Goal: Information Seeking & Learning: Find contact information

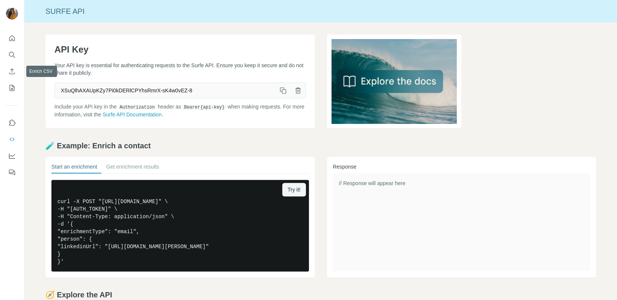
click at [10, 59] on button "Search" at bounding box center [12, 55] width 12 height 14
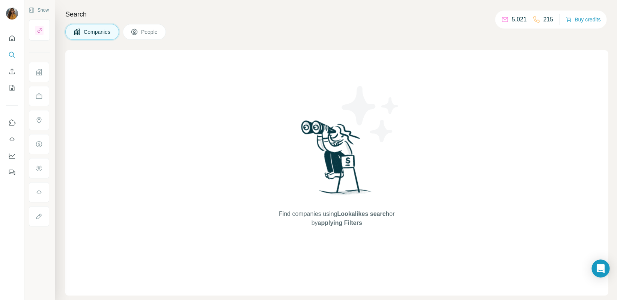
click at [138, 31] on icon at bounding box center [135, 32] width 8 height 8
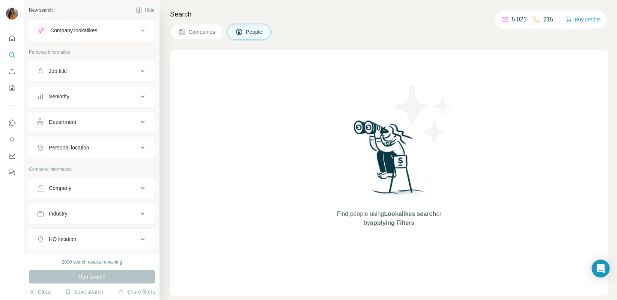
click at [67, 74] on div "Job title" at bounding box center [58, 71] width 18 height 8
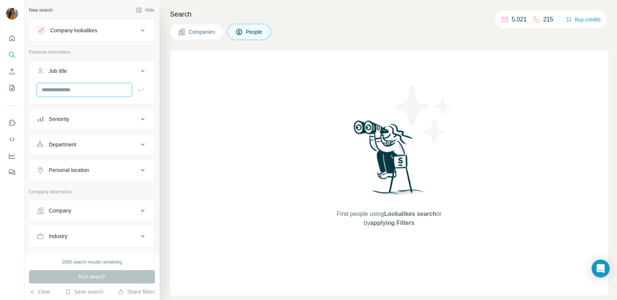
click at [122, 92] on input "text" at bounding box center [84, 90] width 95 height 14
click at [93, 116] on div "Seniority" at bounding box center [87, 119] width 101 height 8
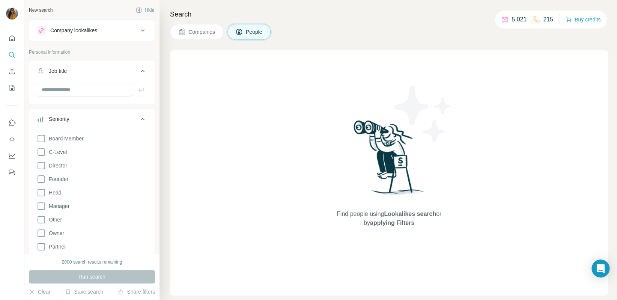
click at [69, 149] on div "Board Member C-Level Director Founder Head Manager Other Owner Partner VP" at bounding box center [92, 198] width 110 height 134
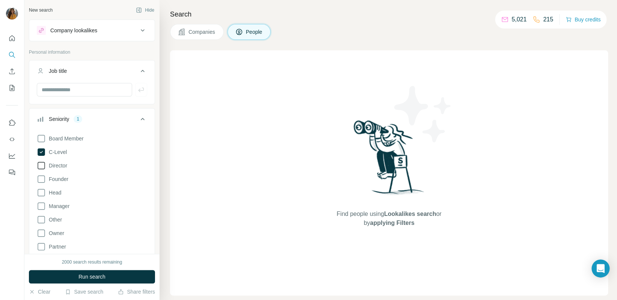
click at [45, 166] on icon at bounding box center [42, 166] width 8 height 8
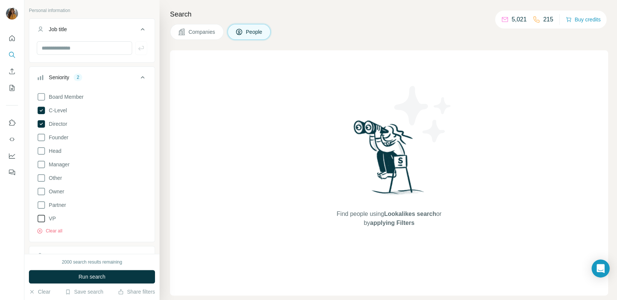
click at [39, 222] on icon at bounding box center [41, 218] width 9 height 9
click at [107, 280] on button "Run search" at bounding box center [92, 277] width 126 height 14
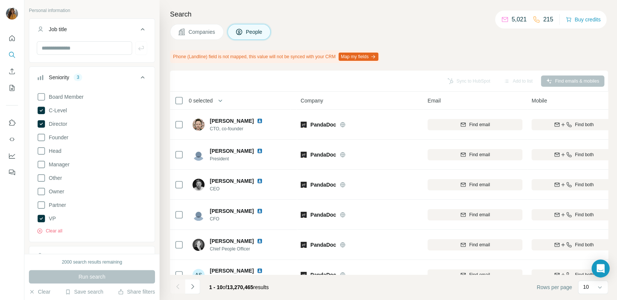
click at [140, 80] on icon at bounding box center [142, 77] width 9 height 9
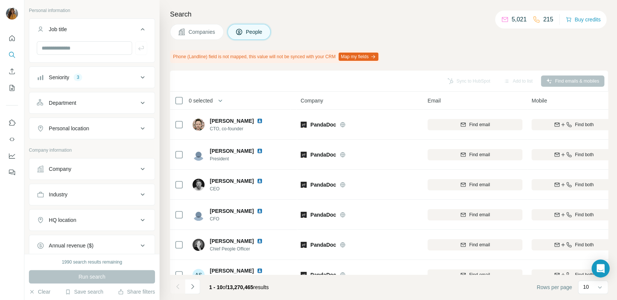
click at [93, 127] on div "Personal location" at bounding box center [87, 129] width 101 height 8
click at [70, 144] on input "text" at bounding box center [92, 147] width 110 height 14
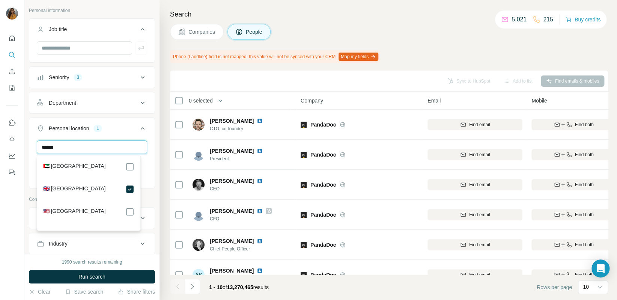
click at [83, 151] on input "******" at bounding box center [92, 147] width 110 height 14
type input "*"
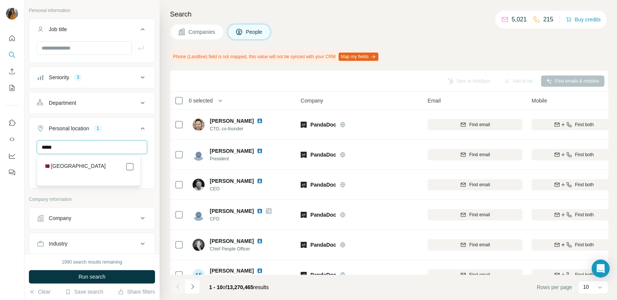
type input "*****"
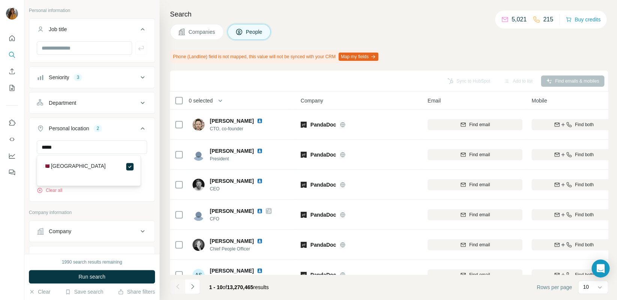
click at [138, 127] on icon at bounding box center [142, 128] width 9 height 9
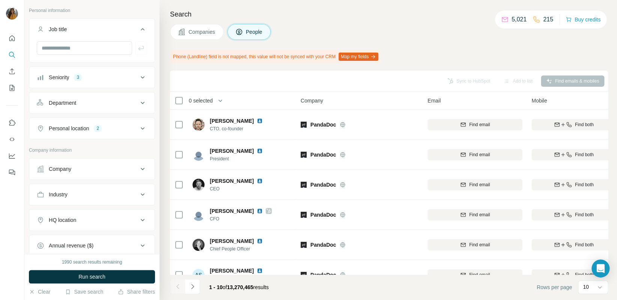
click at [131, 170] on div "Company" at bounding box center [87, 169] width 101 height 8
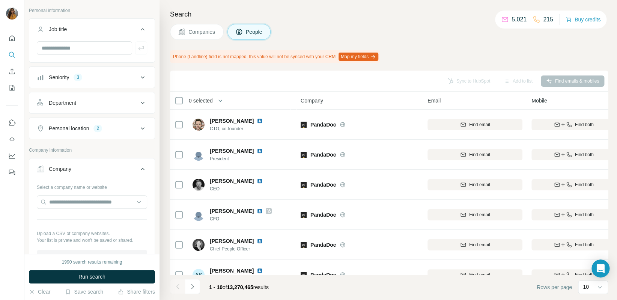
click at [131, 170] on div "Company" at bounding box center [87, 169] width 101 height 8
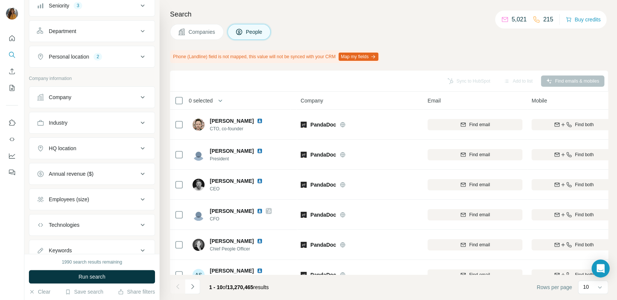
scroll to position [125, 0]
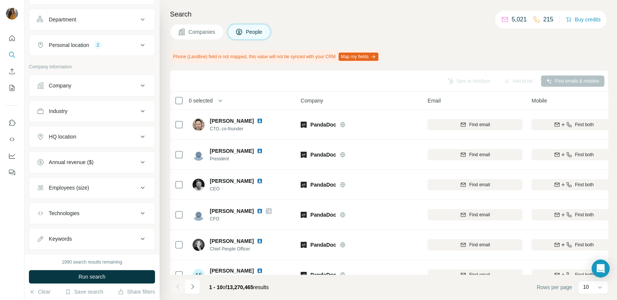
click at [133, 104] on button "Industry" at bounding box center [91, 111] width 125 height 18
click at [77, 126] on input at bounding box center [88, 130] width 93 height 8
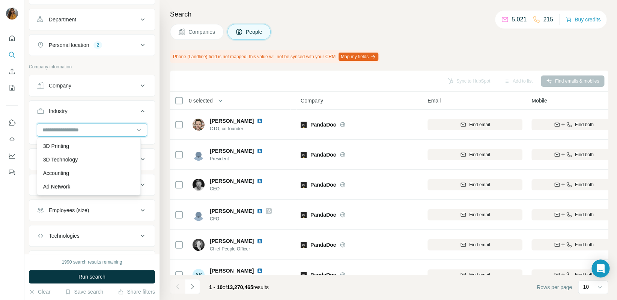
click at [77, 126] on input at bounding box center [88, 130] width 93 height 8
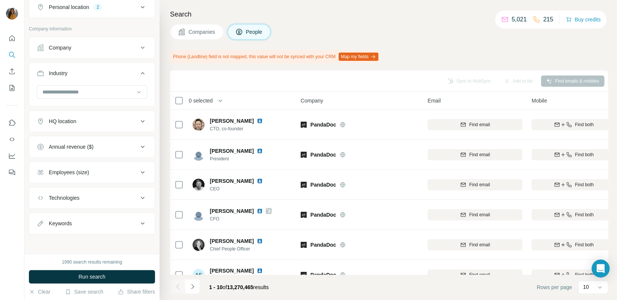
click at [97, 172] on div "Employees (size)" at bounding box center [87, 173] width 101 height 8
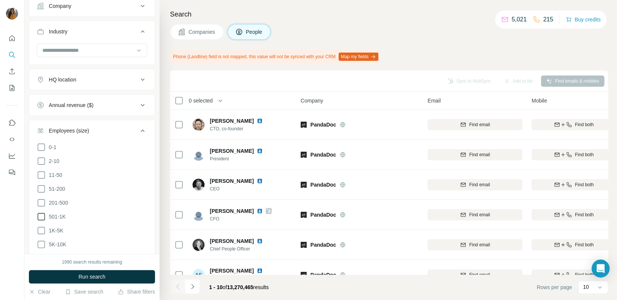
click at [47, 217] on span "501-1K" at bounding box center [56, 217] width 20 height 8
click at [42, 226] on icon at bounding box center [41, 230] width 9 height 9
click at [37, 242] on icon at bounding box center [41, 244] width 9 height 9
click at [77, 277] on button "Run search" at bounding box center [92, 277] width 126 height 14
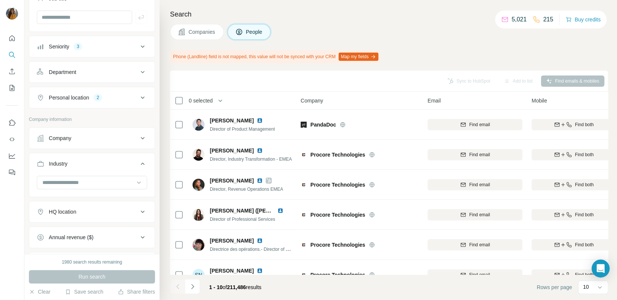
scroll to position [51, 0]
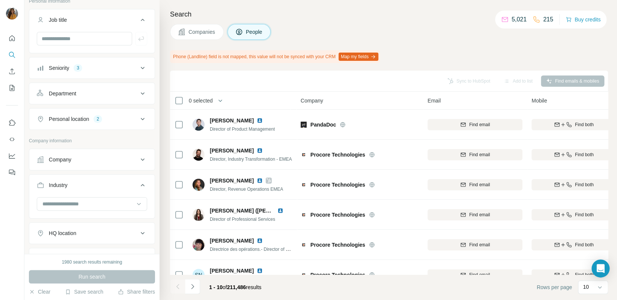
click at [85, 104] on ul "Job title Seniority 3 Department Personal location 2" at bounding box center [92, 69] width 126 height 121
click at [97, 95] on div "Department" at bounding box center [87, 94] width 101 height 8
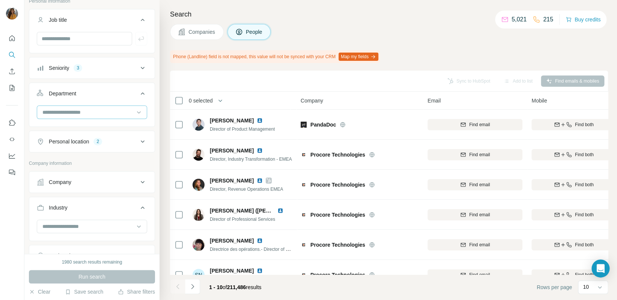
click at [81, 112] on input at bounding box center [88, 112] width 93 height 8
type input "**"
click at [76, 124] on div "HR" at bounding box center [89, 129] width 100 height 14
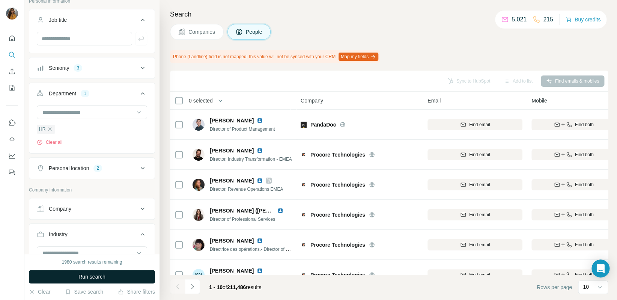
click at [59, 277] on button "Run search" at bounding box center [92, 277] width 126 height 14
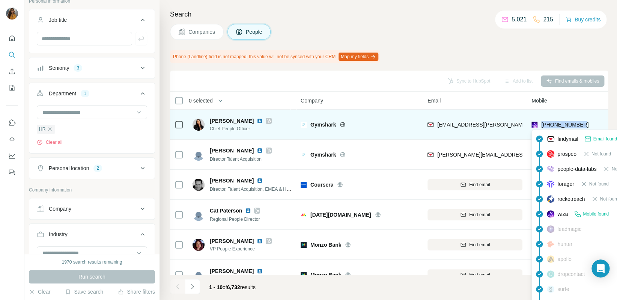
drag, startPoint x: 586, startPoint y: 123, endPoint x: 541, endPoint y: 125, distance: 45.9
click at [541, 125] on div "+447842896491" at bounding box center [574, 124] width 84 height 21
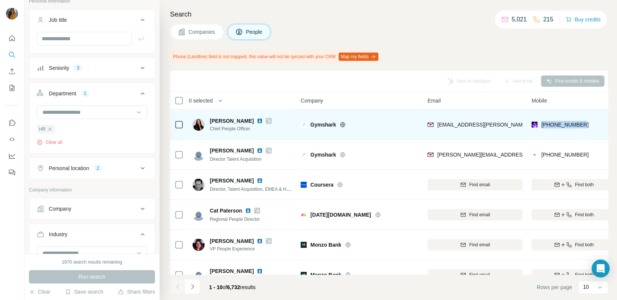
drag, startPoint x: 541, startPoint y: 125, endPoint x: 545, endPoint y: 125, distance: 4.5
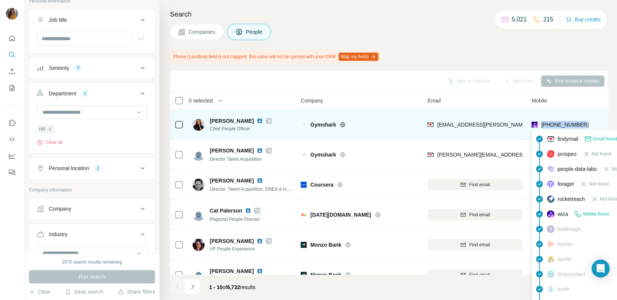
copy span "+447842896491"
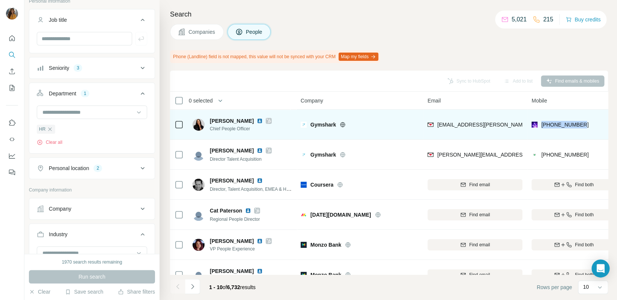
click at [397, 120] on div "Gymshark" at bounding box center [360, 124] width 118 height 21
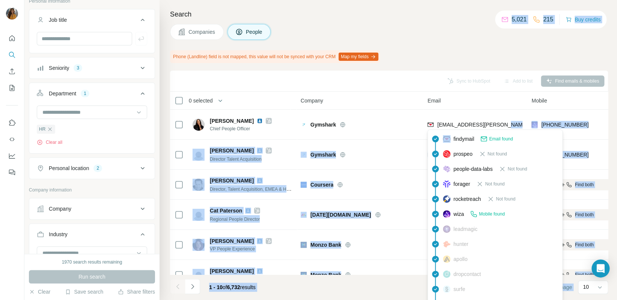
drag, startPoint x: 514, startPoint y: 127, endPoint x: 438, endPoint y: 131, distance: 76.7
click at [438, 131] on body "New search Hide Company lookalikes Personal information Job title Seniority 3 D…" at bounding box center [308, 150] width 617 height 300
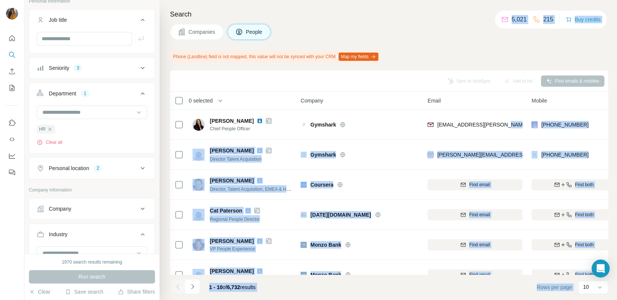
drag, startPoint x: 438, startPoint y: 131, endPoint x: 401, endPoint y: 92, distance: 53.9
click at [401, 92] on th "Company" at bounding box center [359, 101] width 127 height 18
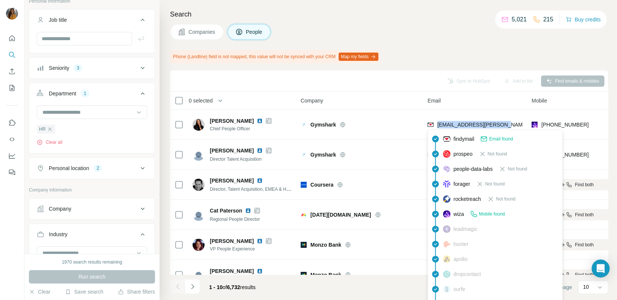
drag, startPoint x: 513, startPoint y: 127, endPoint x: 438, endPoint y: 129, distance: 74.7
click at [438, 129] on body "New search Hide Company lookalikes Personal information Job title Seniority 3 D…" at bounding box center [308, 150] width 617 height 300
copy span "sian.keane@gymshark.com"
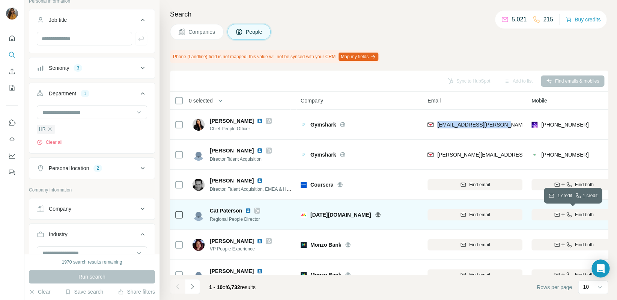
click at [563, 213] on icon "button" at bounding box center [563, 215] width 6 height 6
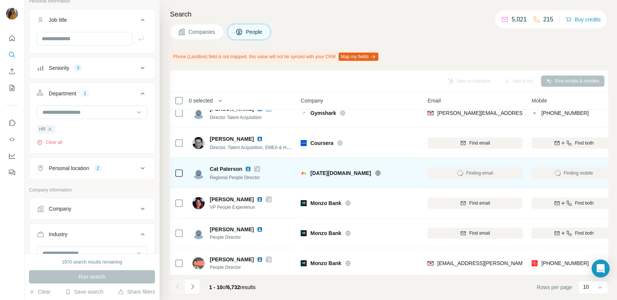
click at [246, 167] on img at bounding box center [248, 169] width 6 height 6
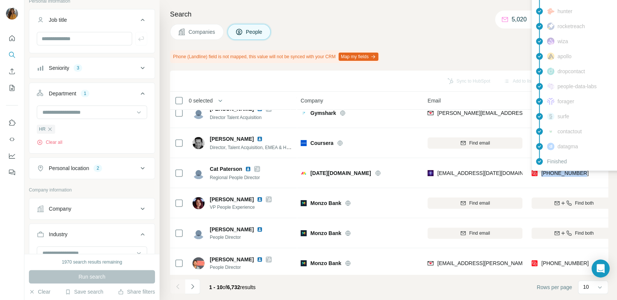
drag, startPoint x: 585, startPoint y: 173, endPoint x: 541, endPoint y: 173, distance: 43.5
click at [541, 173] on div "[PHONE_NUMBER]" at bounding box center [574, 173] width 84 height 21
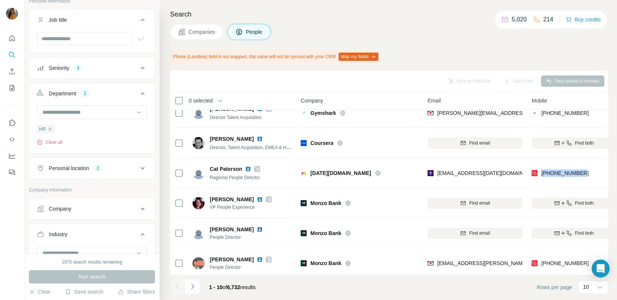
copy span "[PHONE_NUMBER]"
click at [249, 168] on img at bounding box center [248, 169] width 6 height 6
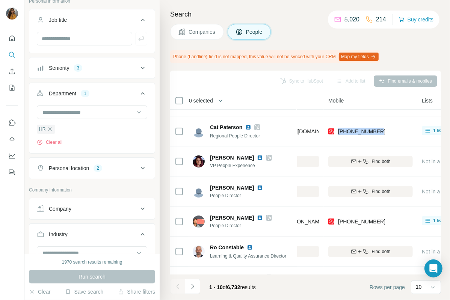
scroll to position [83, 204]
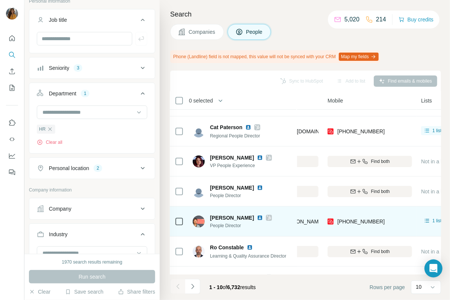
click at [384, 222] on div "[PHONE_NUMBER]" at bounding box center [369, 221] width 84 height 21
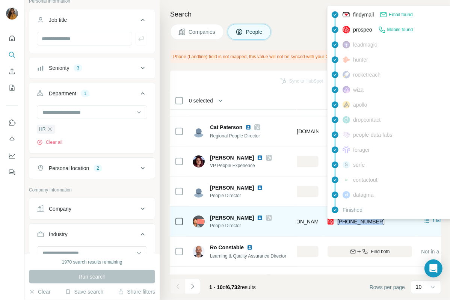
drag, startPoint x: 384, startPoint y: 223, endPoint x: 338, endPoint y: 223, distance: 46.5
click at [338, 223] on div "[PHONE_NUMBER]" at bounding box center [369, 221] width 84 height 21
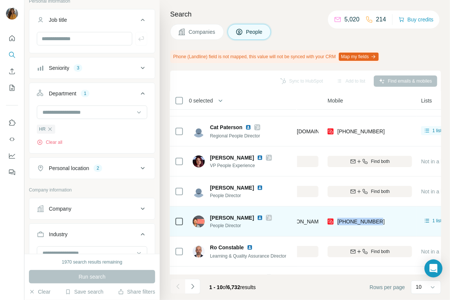
copy span "[PHONE_NUMBER]"
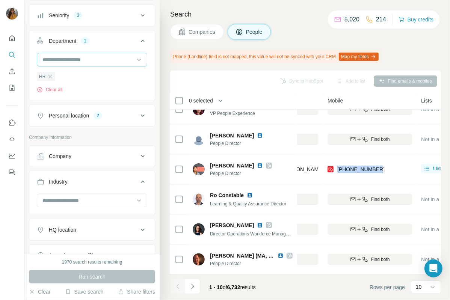
scroll to position [125, 0]
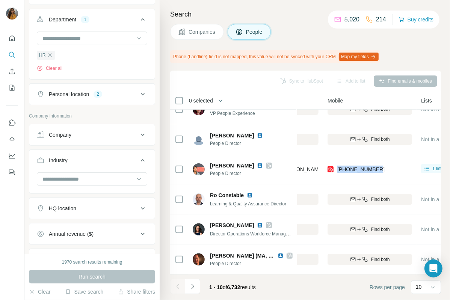
click at [131, 101] on button "Personal location 2" at bounding box center [91, 94] width 125 height 18
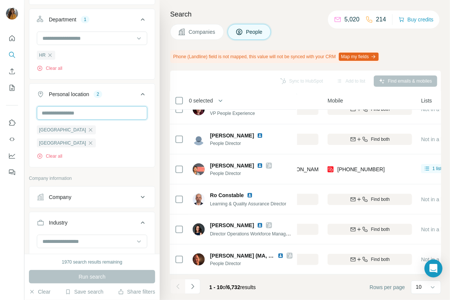
click at [111, 117] on input "text" at bounding box center [92, 113] width 110 height 14
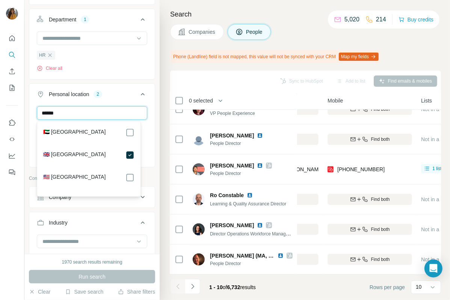
type input "******"
click at [136, 133] on div "🇦🇪 United Arab Emirates 🇬🇧 United Kingdom 🇺🇸 United States" at bounding box center [89, 159] width 100 height 72
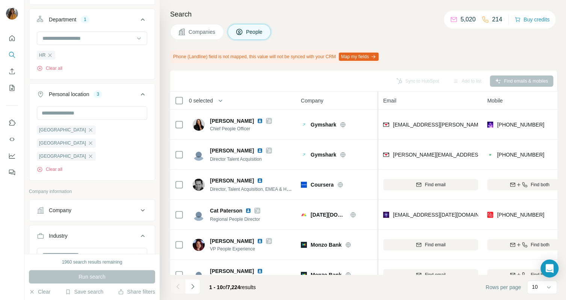
drag, startPoint x: 422, startPoint y: 96, endPoint x: 369, endPoint y: 98, distance: 52.2
click at [0, 0] on tr "0 selected People Company Email Mobile Lists Personal location Seniority Depart…" at bounding box center [0, 0] width 0 height 0
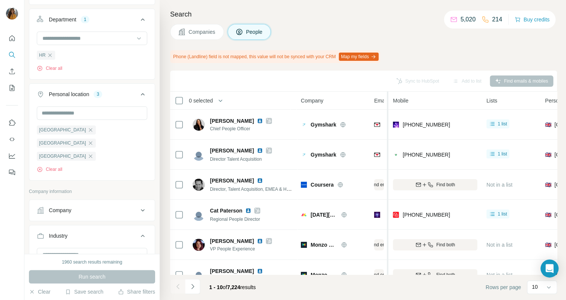
drag, startPoint x: 470, startPoint y: 97, endPoint x: 358, endPoint y: 98, distance: 111.5
click at [0, 0] on tr "0 selected People Company Email Mobile Lists Personal location Seniority Depart…" at bounding box center [0, 0] width 0 height 0
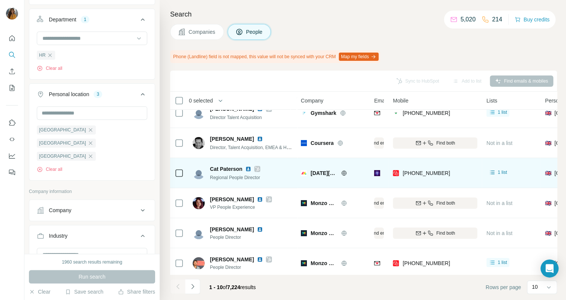
scroll to position [83, 0]
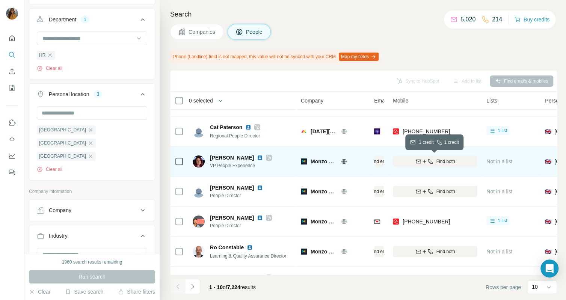
click at [443, 162] on span "Find both" at bounding box center [445, 161] width 19 height 7
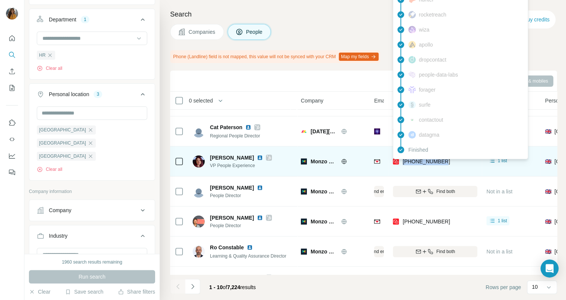
drag, startPoint x: 452, startPoint y: 161, endPoint x: 403, endPoint y: 161, distance: 49.2
click at [403, 161] on div "[PHONE_NUMBER]" at bounding box center [435, 161] width 84 height 21
copy span "[PHONE_NUMBER]"
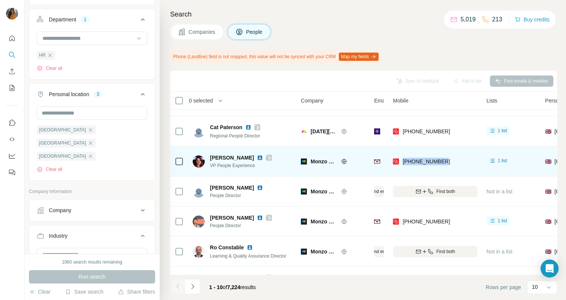
click at [257, 156] on img at bounding box center [260, 158] width 6 height 6
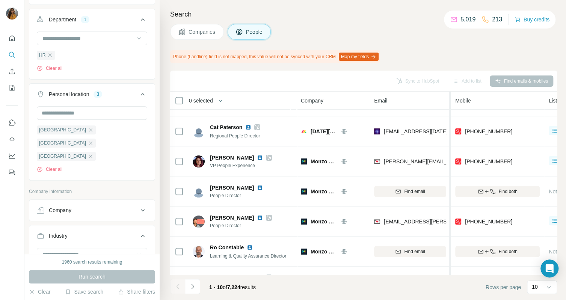
drag, startPoint x: 387, startPoint y: 98, endPoint x: 450, endPoint y: 106, distance: 63.6
click at [0, 0] on tr "0 selected People Company Email Mobile Lists Personal location Seniority Depart…" at bounding box center [0, 0] width 0 height 0
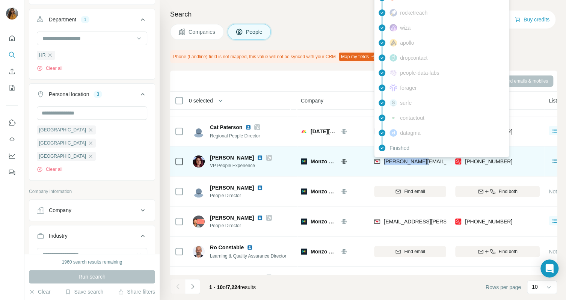
drag, startPoint x: 430, startPoint y: 163, endPoint x: 383, endPoint y: 165, distance: 46.6
click at [383, 165] on div "[PERSON_NAME][EMAIL_ADDRESS][PERSON_NAME][DOMAIN_NAME]" at bounding box center [410, 161] width 72 height 21
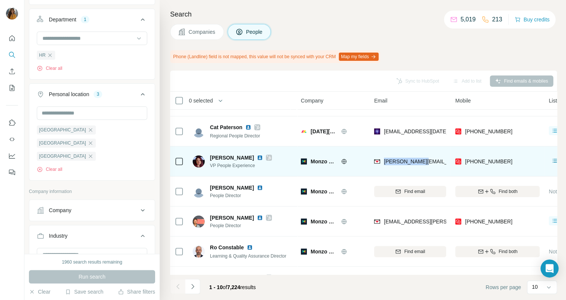
copy span "[PERSON_NAME][EMAIL_ADDRESS][PERSON_NAME][DOMAIN_NAME]"
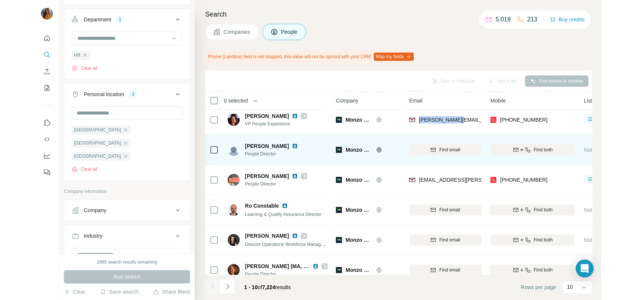
scroll to position [139, 0]
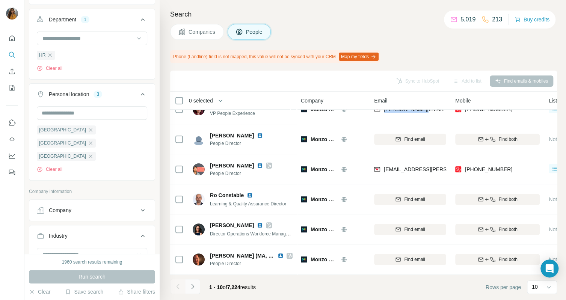
click at [193, 285] on icon "Navigate to next page" at bounding box center [193, 287] width 8 height 8
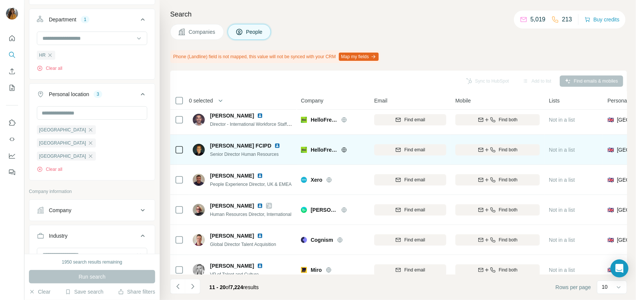
scroll to position [0, 0]
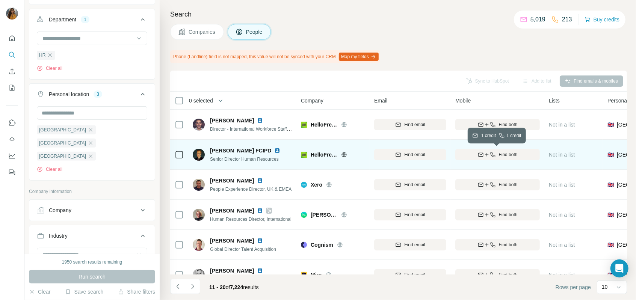
click at [480, 154] on icon "button" at bounding box center [480, 154] width 5 height 2
drag, startPoint x: 290, startPoint y: 98, endPoint x: 294, endPoint y: 99, distance: 4.2
click at [289, 99] on th "0 selected" at bounding box center [230, 101] width 120 height 18
click at [274, 149] on img at bounding box center [277, 151] width 6 height 6
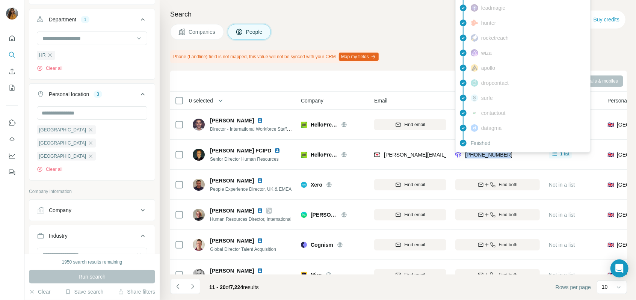
drag, startPoint x: 512, startPoint y: 155, endPoint x: 466, endPoint y: 157, distance: 46.2
click at [466, 157] on div "[PHONE_NUMBER]" at bounding box center [497, 154] width 84 height 21
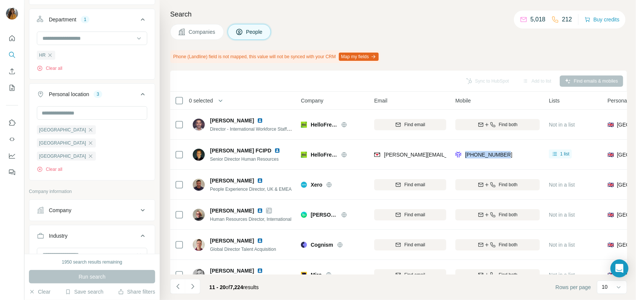
copy span "[PHONE_NUMBER]"
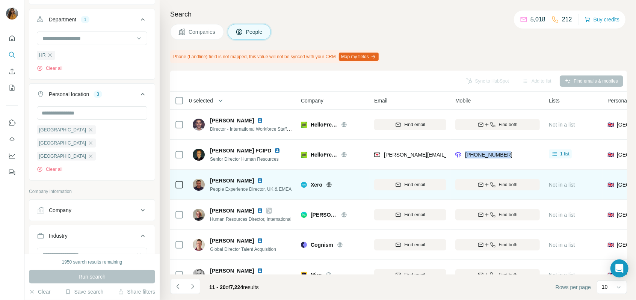
click at [379, 177] on div "Find email" at bounding box center [410, 184] width 72 height 21
click at [486, 183] on icon "button" at bounding box center [486, 185] width 6 height 6
click at [257, 181] on img at bounding box center [260, 181] width 6 height 6
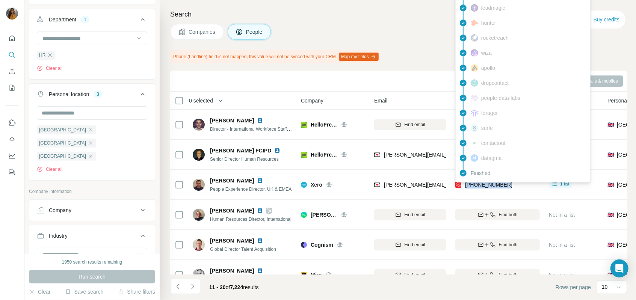
drag, startPoint x: 514, startPoint y: 185, endPoint x: 465, endPoint y: 185, distance: 48.1
click at [465, 185] on div "[PHONE_NUMBER]" at bounding box center [497, 184] width 84 height 21
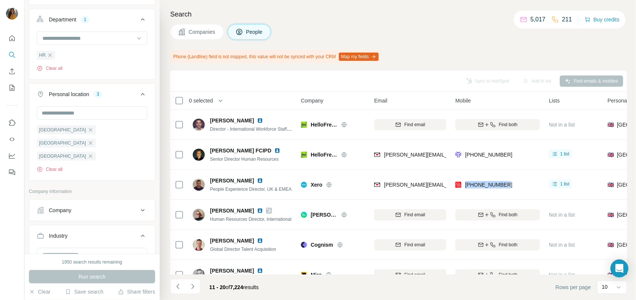
copy span "[PHONE_NUMBER]"
click at [350, 188] on div "Xero" at bounding box center [337, 185] width 54 height 8
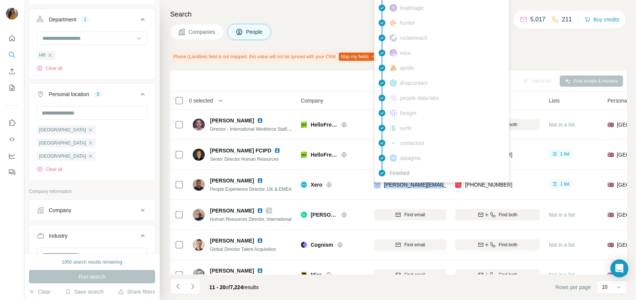
drag, startPoint x: 444, startPoint y: 185, endPoint x: 381, endPoint y: 185, distance: 63.8
click at [381, 185] on div "[PERSON_NAME][EMAIL_ADDRESS][PERSON_NAME][DOMAIN_NAME]" at bounding box center [410, 184] width 72 height 21
copy div "[PERSON_NAME][EMAIL_ADDRESS][PERSON_NAME][DOMAIN_NAME]"
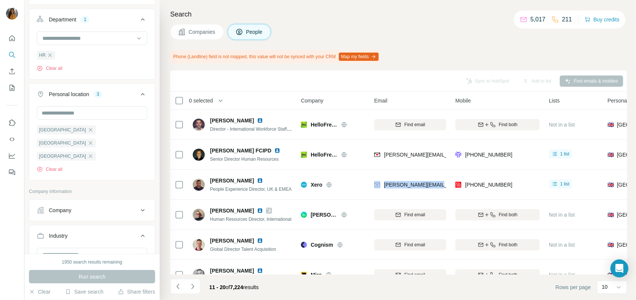
scroll to position [42, 0]
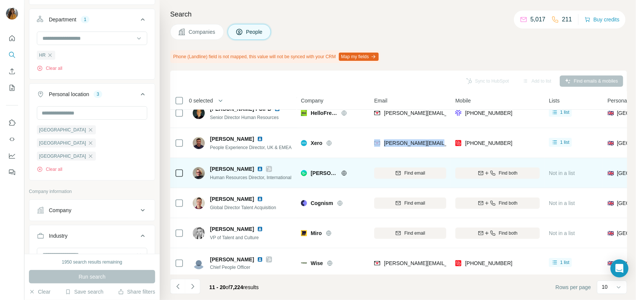
click at [257, 167] on img at bounding box center [260, 169] width 6 height 6
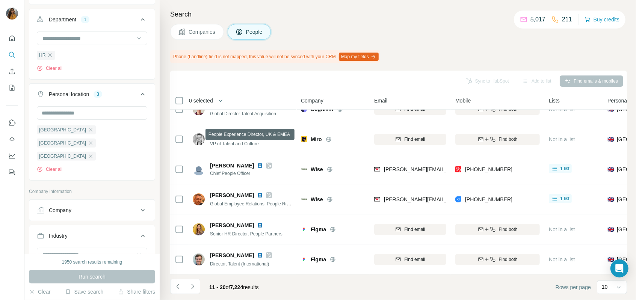
scroll to position [139, 0]
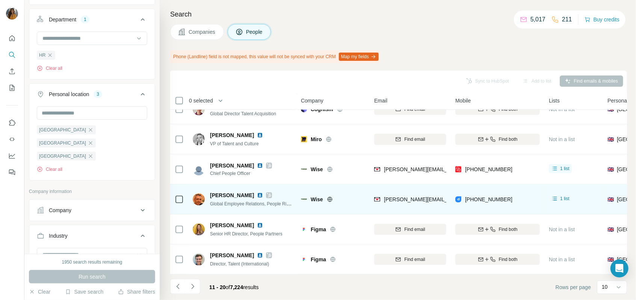
click at [257, 192] on img at bounding box center [260, 195] width 6 height 6
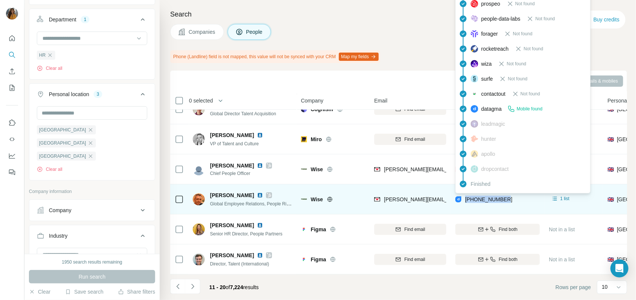
drag, startPoint x: 511, startPoint y: 197, endPoint x: 465, endPoint y: 198, distance: 45.8
click at [465, 198] on div "[PHONE_NUMBER]" at bounding box center [497, 199] width 84 height 21
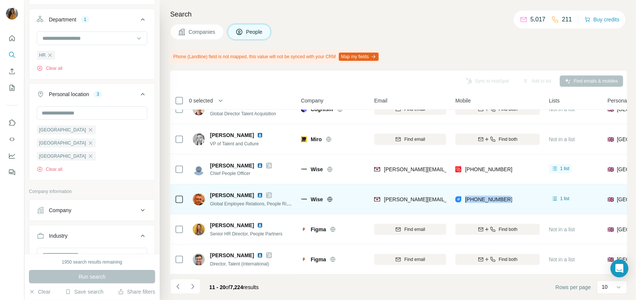
copy span "[PHONE_NUMBER]"
click at [372, 189] on td "[PERSON_NAME][EMAIL_ADDRESS][PERSON_NAME][PERSON_NAME][DOMAIN_NAME]" at bounding box center [409, 199] width 81 height 30
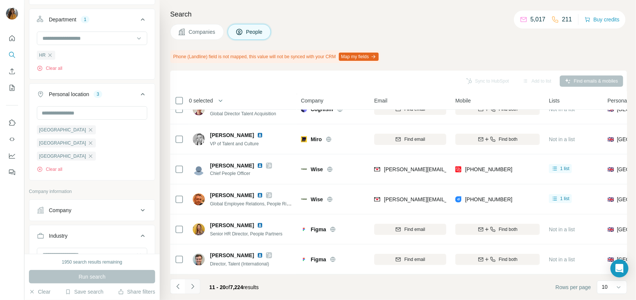
click at [191, 285] on icon "Navigate to next page" at bounding box center [193, 287] width 8 height 8
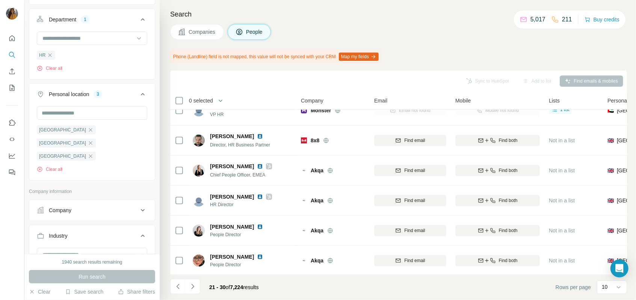
scroll to position [0, 0]
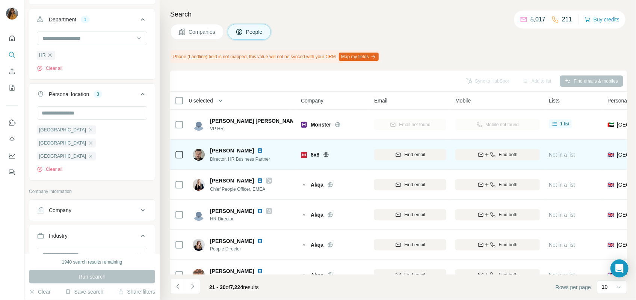
click at [257, 149] on img at bounding box center [260, 151] width 6 height 6
click at [496, 155] on div "Find both" at bounding box center [497, 154] width 84 height 7
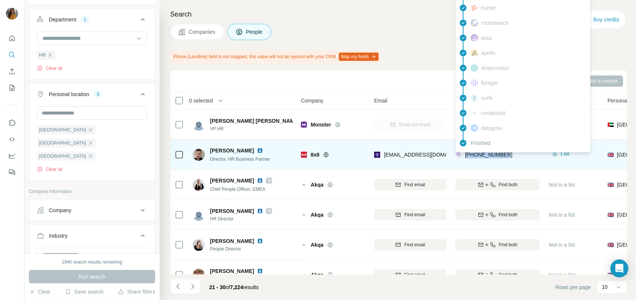
drag, startPoint x: 512, startPoint y: 156, endPoint x: 465, endPoint y: 154, distance: 46.6
click at [465, 154] on div "[PHONE_NUMBER]" at bounding box center [497, 154] width 84 height 21
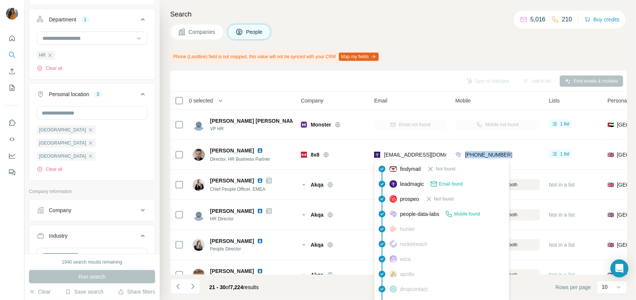
click at [381, 173] on icon at bounding box center [381, 168] width 9 height 9
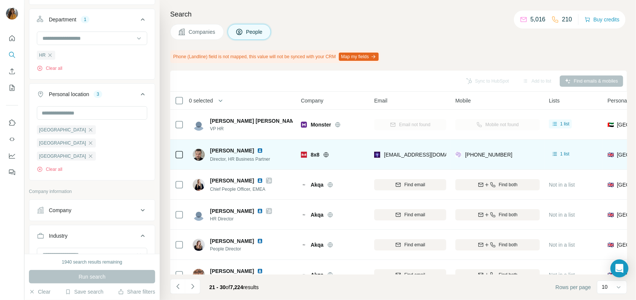
click at [252, 147] on div "[PERSON_NAME]" at bounding box center [241, 151] width 62 height 8
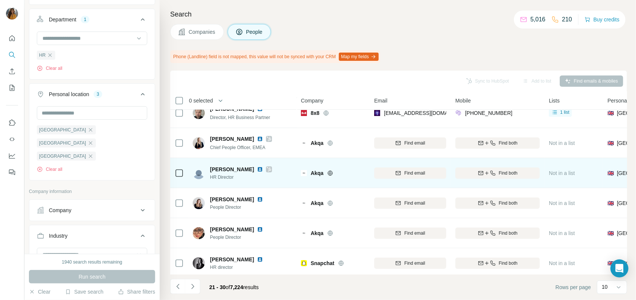
scroll to position [83, 0]
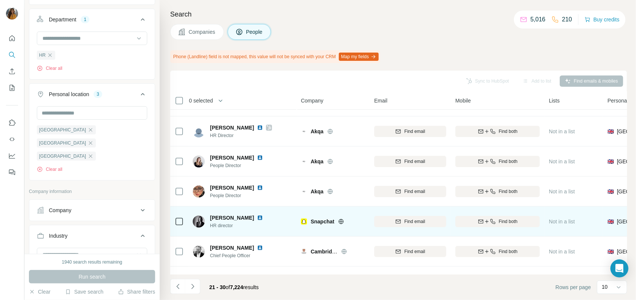
click at [257, 217] on img at bounding box center [260, 218] width 6 height 6
click at [483, 223] on icon "button" at bounding box center [486, 221] width 6 height 6
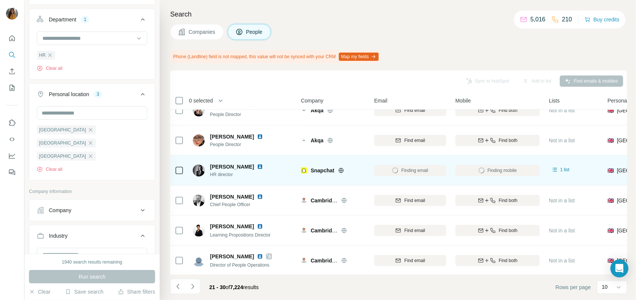
scroll to position [139, 0]
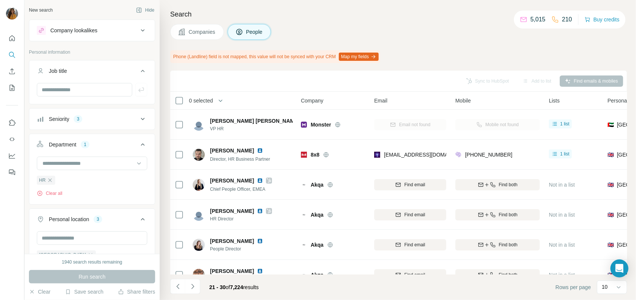
scroll to position [139, 0]
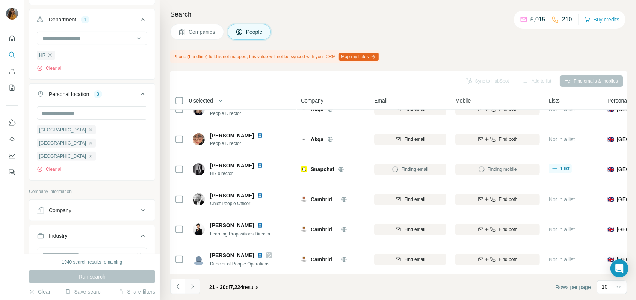
click at [191, 289] on icon "Navigate to next page" at bounding box center [193, 287] width 8 height 8
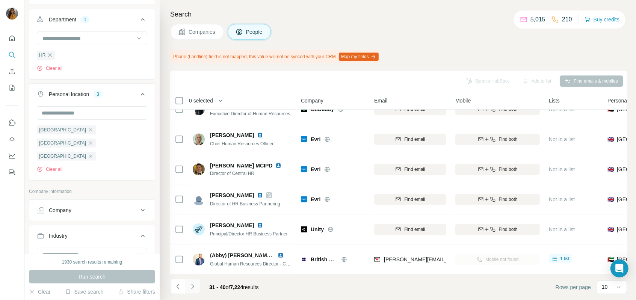
click at [192, 288] on icon "Navigate to next page" at bounding box center [192, 286] width 3 height 5
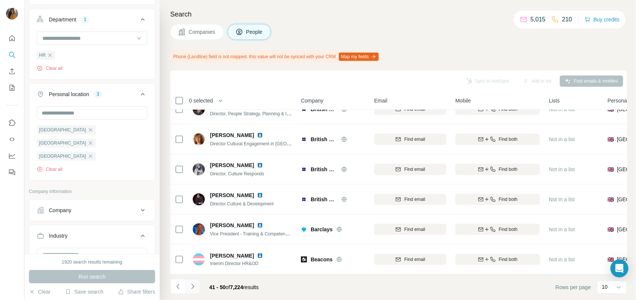
click at [190, 287] on icon "Navigate to next page" at bounding box center [193, 287] width 8 height 8
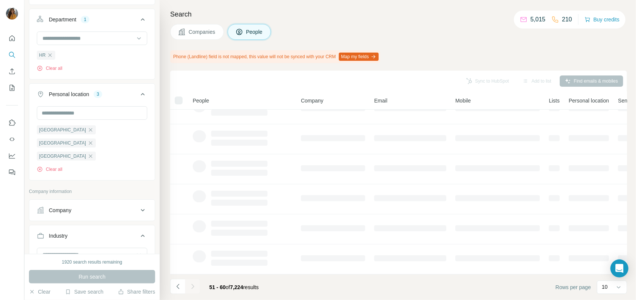
click at [131, 206] on div "Company" at bounding box center [87, 210] width 101 height 8
click at [95, 236] on input "text" at bounding box center [92, 243] width 110 height 14
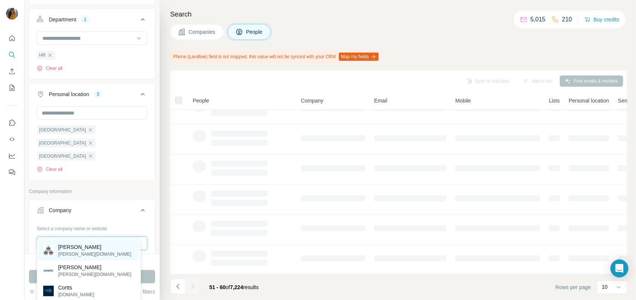
type input "******"
click at [89, 257] on div "Coutts coutts.com" at bounding box center [89, 250] width 100 height 20
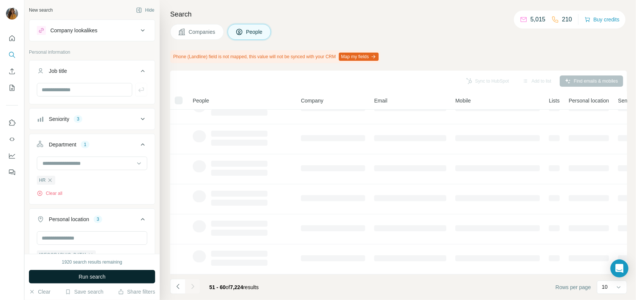
click at [93, 279] on span "Run search" at bounding box center [91, 277] width 27 height 8
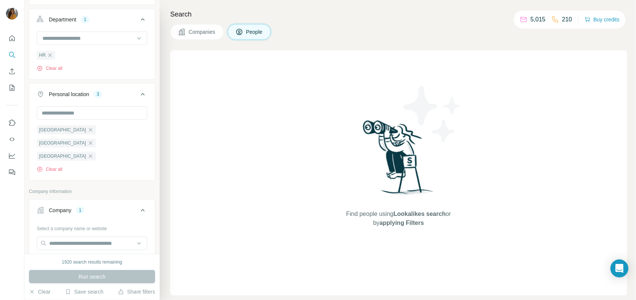
scroll to position [167, 0]
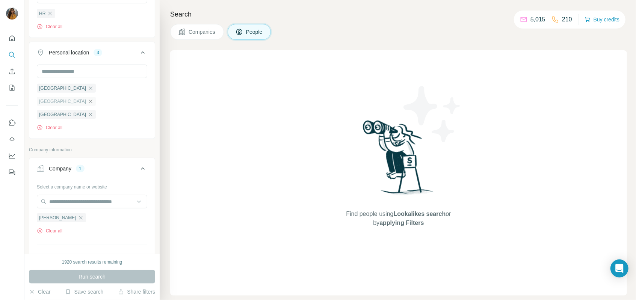
click at [93, 98] on icon "button" at bounding box center [90, 101] width 6 height 6
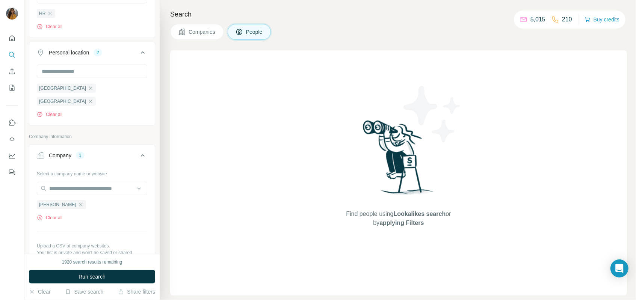
click at [92, 101] on div "[GEOGRAPHIC_DATA]" at bounding box center [66, 101] width 59 height 9
click at [87, 90] on icon "button" at bounding box center [90, 88] width 6 height 6
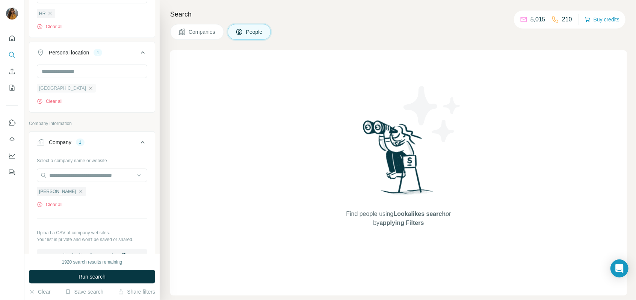
click at [87, 88] on icon "button" at bounding box center [90, 88] width 6 height 6
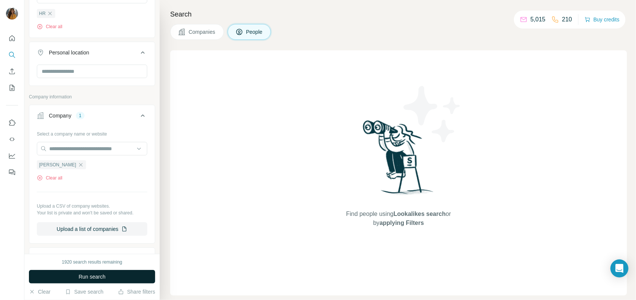
click at [110, 274] on button "Run search" at bounding box center [92, 277] width 126 height 14
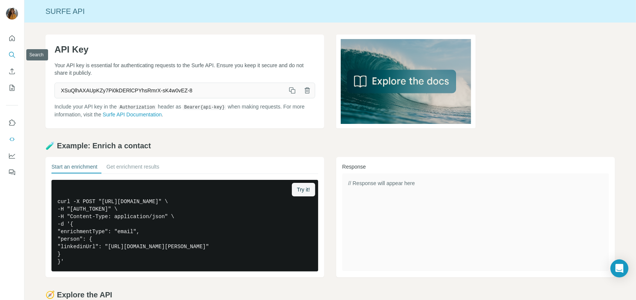
click at [12, 56] on icon "Search" at bounding box center [12, 55] width 8 height 8
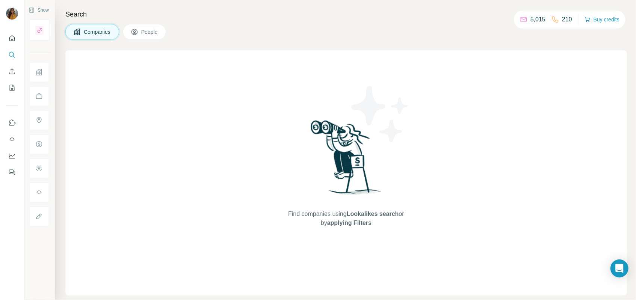
click at [136, 29] on icon at bounding box center [135, 32] width 8 height 8
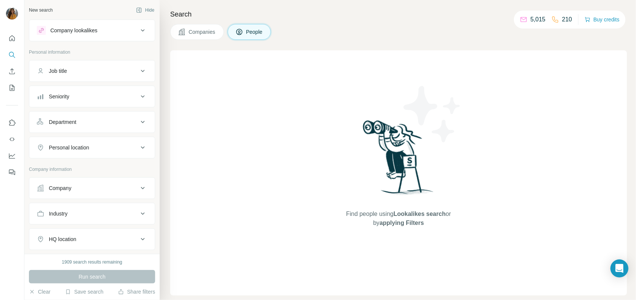
click at [72, 70] on div "Job title" at bounding box center [87, 71] width 101 height 8
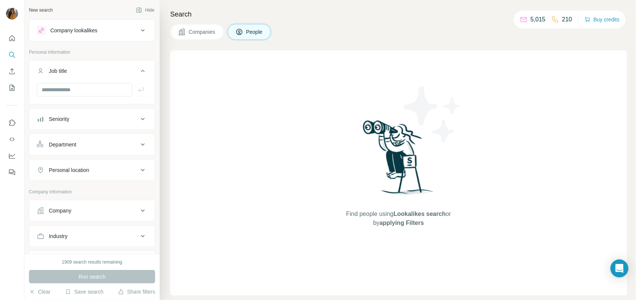
click at [73, 116] on div "Seniority" at bounding box center [87, 119] width 101 height 8
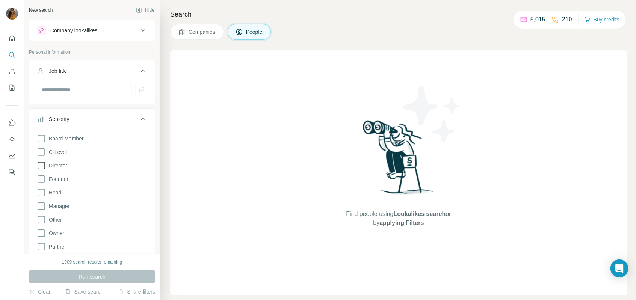
click at [63, 169] on span "Director" at bounding box center [56, 166] width 21 height 8
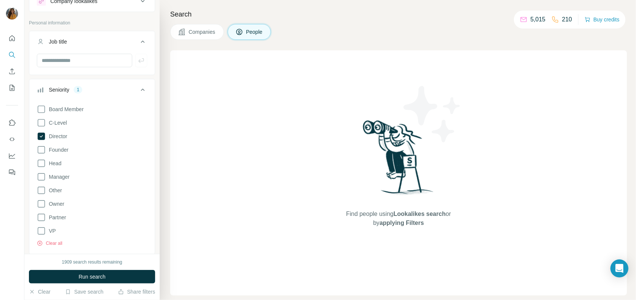
scroll to position [42, 0]
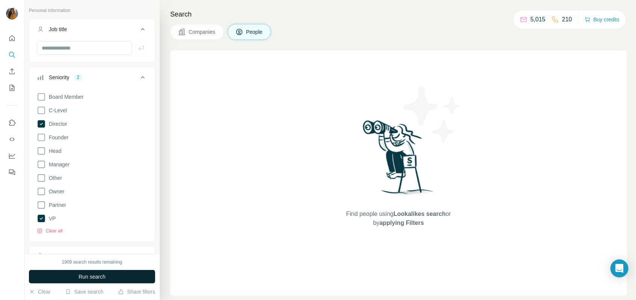
click at [74, 274] on button "Run search" at bounding box center [92, 277] width 126 height 14
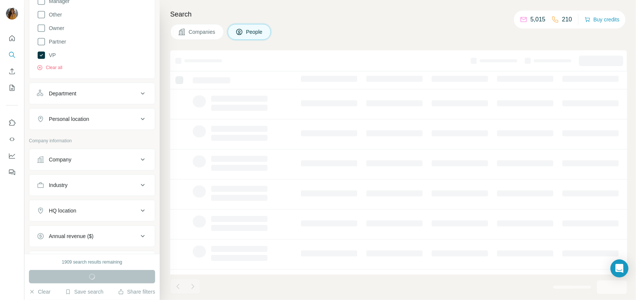
scroll to position [208, 0]
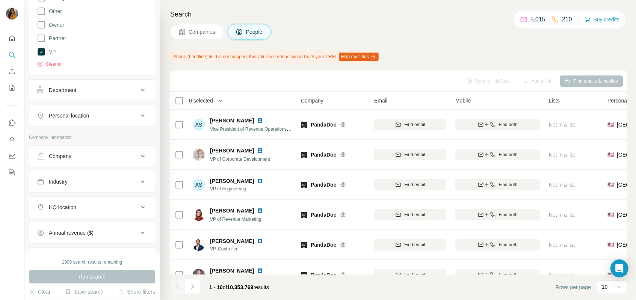
click at [87, 92] on div "Department" at bounding box center [87, 90] width 101 height 8
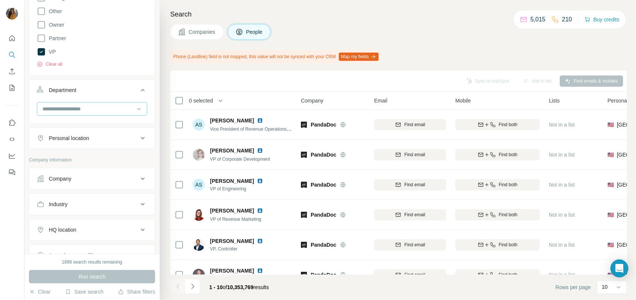
click at [96, 109] on input at bounding box center [88, 109] width 93 height 8
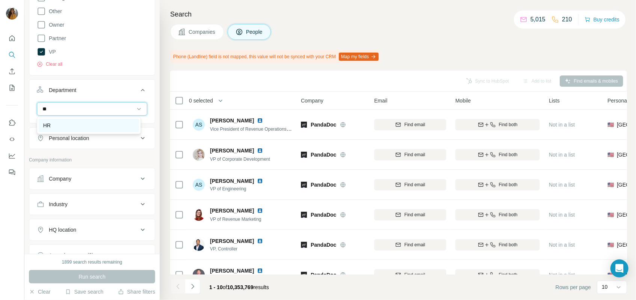
type input "**"
click at [96, 129] on div "HR" at bounding box center [89, 126] width 100 height 14
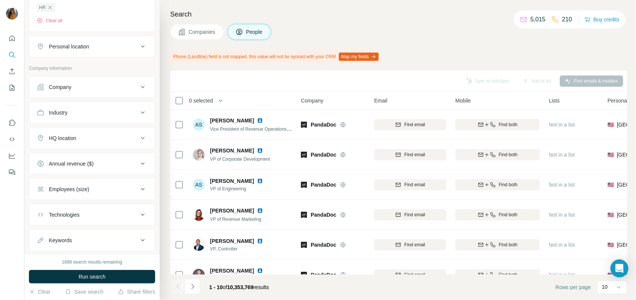
scroll to position [333, 0]
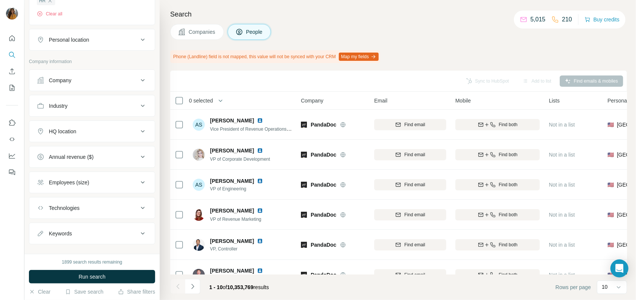
click at [94, 97] on button "Industry" at bounding box center [91, 106] width 125 height 18
click at [94, 97] on button "Industry" at bounding box center [91, 107] width 125 height 21
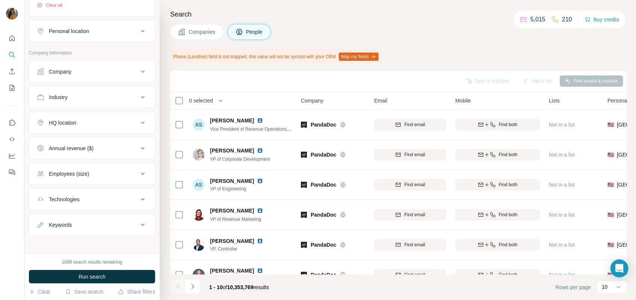
scroll to position [344, 0]
click at [89, 173] on div "Employees (size)" at bounding box center [69, 172] width 40 height 8
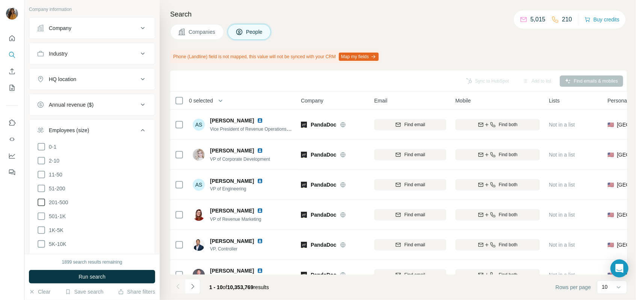
click at [58, 202] on span "201-500" at bounding box center [57, 203] width 22 height 8
click at [56, 217] on span "501-1K" at bounding box center [56, 216] width 20 height 8
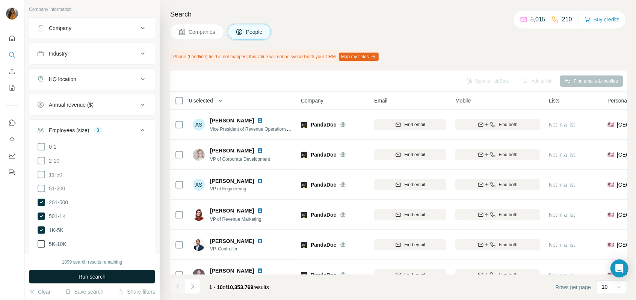
click at [60, 239] on label "5K-10K" at bounding box center [52, 243] width 30 height 9
click at [79, 273] on span "Run search" at bounding box center [91, 277] width 27 height 8
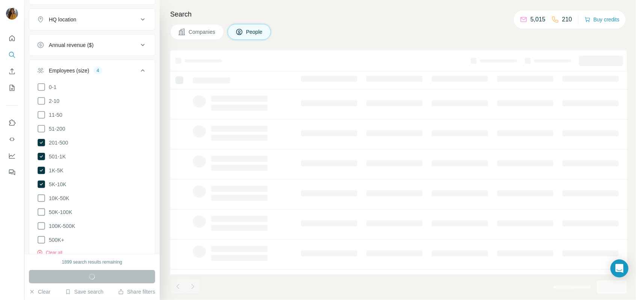
scroll to position [399, 0]
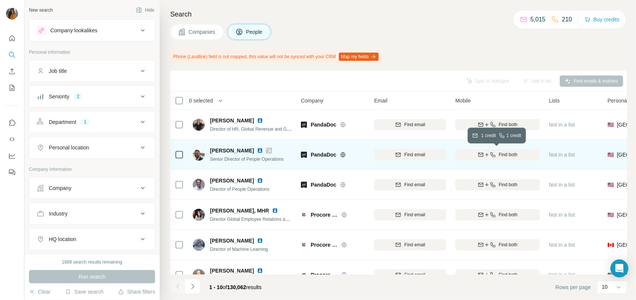
click at [499, 152] on span "Find both" at bounding box center [508, 154] width 19 height 7
click at [257, 148] on img at bounding box center [260, 151] width 6 height 6
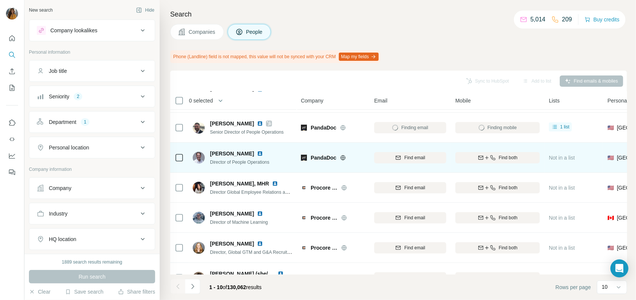
scroll to position [42, 0]
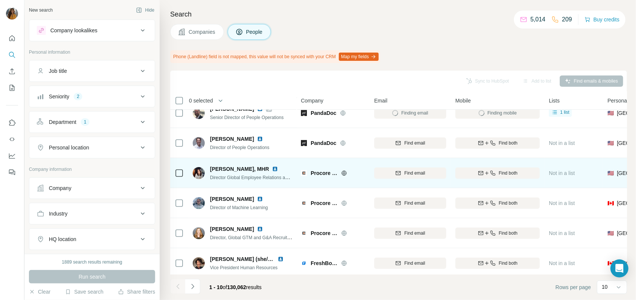
click at [272, 171] on img at bounding box center [275, 169] width 6 height 6
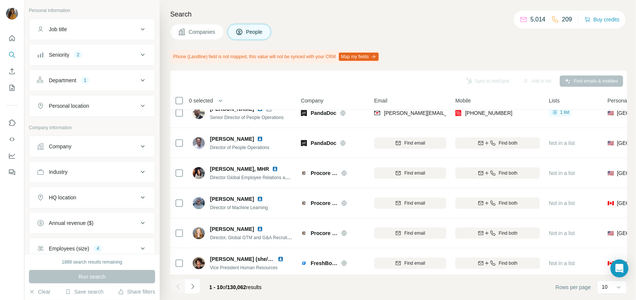
scroll to position [83, 0]
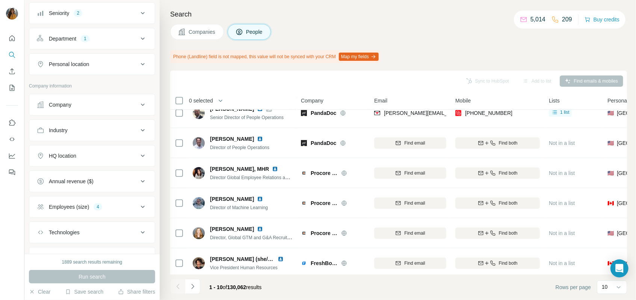
click at [121, 158] on div "HQ location" at bounding box center [87, 156] width 101 height 8
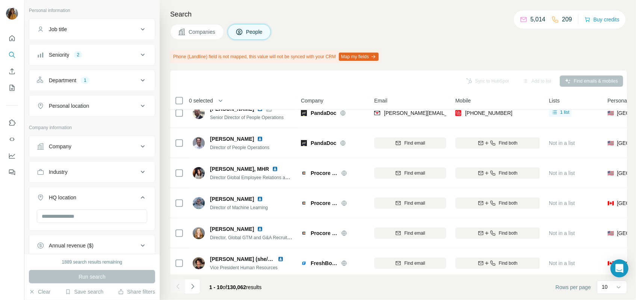
click at [124, 105] on div "Personal location" at bounding box center [87, 106] width 101 height 8
click at [103, 125] on input "text" at bounding box center [92, 125] width 110 height 14
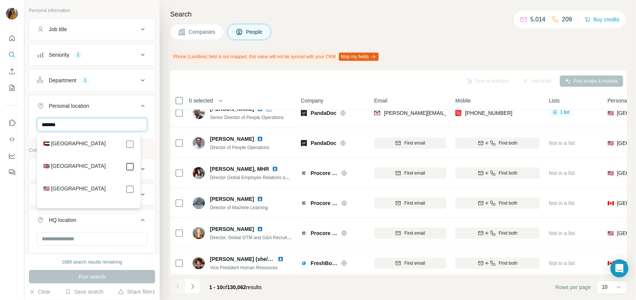
type input "******"
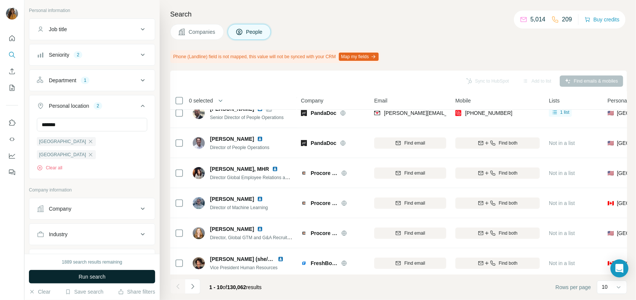
click at [78, 277] on span "Run search" at bounding box center [91, 277] width 27 height 8
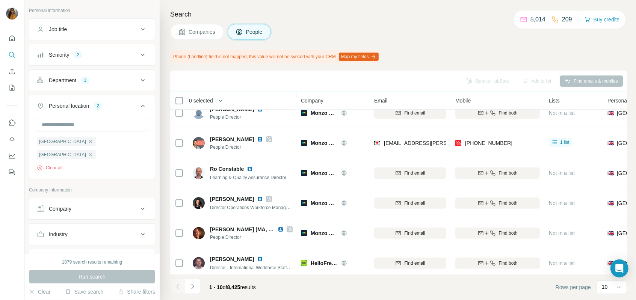
scroll to position [139, 0]
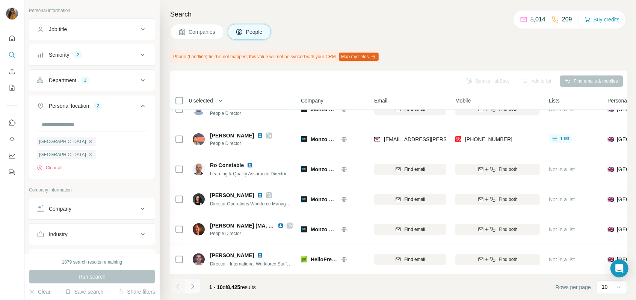
click at [193, 285] on icon "Navigate to next page" at bounding box center [193, 287] width 8 height 8
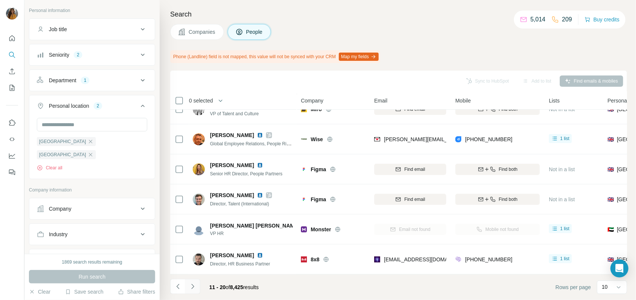
click at [190, 283] on icon "Navigate to next page" at bounding box center [193, 287] width 8 height 8
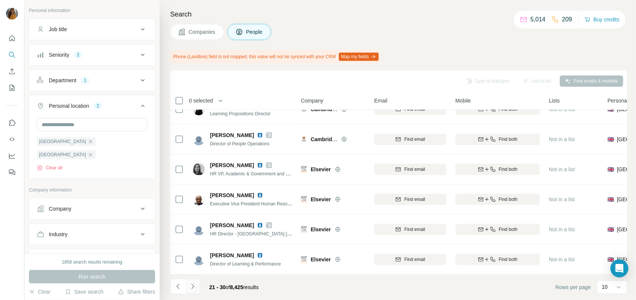
click at [190, 286] on icon "Navigate to next page" at bounding box center [193, 287] width 8 height 8
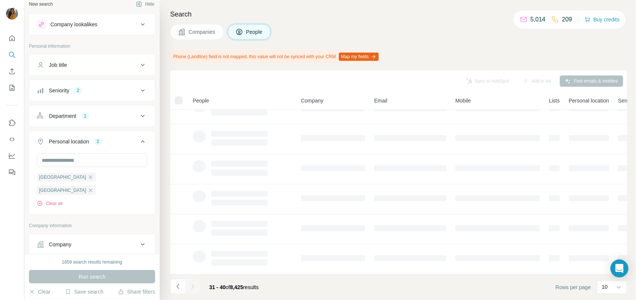
scroll to position [0, 0]
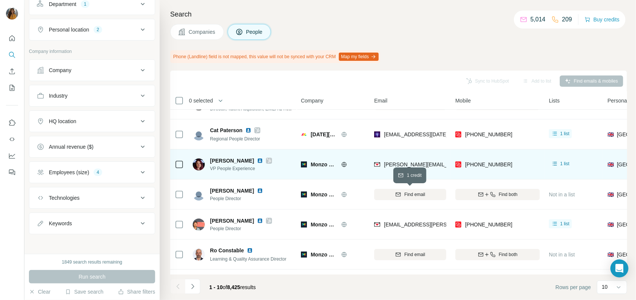
scroll to position [139, 0]
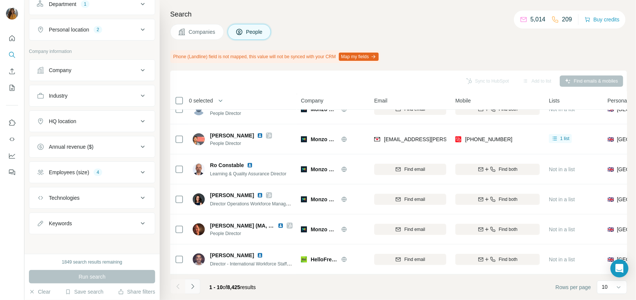
click at [191, 287] on icon "Navigate to next page" at bounding box center [193, 287] width 8 height 8
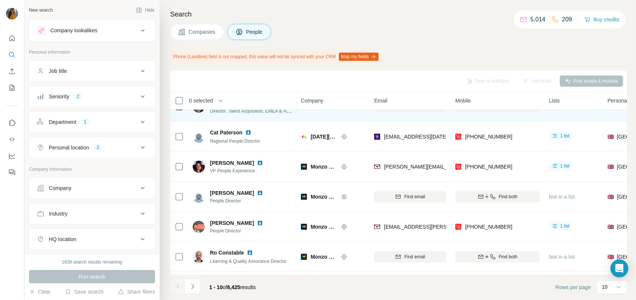
scroll to position [139, 0]
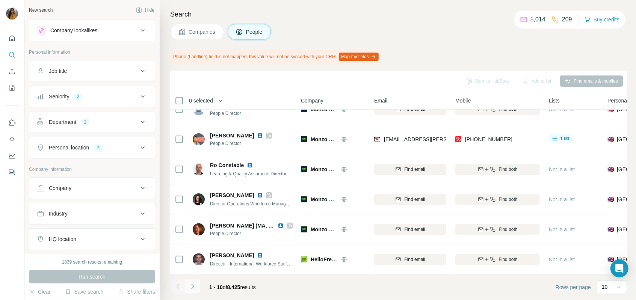
click at [193, 288] on icon "Navigate to next page" at bounding box center [193, 287] width 8 height 8
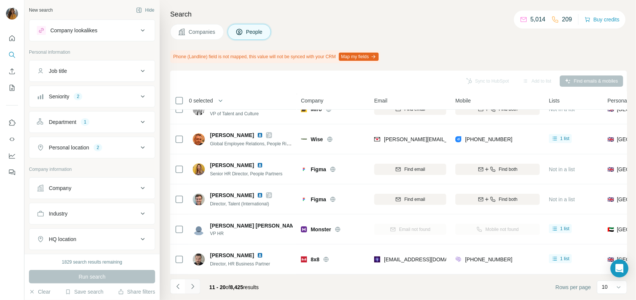
click at [194, 288] on icon "Navigate to next page" at bounding box center [193, 287] width 8 height 8
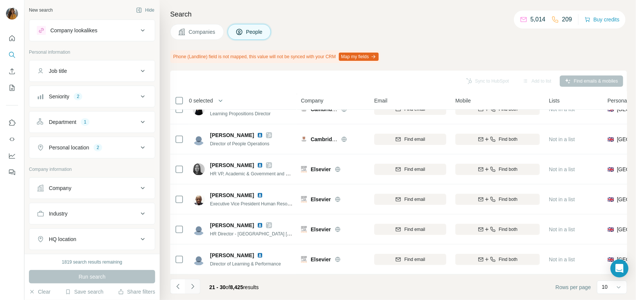
click at [189, 285] on icon "Navigate to next page" at bounding box center [193, 287] width 8 height 8
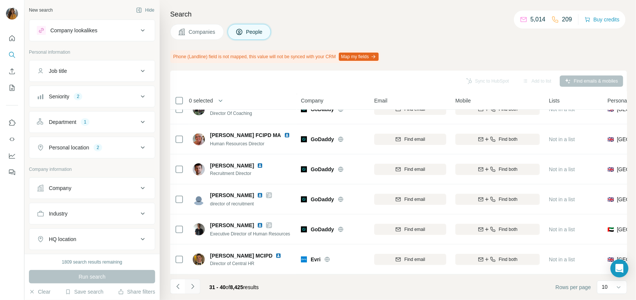
click at [192, 288] on icon "Navigate to next page" at bounding box center [193, 287] width 8 height 8
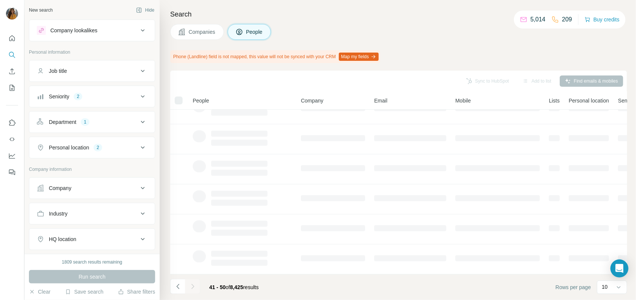
scroll to position [118, 0]
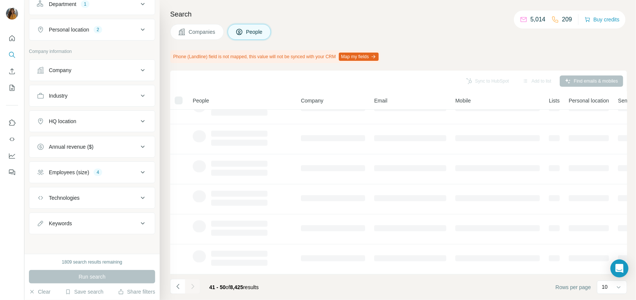
click at [93, 29] on div "Personal location 2" at bounding box center [87, 30] width 101 height 8
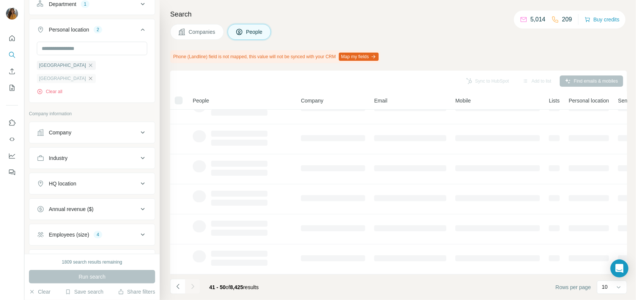
click at [87, 77] on icon "button" at bounding box center [90, 78] width 6 height 6
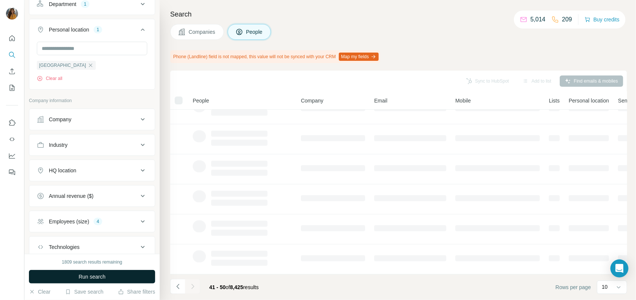
click at [103, 279] on span "Run search" at bounding box center [91, 277] width 27 height 8
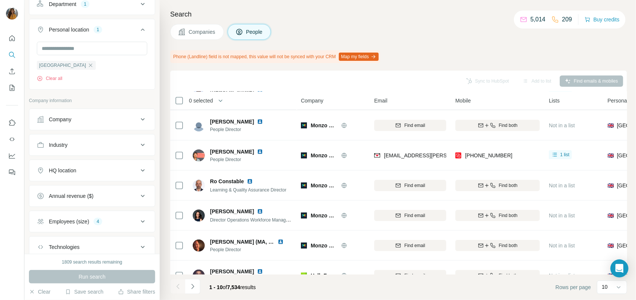
scroll to position [139, 0]
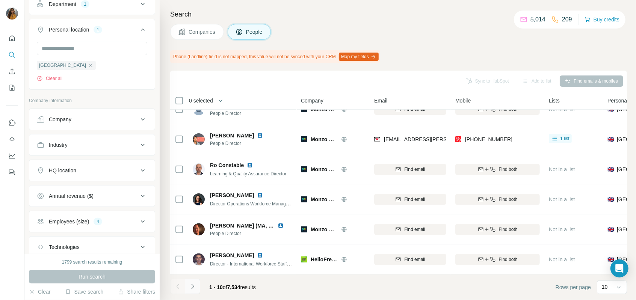
click at [194, 283] on icon "Navigate to next page" at bounding box center [193, 287] width 8 height 8
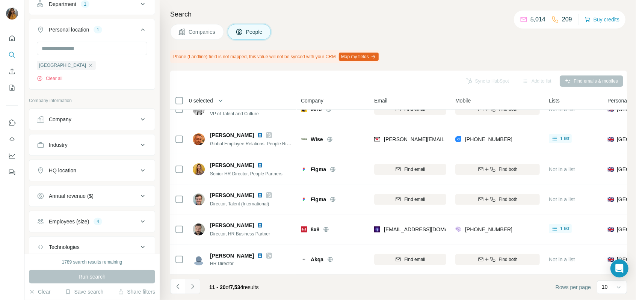
click at [192, 287] on icon "Navigate to next page" at bounding box center [193, 287] width 8 height 8
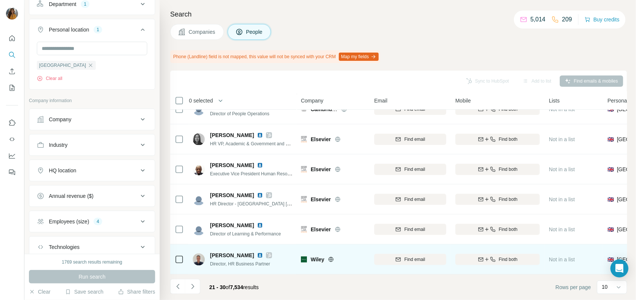
click at [257, 252] on img at bounding box center [260, 255] width 6 height 6
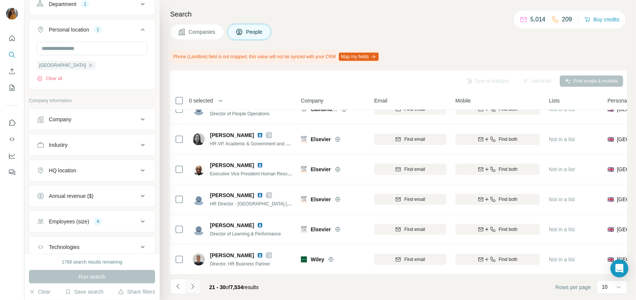
click at [190, 288] on icon "Navigate to next page" at bounding box center [193, 287] width 8 height 8
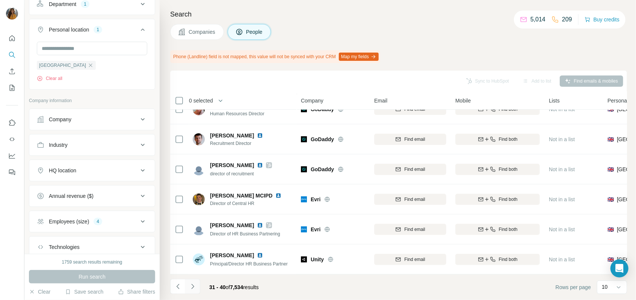
click at [195, 286] on icon "Navigate to next page" at bounding box center [193, 287] width 8 height 8
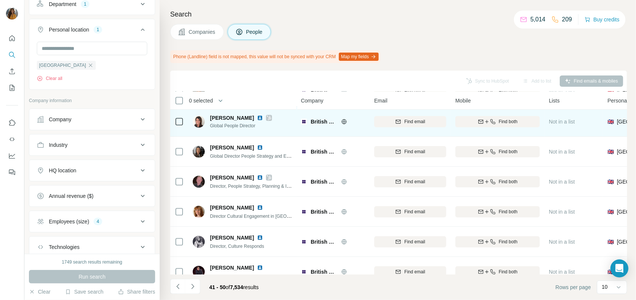
scroll to position [83, 0]
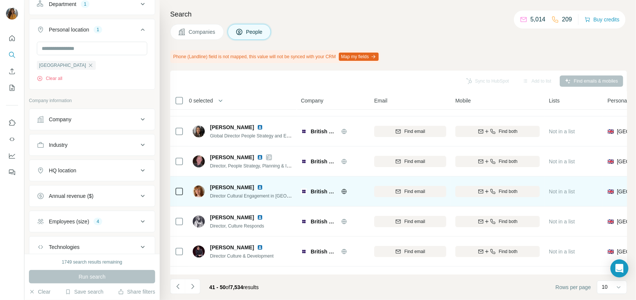
click at [257, 186] on img at bounding box center [260, 187] width 6 height 6
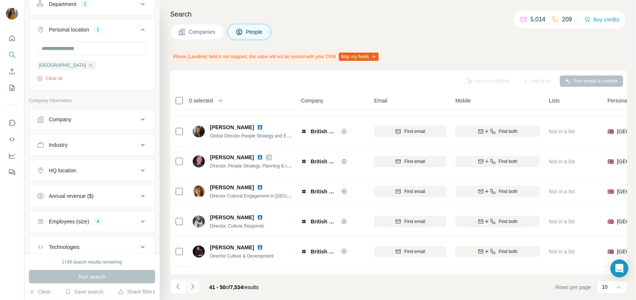
click at [195, 289] on icon "Navigate to next page" at bounding box center [193, 287] width 8 height 8
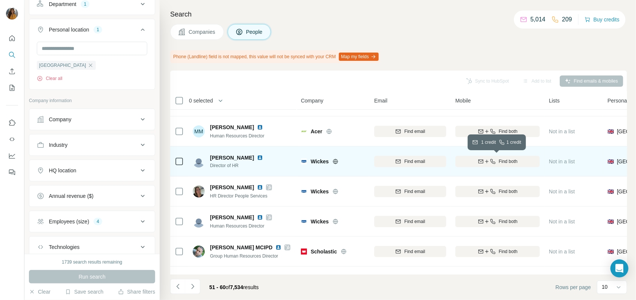
click at [499, 162] on span "Find both" at bounding box center [508, 161] width 19 height 7
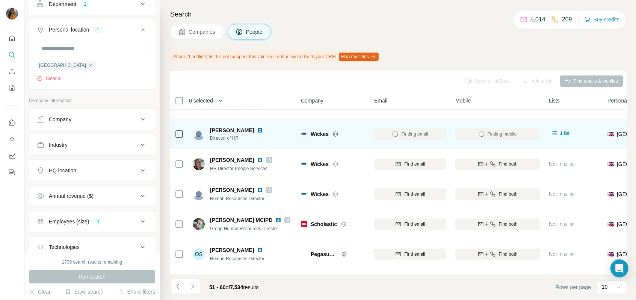
scroll to position [125, 0]
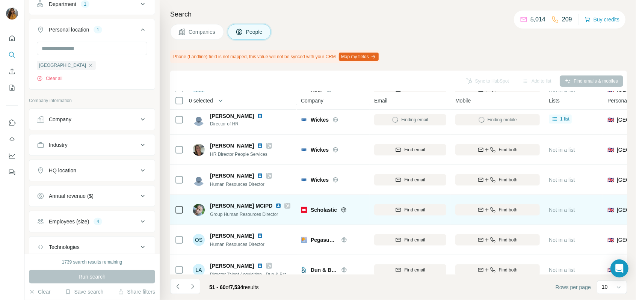
click at [279, 203] on img at bounding box center [278, 206] width 6 height 6
click at [519, 211] on div "Find both" at bounding box center [497, 209] width 84 height 7
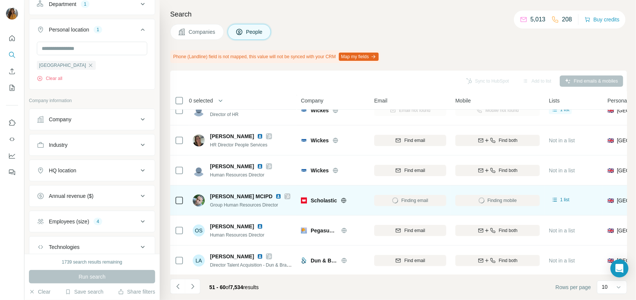
scroll to position [139, 0]
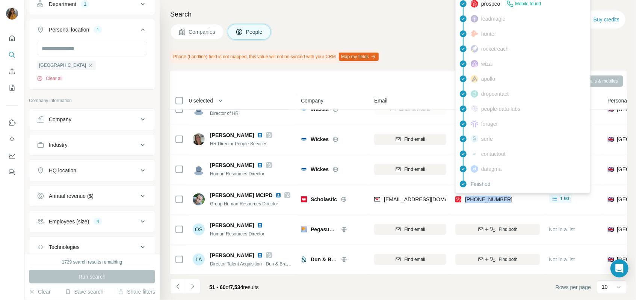
drag, startPoint x: 515, startPoint y: 194, endPoint x: 465, endPoint y: 196, distance: 50.0
click at [465, 196] on div "[PHONE_NUMBER]" at bounding box center [497, 199] width 84 height 21
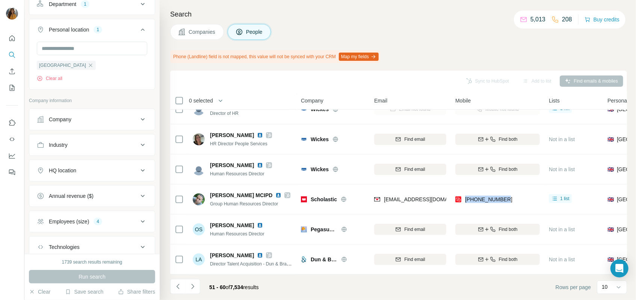
copy span "[PHONE_NUMBER]"
click at [278, 192] on img at bounding box center [278, 195] width 6 height 6
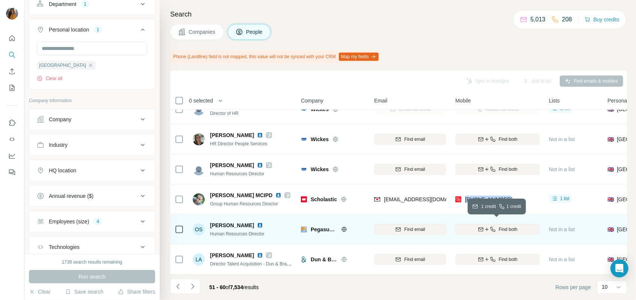
click at [492, 226] on icon "button" at bounding box center [492, 229] width 6 height 6
click at [257, 222] on img at bounding box center [260, 225] width 6 height 6
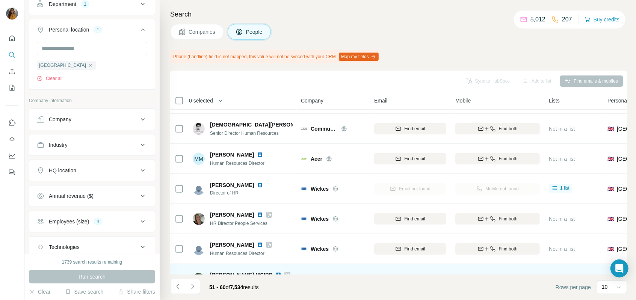
scroll to position [98, 0]
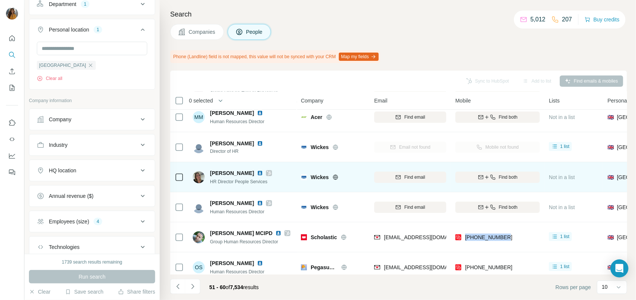
click at [257, 173] on img at bounding box center [260, 173] width 6 height 6
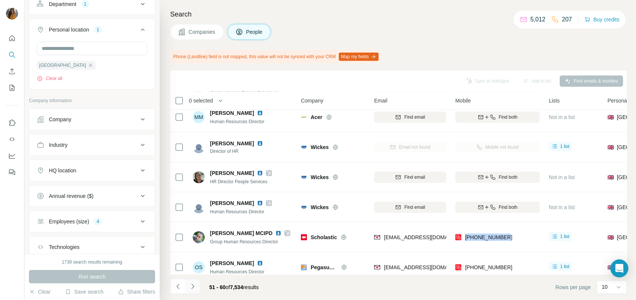
click at [194, 288] on icon "Navigate to next page" at bounding box center [193, 287] width 8 height 8
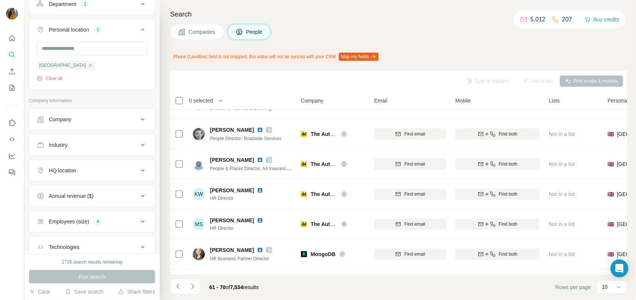
scroll to position [125, 0]
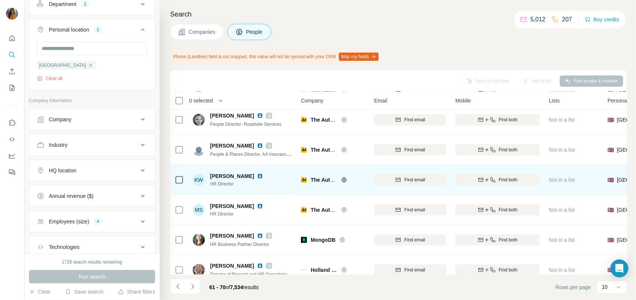
click at [257, 177] on img at bounding box center [260, 176] width 6 height 6
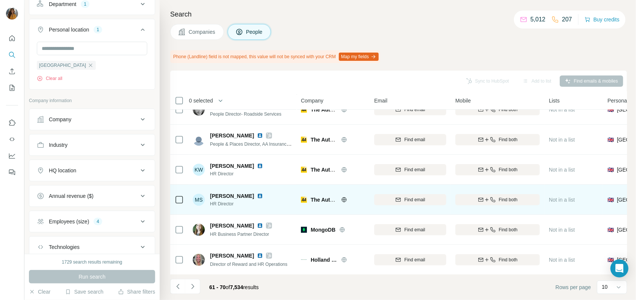
scroll to position [139, 0]
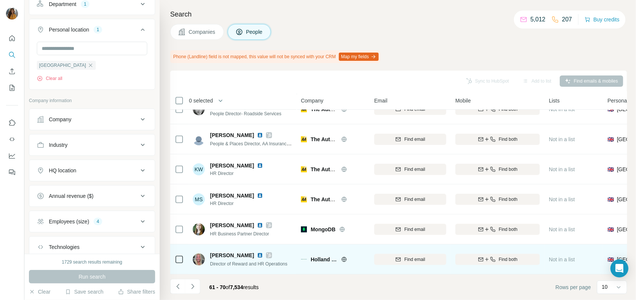
click at [257, 252] on img at bounding box center [260, 255] width 6 height 6
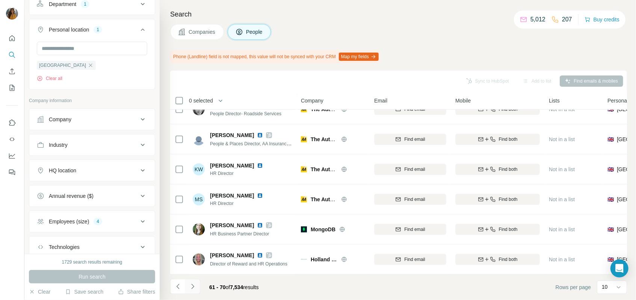
click at [196, 291] on button "Navigate to next page" at bounding box center [192, 286] width 15 height 15
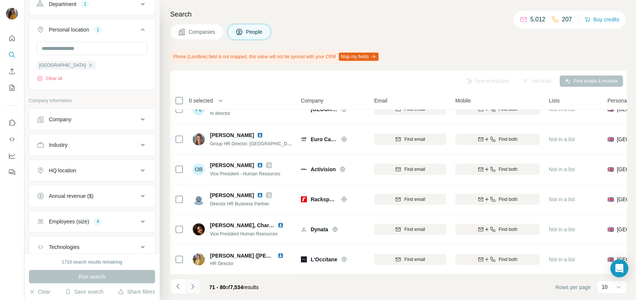
click at [192, 283] on icon "Navigate to next page" at bounding box center [193, 287] width 8 height 8
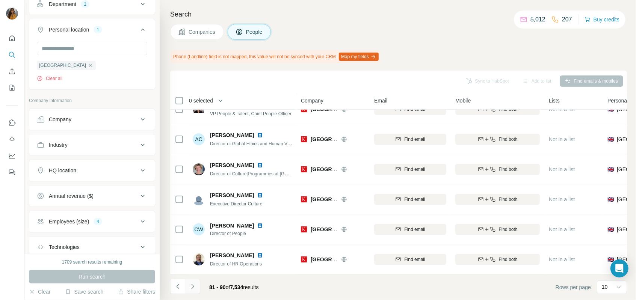
click at [194, 285] on icon "Navigate to next page" at bounding box center [193, 287] width 8 height 8
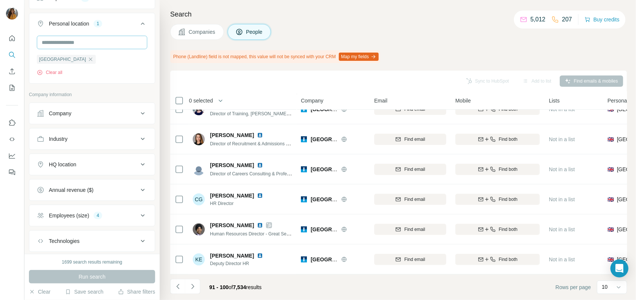
scroll to position [125, 0]
click at [66, 107] on button "Company" at bounding box center [91, 112] width 125 height 18
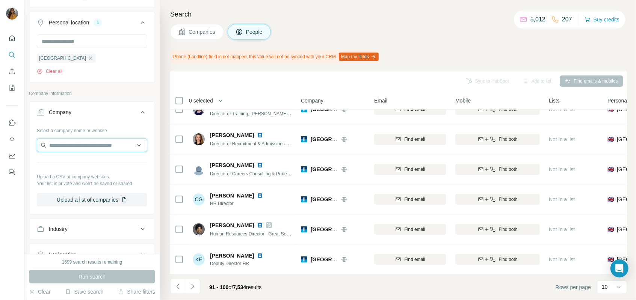
click at [74, 143] on input "text" at bounding box center [92, 146] width 110 height 14
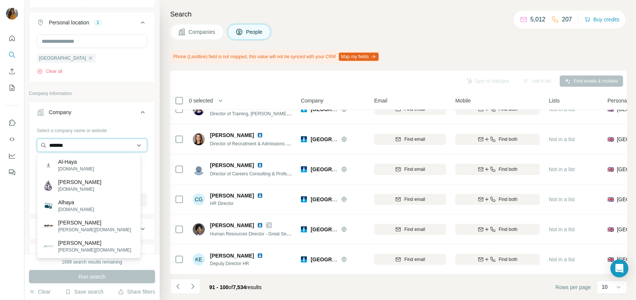
type input "********"
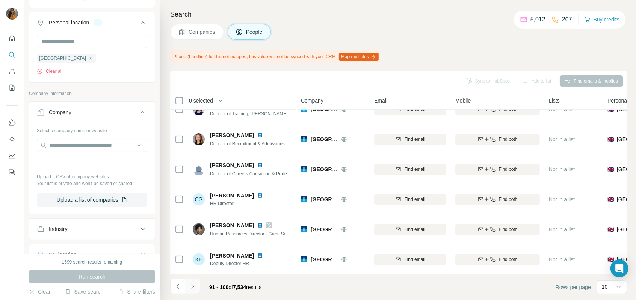
click at [191, 286] on icon "Navigate to next page" at bounding box center [193, 287] width 8 height 8
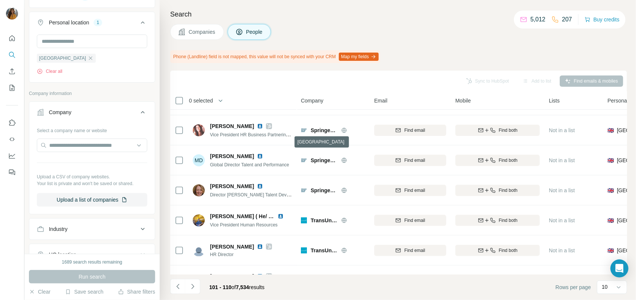
scroll to position [139, 0]
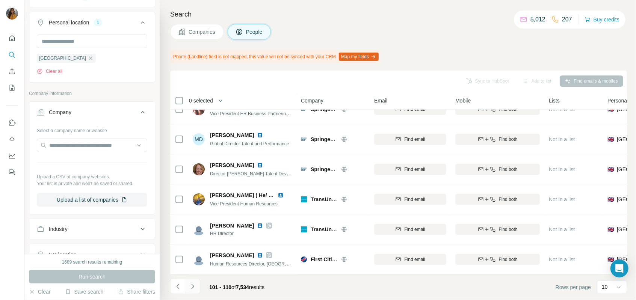
click at [192, 286] on icon "Navigate to next page" at bounding box center [193, 287] width 8 height 8
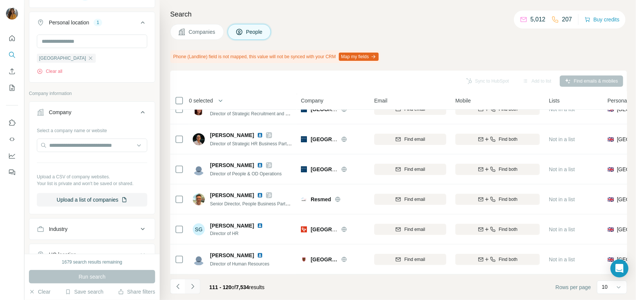
click at [190, 285] on icon "Navigate to next page" at bounding box center [193, 287] width 8 height 8
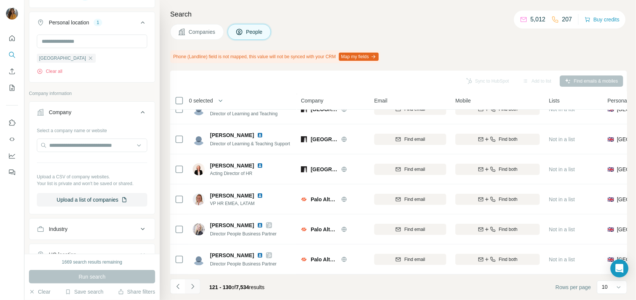
click at [189, 286] on icon "Navigate to next page" at bounding box center [193, 287] width 8 height 8
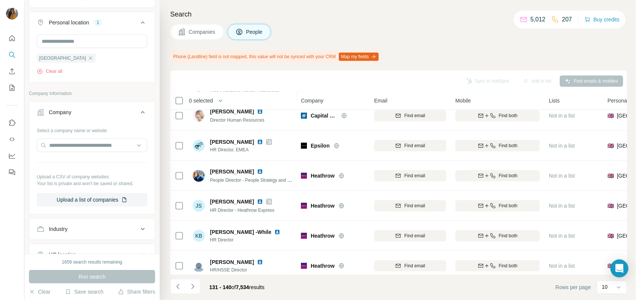
scroll to position [83, 0]
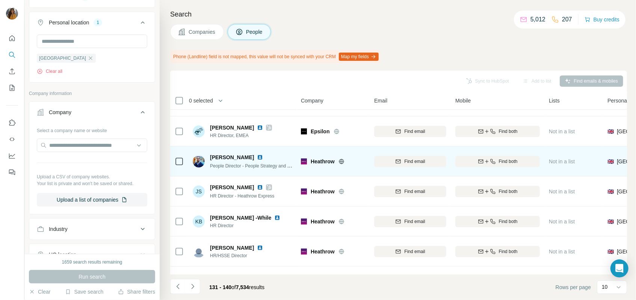
click at [257, 159] on img at bounding box center [260, 157] width 6 height 6
click at [486, 160] on icon "button" at bounding box center [486, 161] width 6 height 6
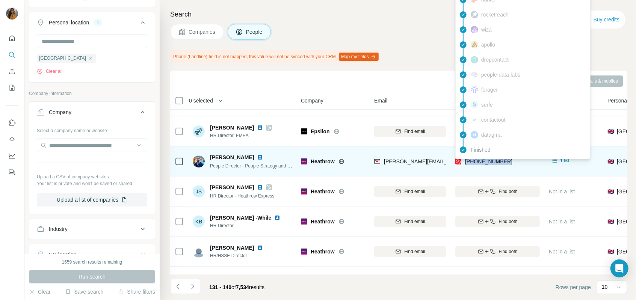
drag, startPoint x: 518, startPoint y: 163, endPoint x: 466, endPoint y: 164, distance: 52.2
click at [466, 164] on div "[PHONE_NUMBER]" at bounding box center [497, 161] width 84 height 21
copy span "[PHONE_NUMBER]"
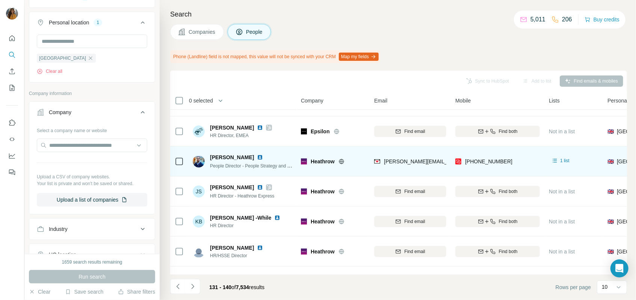
click at [409, 175] on td "[PERSON_NAME][EMAIL_ADDRESS][PERSON_NAME][DOMAIN_NAME]" at bounding box center [409, 161] width 81 height 30
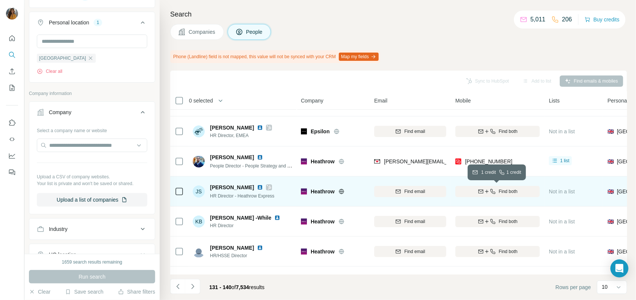
click at [499, 193] on span "Find both" at bounding box center [508, 191] width 19 height 7
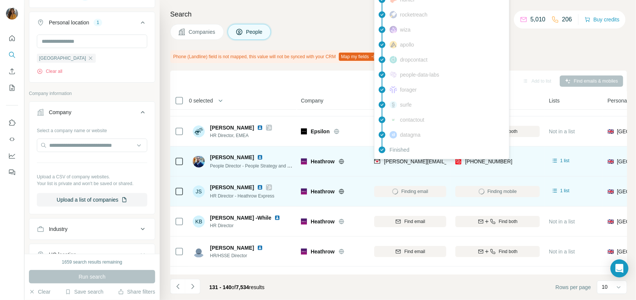
click at [407, 162] on span "[PERSON_NAME][EMAIL_ADDRESS][PERSON_NAME][DOMAIN_NAME]" at bounding box center [472, 161] width 176 height 6
click at [407, 161] on span "[PERSON_NAME][EMAIL_ADDRESS][PERSON_NAME][DOMAIN_NAME]" at bounding box center [472, 161] width 176 height 6
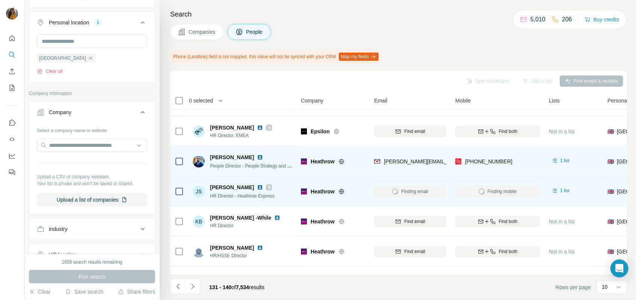
drag, startPoint x: 407, startPoint y: 161, endPoint x: 426, endPoint y: 170, distance: 21.3
click at [426, 170] on div "[PERSON_NAME][EMAIL_ADDRESS][PERSON_NAME][DOMAIN_NAME]" at bounding box center [410, 161] width 72 height 21
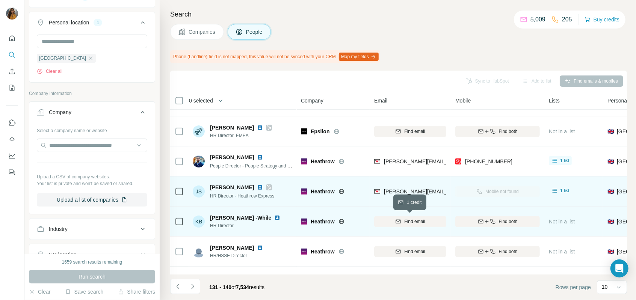
click at [405, 220] on span "Find email" at bounding box center [414, 221] width 21 height 7
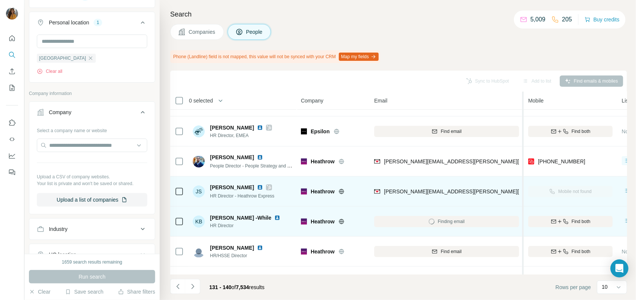
drag, startPoint x: 449, startPoint y: 99, endPoint x: 523, endPoint y: 98, distance: 74.0
click at [0, 0] on tr "0 selected People Company Email Mobile Lists Personal location Seniority Depart…" at bounding box center [0, 0] width 0 height 0
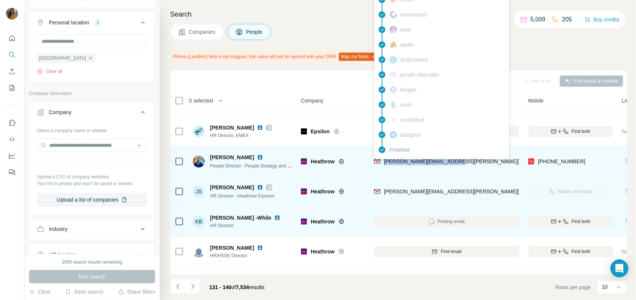
drag, startPoint x: 459, startPoint y: 161, endPoint x: 381, endPoint y: 164, distance: 78.1
click at [381, 164] on div "[PERSON_NAME][EMAIL_ADDRESS][PERSON_NAME][DOMAIN_NAME]" at bounding box center [446, 161] width 145 height 21
copy span "[PERSON_NAME][EMAIL_ADDRESS][PERSON_NAME][DOMAIN_NAME]"
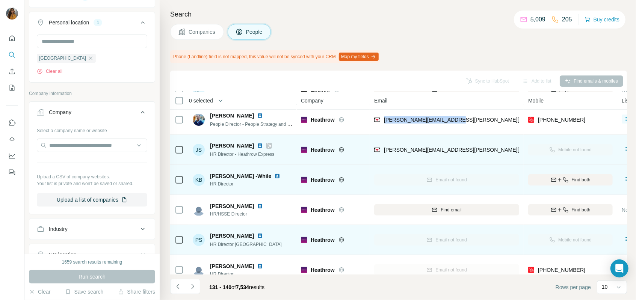
scroll to position [139, 0]
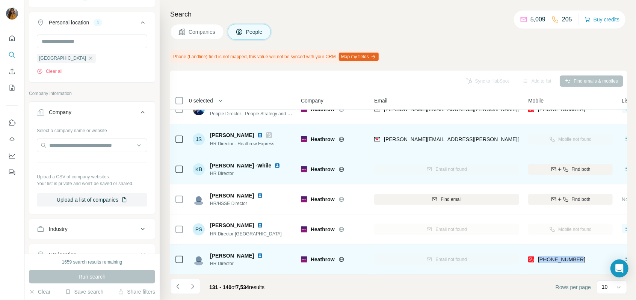
drag, startPoint x: 592, startPoint y: 259, endPoint x: 535, endPoint y: 261, distance: 56.3
click at [535, 261] on div "[PHONE_NUMBER]" at bounding box center [570, 259] width 84 height 21
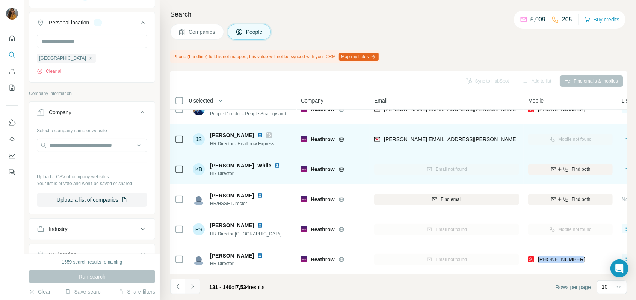
click at [193, 288] on icon "Navigate to next page" at bounding box center [193, 287] width 8 height 8
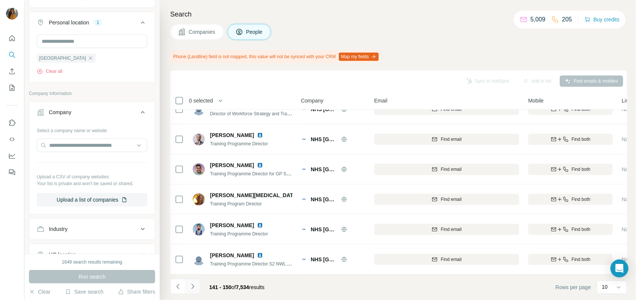
click at [190, 288] on icon "Navigate to next page" at bounding box center [193, 287] width 8 height 8
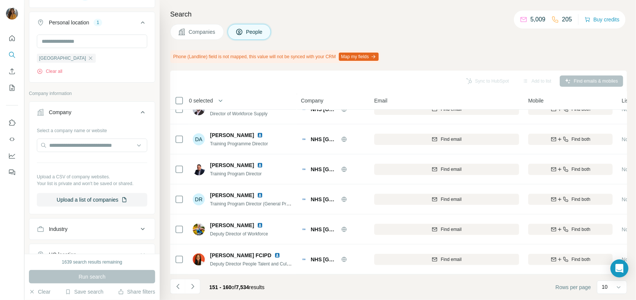
click at [190, 288] on icon "Navigate to next page" at bounding box center [193, 287] width 8 height 8
click at [193, 287] on icon "Navigate to next page" at bounding box center [192, 286] width 3 height 5
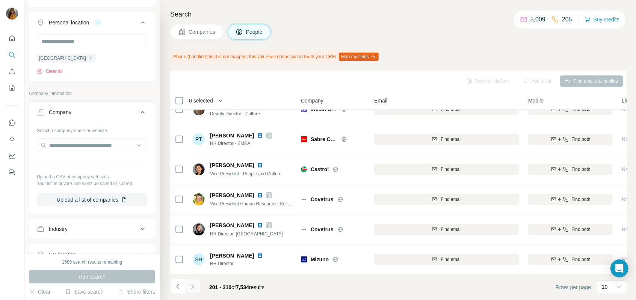
click at [194, 291] on button "Navigate to next page" at bounding box center [192, 286] width 15 height 15
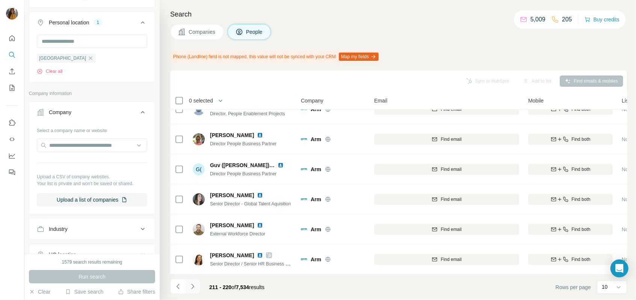
click at [194, 283] on icon "Navigate to next page" at bounding box center [193, 287] width 8 height 8
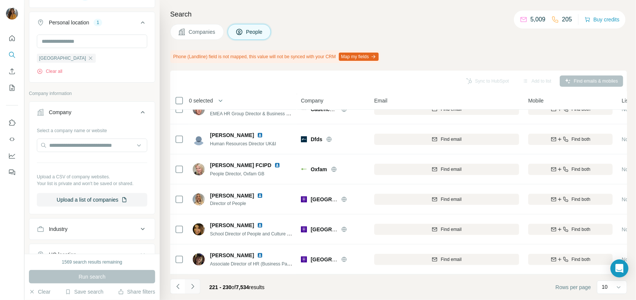
click at [194, 283] on icon "Navigate to next page" at bounding box center [193, 287] width 8 height 8
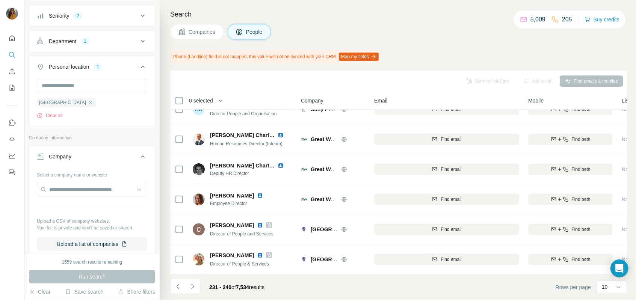
scroll to position [0, 0]
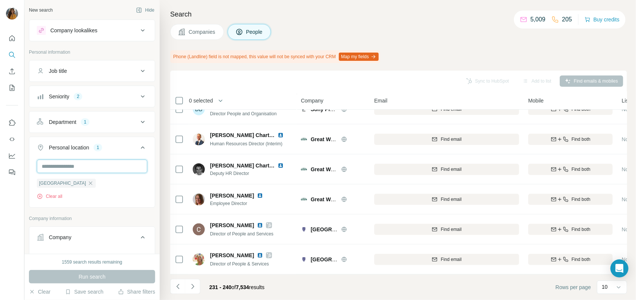
click at [77, 164] on input "text" at bounding box center [92, 167] width 110 height 14
type input "**********"
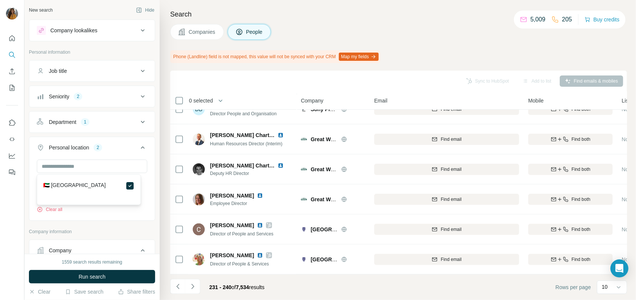
click at [108, 217] on div "[GEOGRAPHIC_DATA] [GEOGRAPHIC_DATA] Clear all" at bounding box center [91, 189] width 125 height 59
click at [87, 184] on icon "button" at bounding box center [90, 183] width 6 height 6
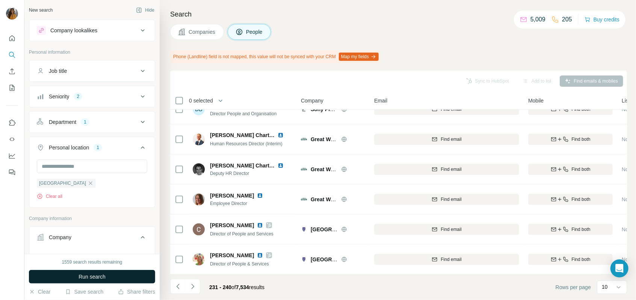
click at [108, 280] on button "Run search" at bounding box center [92, 277] width 126 height 14
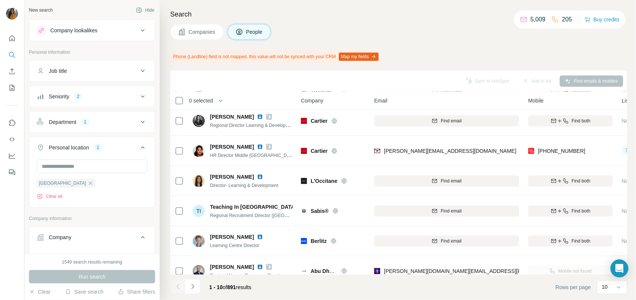
scroll to position [139, 0]
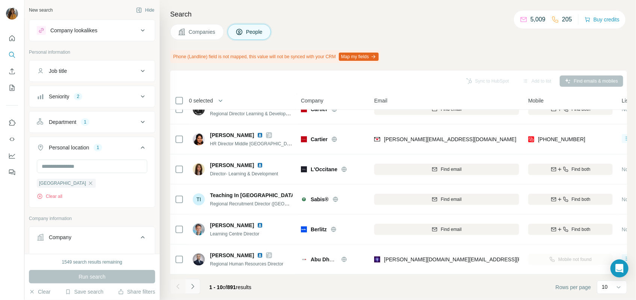
click at [189, 286] on icon "Navigate to next page" at bounding box center [193, 287] width 8 height 8
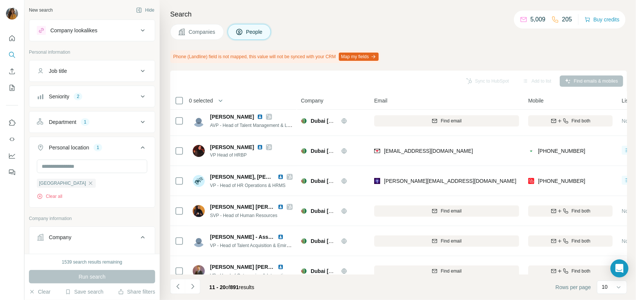
scroll to position [0, 0]
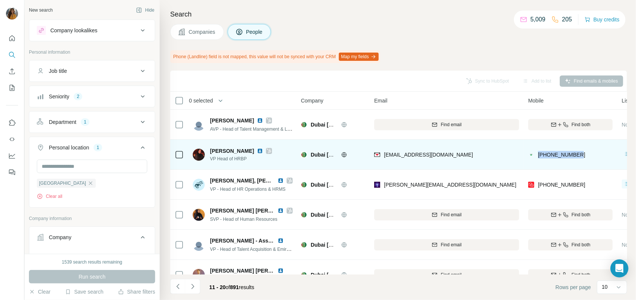
drag, startPoint x: 572, startPoint y: 161, endPoint x: 538, endPoint y: 161, distance: 34.9
click at [538, 161] on div "[PHONE_NUMBER]" at bounding box center [570, 154] width 84 height 21
copy span "[PHONE_NUMBER]"
click at [483, 155] on div "[EMAIL_ADDRESS][DOMAIN_NAME]" at bounding box center [446, 154] width 145 height 21
click at [257, 149] on img at bounding box center [260, 151] width 6 height 6
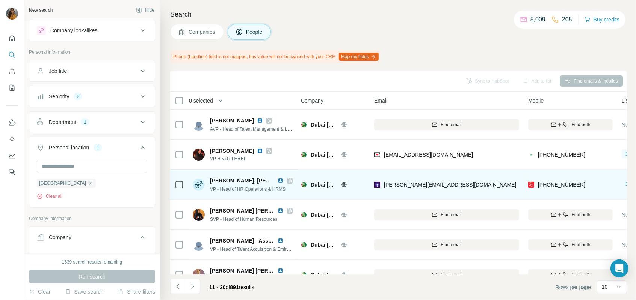
click at [526, 190] on td "[PHONE_NUMBER]" at bounding box center [569, 185] width 93 height 30
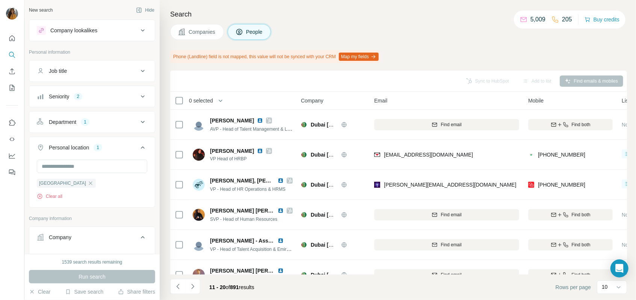
click at [169, 193] on div "Search Companies People Phone (Landline) field is not mapped, this value will n…" at bounding box center [398, 150] width 476 height 300
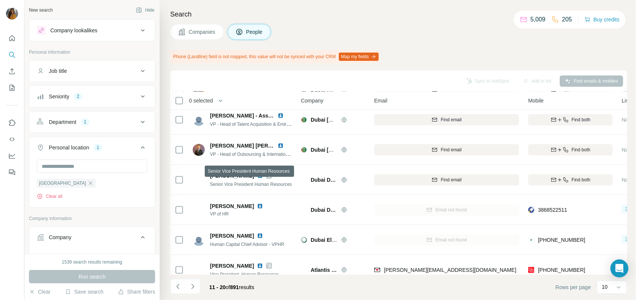
scroll to position [139, 0]
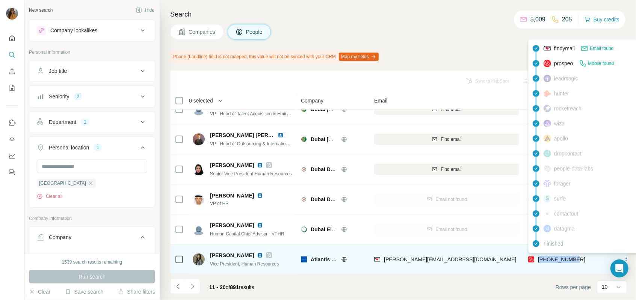
drag, startPoint x: 583, startPoint y: 255, endPoint x: 536, endPoint y: 258, distance: 47.0
click at [536, 258] on div "[PHONE_NUMBER]" at bounding box center [570, 259] width 84 height 21
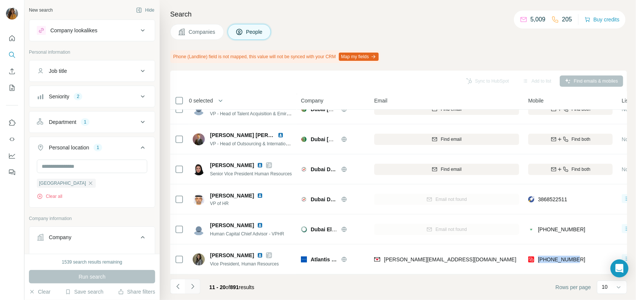
click at [188, 289] on button "Navigate to next page" at bounding box center [192, 286] width 15 height 15
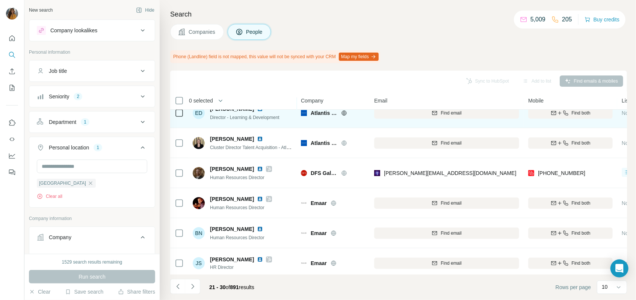
scroll to position [83, 0]
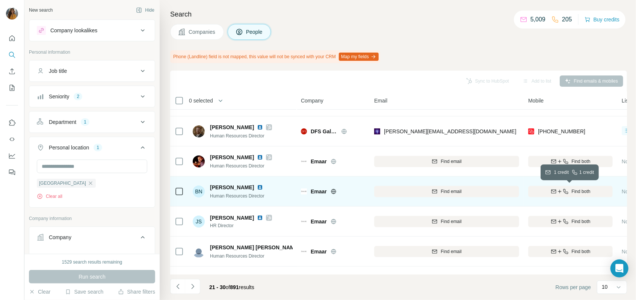
click at [586, 190] on span "Find both" at bounding box center [580, 191] width 19 height 7
click at [263, 186] on img at bounding box center [260, 187] width 6 height 6
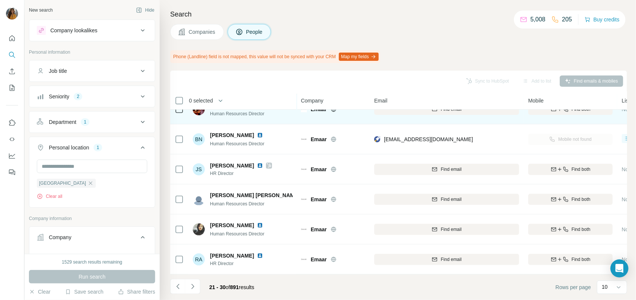
scroll to position [139, 0]
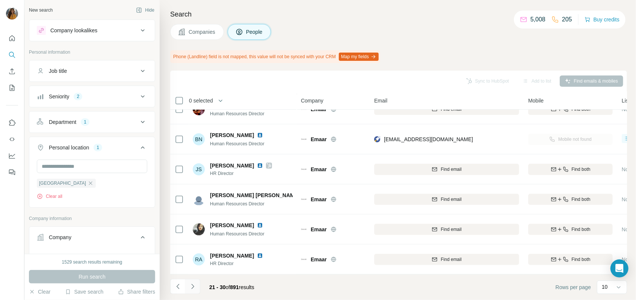
click at [195, 283] on icon "Navigate to next page" at bounding box center [193, 287] width 8 height 8
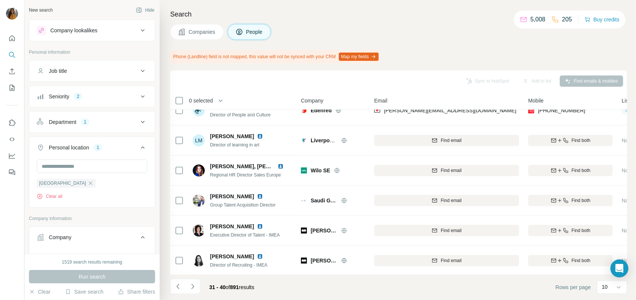
scroll to position [0, 0]
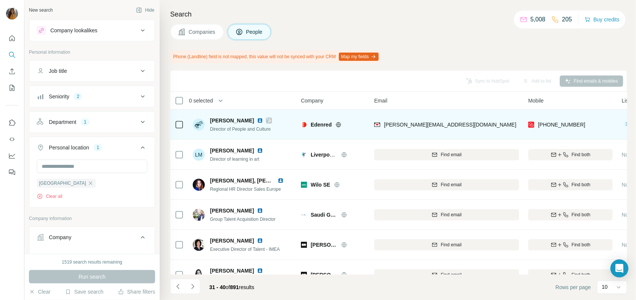
click at [245, 118] on div "[PERSON_NAME]" at bounding box center [241, 121] width 62 height 8
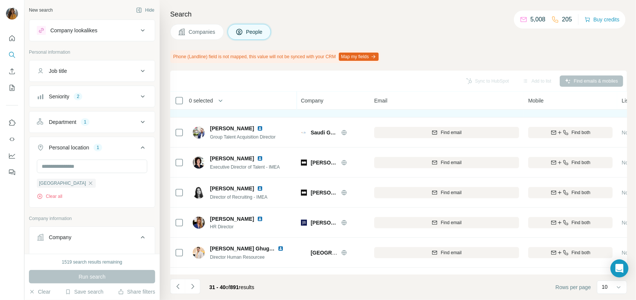
scroll to position [83, 0]
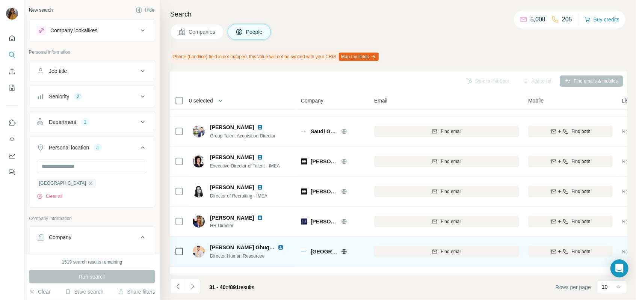
click at [279, 246] on img at bounding box center [280, 247] width 6 height 6
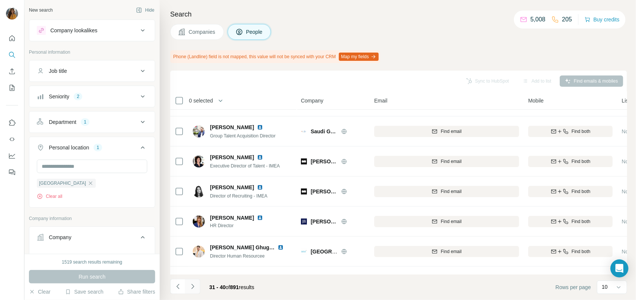
click at [194, 289] on icon "Navigate to next page" at bounding box center [193, 287] width 8 height 8
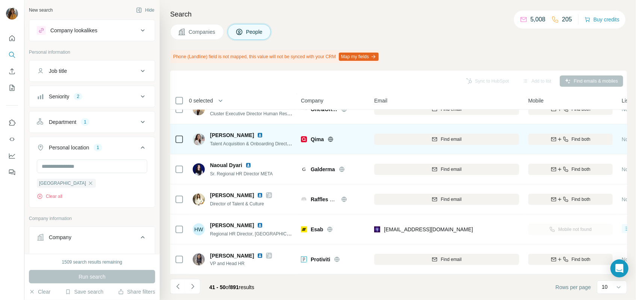
scroll to position [139, 0]
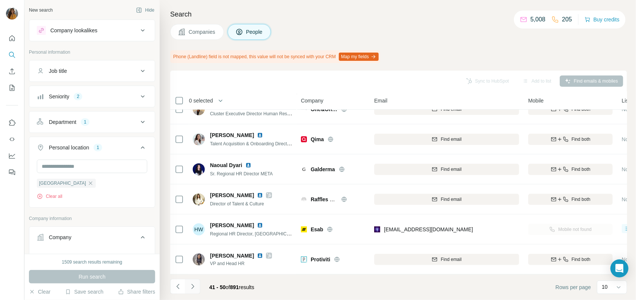
click at [193, 285] on icon "Navigate to next page" at bounding box center [193, 287] width 8 height 8
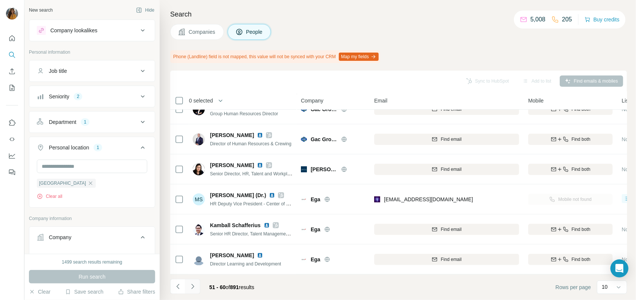
click at [190, 285] on icon "Navigate to next page" at bounding box center [193, 287] width 8 height 8
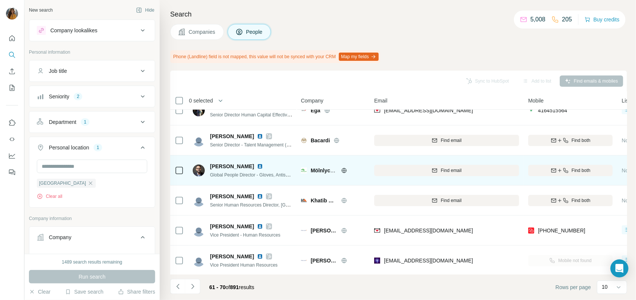
scroll to position [0, 0]
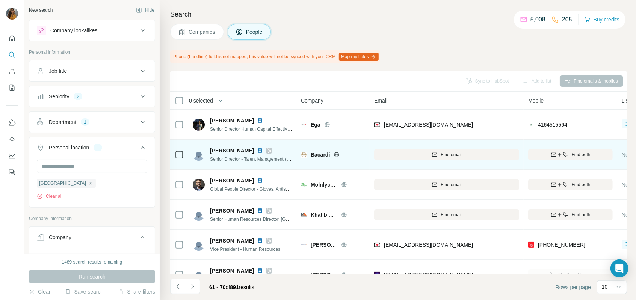
click at [257, 149] on img at bounding box center [260, 151] width 6 height 6
click at [568, 153] on div "Find both" at bounding box center [570, 154] width 84 height 7
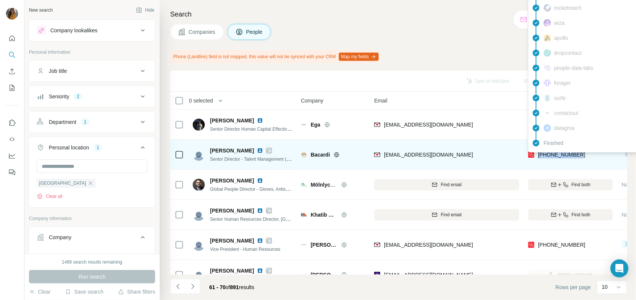
drag, startPoint x: 595, startPoint y: 156, endPoint x: 535, endPoint y: 155, distance: 59.3
click at [535, 155] on div "[PHONE_NUMBER]" at bounding box center [570, 154] width 84 height 21
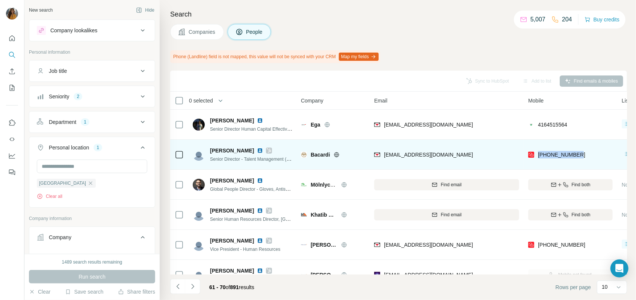
copy span "[PHONE_NUMBER]"
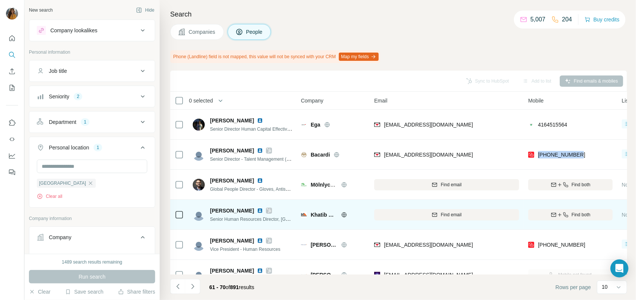
click at [257, 211] on img at bounding box center [260, 211] width 6 height 6
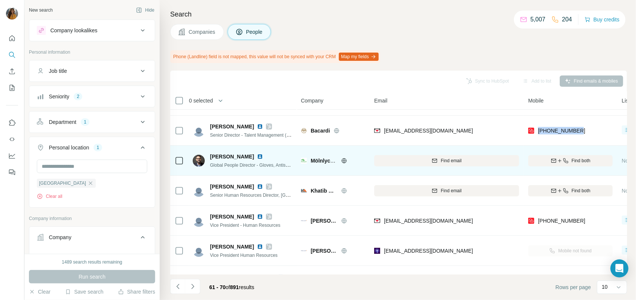
scroll to position [42, 0]
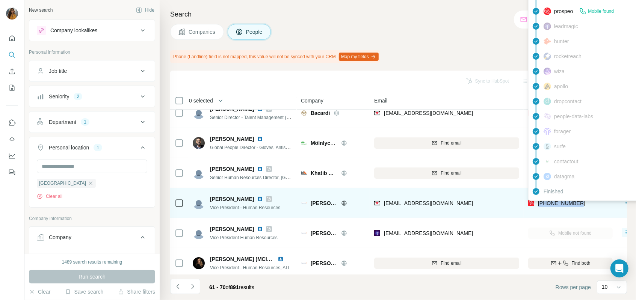
drag, startPoint x: 583, startPoint y: 202, endPoint x: 538, endPoint y: 205, distance: 44.4
click at [538, 205] on div "[PHONE_NUMBER]" at bounding box center [570, 203] width 84 height 21
copy span "[PHONE_NUMBER]"
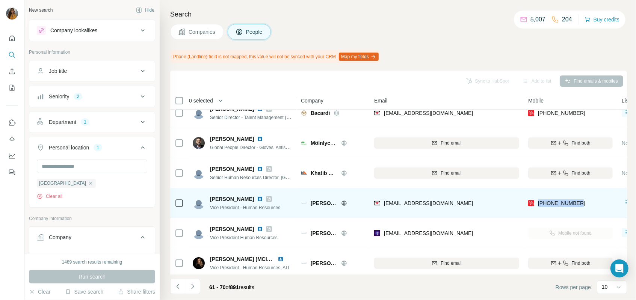
click at [257, 197] on img at bounding box center [260, 199] width 6 height 6
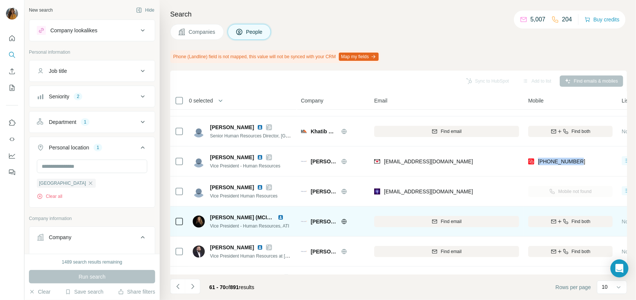
scroll to position [125, 0]
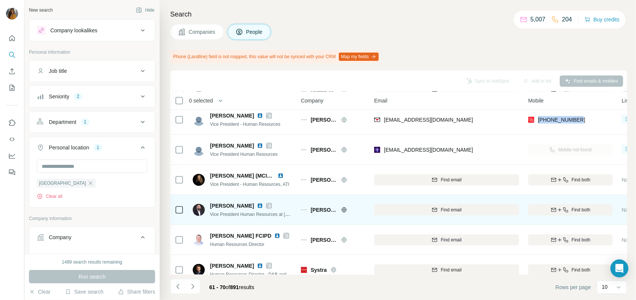
click at [257, 205] on img at bounding box center [260, 206] width 6 height 6
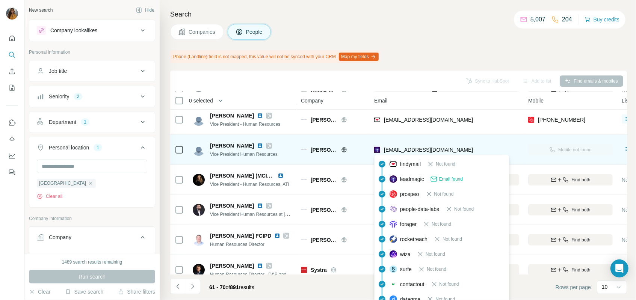
click at [417, 154] on div "[EMAIL_ADDRESS][DOMAIN_NAME]" at bounding box center [423, 150] width 99 height 9
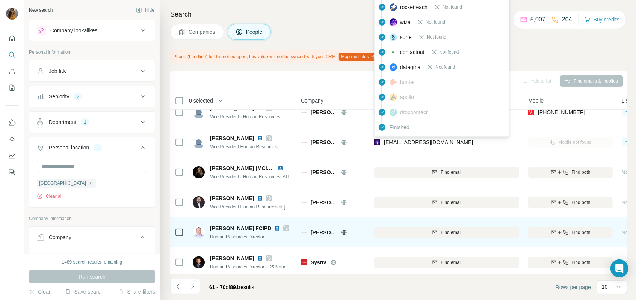
scroll to position [139, 0]
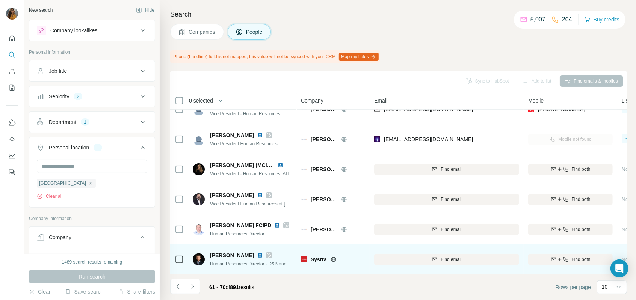
click at [263, 252] on img at bounding box center [260, 255] width 6 height 6
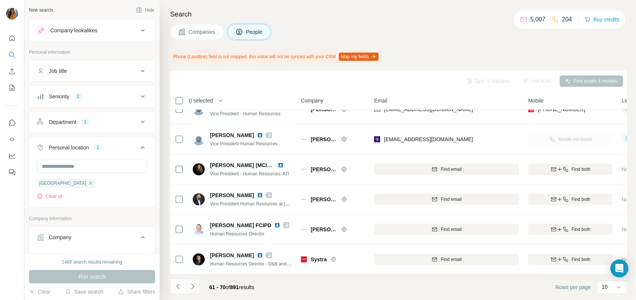
click at [190, 287] on icon "Navigate to next page" at bounding box center [193, 287] width 8 height 8
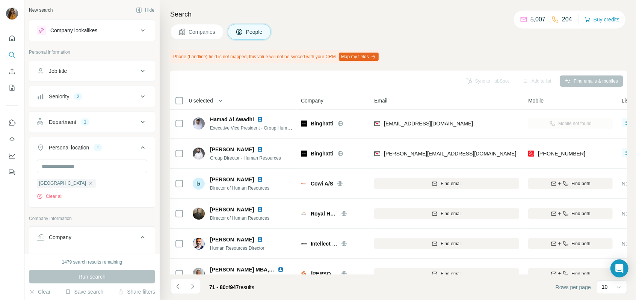
scroll to position [0, 0]
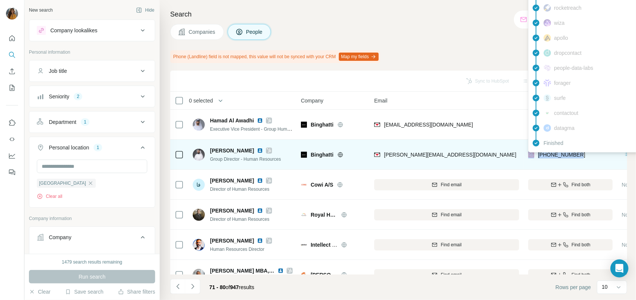
drag, startPoint x: 584, startPoint y: 154, endPoint x: 533, endPoint y: 157, distance: 50.8
click at [533, 157] on div "[PHONE_NUMBER]" at bounding box center [570, 154] width 84 height 21
copy div "[PHONE_NUMBER]"
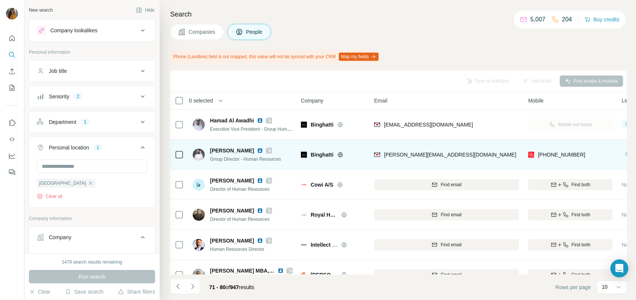
click at [487, 159] on div "[PERSON_NAME][EMAIL_ADDRESS][DOMAIN_NAME]" at bounding box center [446, 154] width 145 height 21
click at [260, 151] on img at bounding box center [260, 151] width 6 height 6
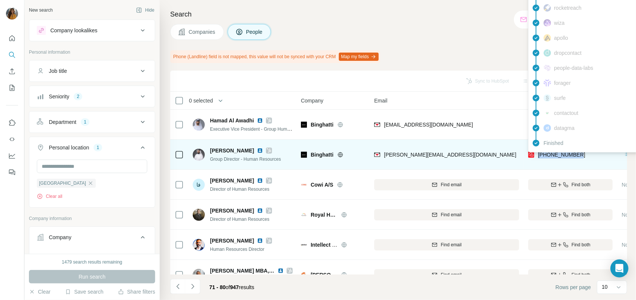
drag, startPoint x: 582, startPoint y: 155, endPoint x: 538, endPoint y: 155, distance: 44.3
click at [538, 155] on div "[PHONE_NUMBER]" at bounding box center [570, 154] width 84 height 21
copy span "[PHONE_NUMBER]"
click at [596, 151] on div "[PHONE_NUMBER]" at bounding box center [570, 154] width 84 height 21
drag, startPoint x: 586, startPoint y: 153, endPoint x: 550, endPoint y: 154, distance: 36.4
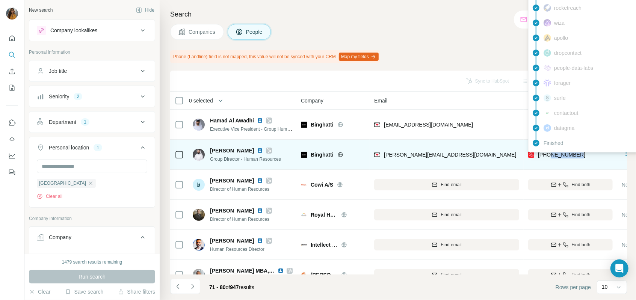
click at [550, 154] on div "[PHONE_NUMBER]" at bounding box center [570, 154] width 84 height 21
copy span "569029028"
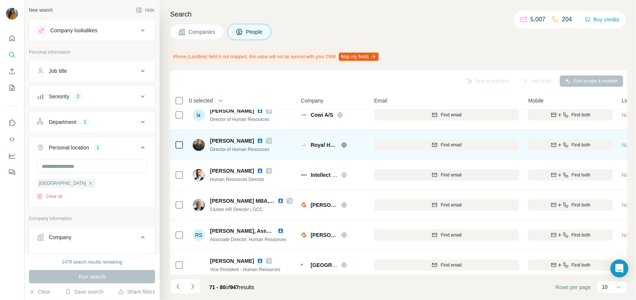
scroll to position [83, 0]
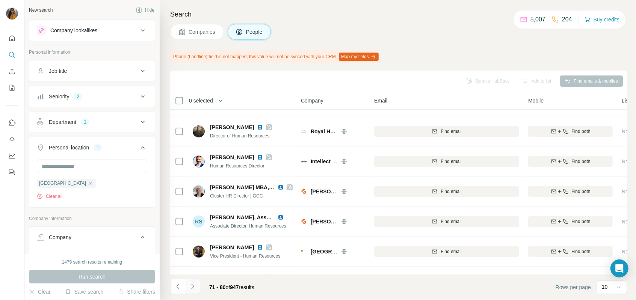
click at [198, 290] on button "Navigate to next page" at bounding box center [192, 286] width 15 height 15
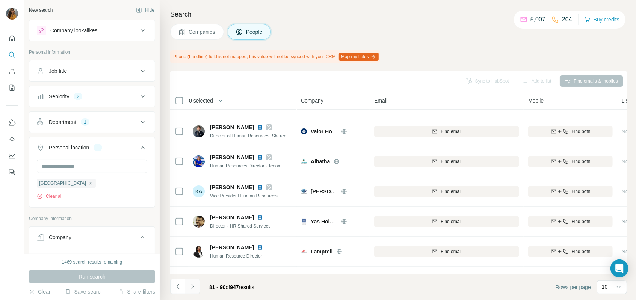
click at [193, 286] on icon "Navigate to next page" at bounding box center [192, 286] width 3 height 5
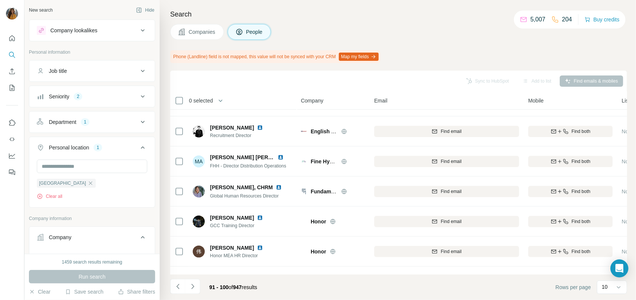
click at [425, 99] on div "Email" at bounding box center [446, 100] width 145 height 9
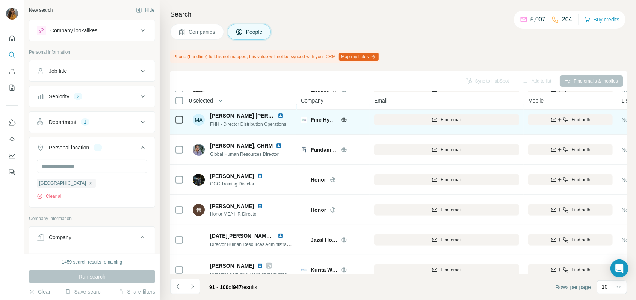
scroll to position [139, 0]
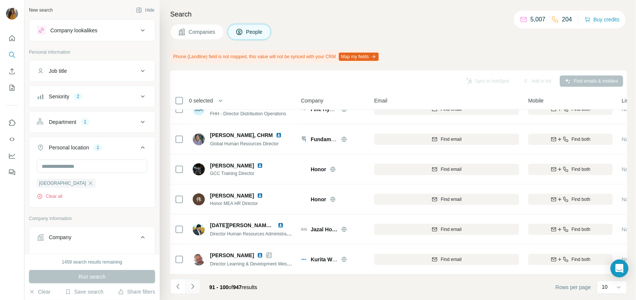
click at [192, 286] on icon "Navigate to next page" at bounding box center [193, 287] width 8 height 8
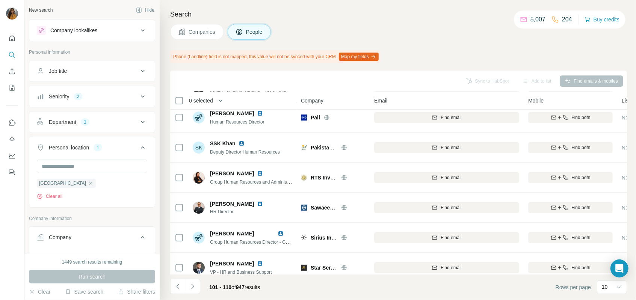
scroll to position [0, 0]
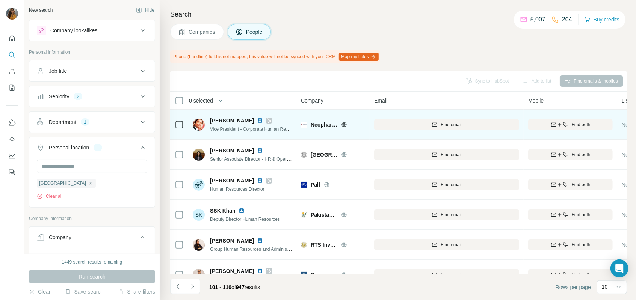
click at [257, 120] on img at bounding box center [260, 120] width 6 height 6
click at [559, 127] on icon "button" at bounding box center [559, 125] width 6 height 6
click at [348, 99] on div "Company" at bounding box center [333, 100] width 64 height 9
click at [334, 101] on div "Company" at bounding box center [333, 100] width 64 height 9
click at [333, 101] on div "Company" at bounding box center [333, 100] width 64 height 9
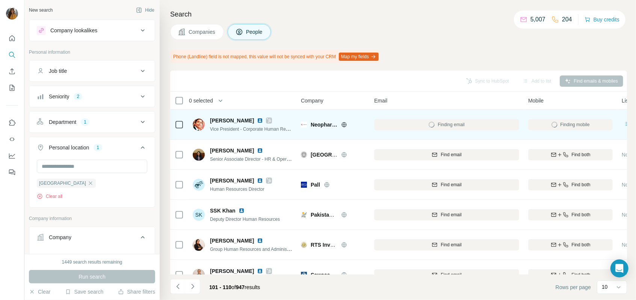
click at [371, 99] on th "Email" at bounding box center [446, 101] width 154 height 18
drag, startPoint x: 371, startPoint y: 99, endPoint x: 375, endPoint y: 99, distance: 4.5
click at [375, 99] on span "Email" at bounding box center [380, 101] width 13 height 8
click at [372, 99] on th "Email" at bounding box center [446, 101] width 154 height 18
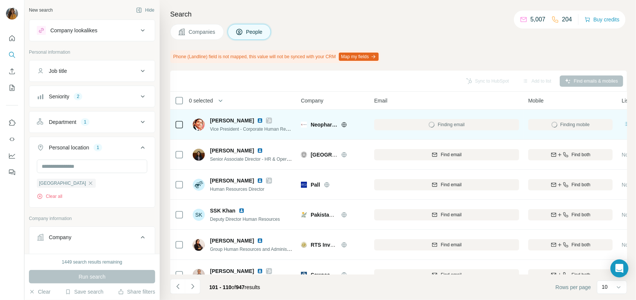
drag, startPoint x: 399, startPoint y: 97, endPoint x: 541, endPoint y: 97, distance: 142.3
click at [402, 97] on div "Email" at bounding box center [446, 100] width 145 height 9
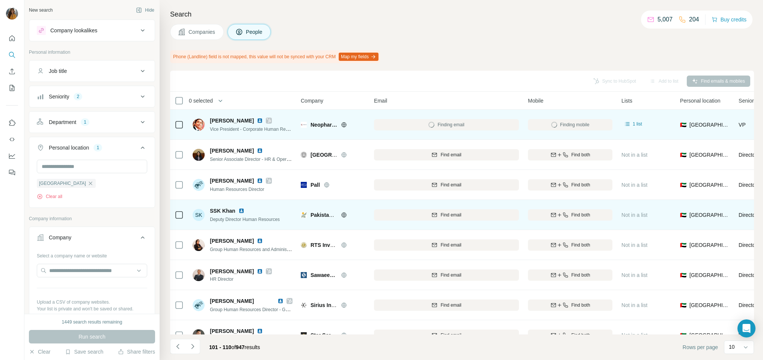
drag, startPoint x: 605, startPoint y: 0, endPoint x: 341, endPoint y: 228, distance: 348.7
click at [343, 228] on td "Pakistan Testing Service" at bounding box center [332, 215] width 73 height 30
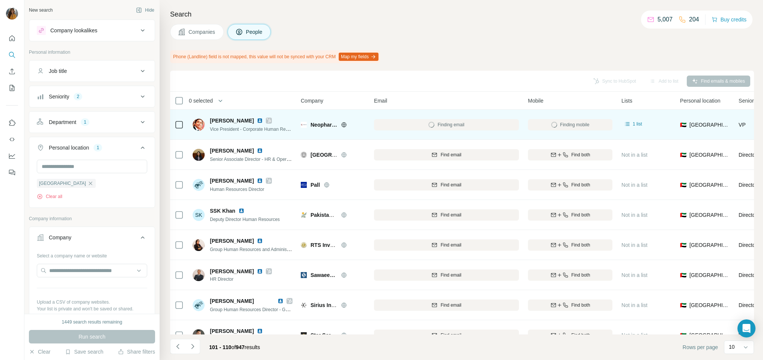
click at [340, 116] on div "Neopharma" at bounding box center [333, 124] width 64 height 21
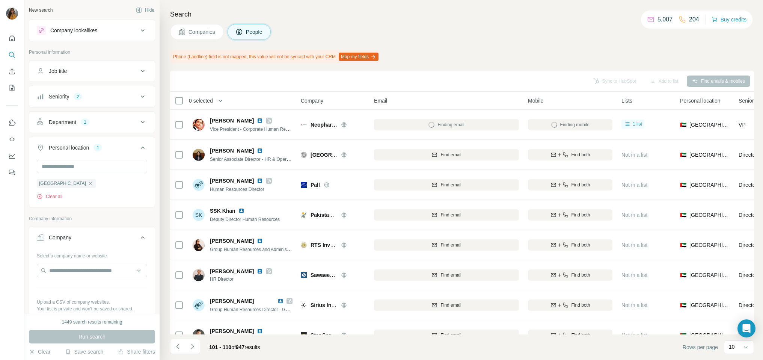
drag, startPoint x: 347, startPoint y: 103, endPoint x: 352, endPoint y: 101, distance: 5.6
click at [350, 102] on div "Company" at bounding box center [333, 100] width 64 height 9
click at [361, 99] on div "Company" at bounding box center [333, 100] width 64 height 9
click at [358, 99] on div "Company" at bounding box center [333, 100] width 64 height 9
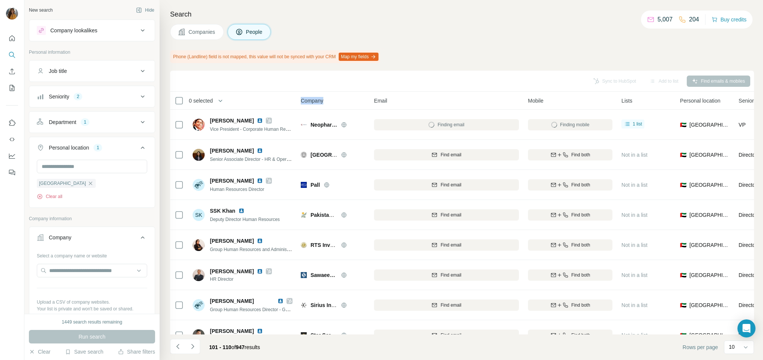
click at [358, 99] on div "Company" at bounding box center [333, 100] width 64 height 9
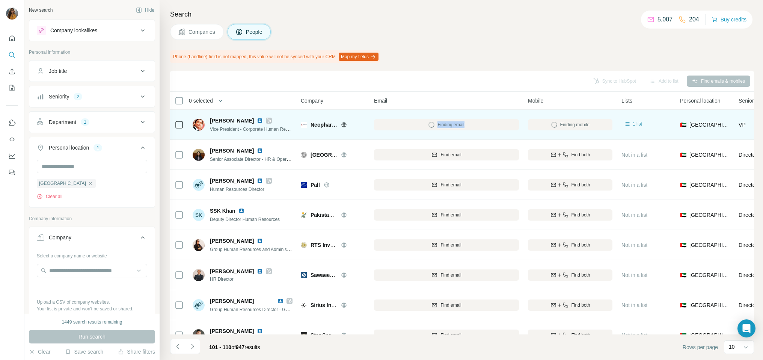
drag, startPoint x: 367, startPoint y: 136, endPoint x: 395, endPoint y: 130, distance: 28.1
click at [0, 0] on tr "[PERSON_NAME] Vice President - Corporate Human Resources, Global HR Neopharma F…" at bounding box center [0, 0] width 0 height 0
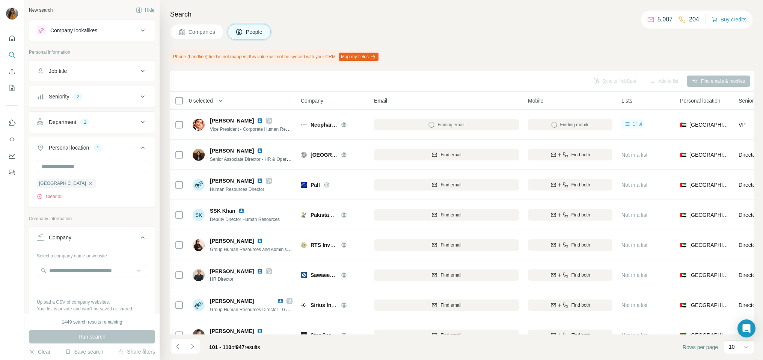
drag, startPoint x: 395, startPoint y: 130, endPoint x: 401, endPoint y: 103, distance: 27.7
click at [401, 103] on div "Email" at bounding box center [446, 100] width 145 height 9
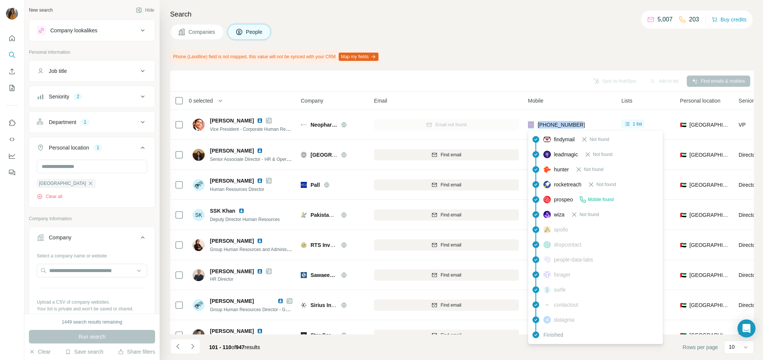
drag, startPoint x: 581, startPoint y: 125, endPoint x: 533, endPoint y: 128, distance: 47.8
click at [533, 128] on div "[PHONE_NUMBER]" at bounding box center [570, 124] width 84 height 21
copy div "[PHONE_NUMBER]"
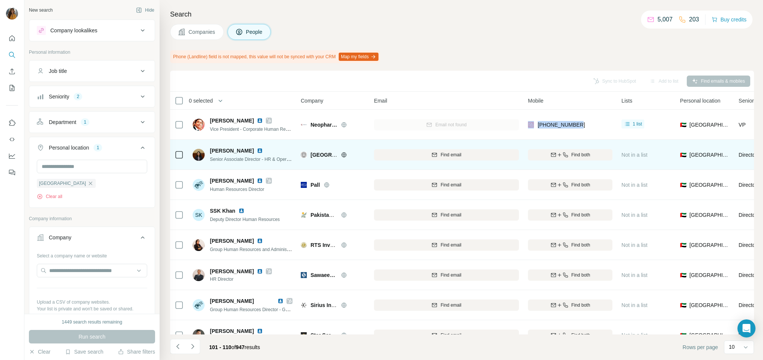
click at [528, 150] on button "Find both" at bounding box center [570, 154] width 84 height 11
click at [263, 149] on img at bounding box center [260, 151] width 6 height 6
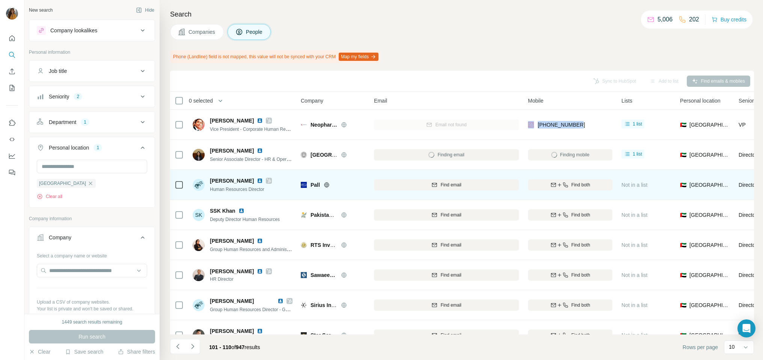
click at [257, 182] on img at bounding box center [260, 181] width 6 height 6
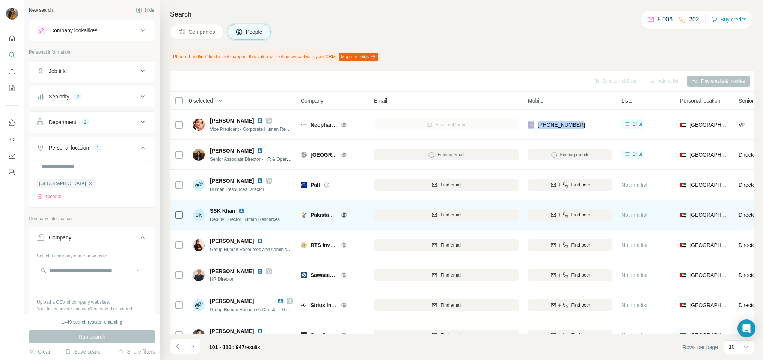
scroll to position [50, 0]
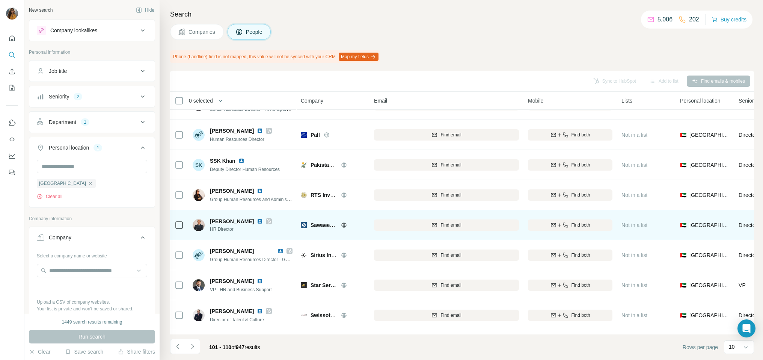
click at [257, 219] on img at bounding box center [260, 221] width 6 height 6
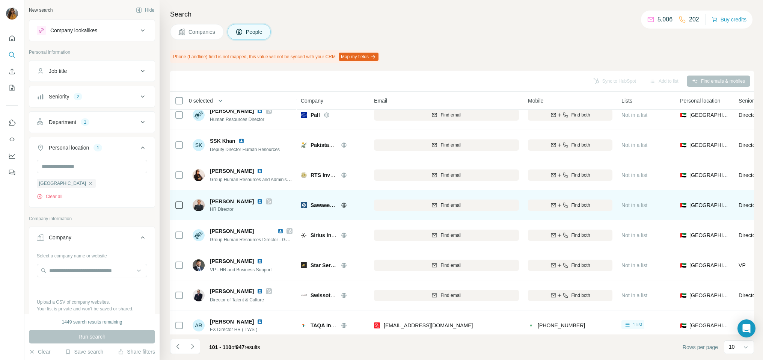
scroll to position [81, 0]
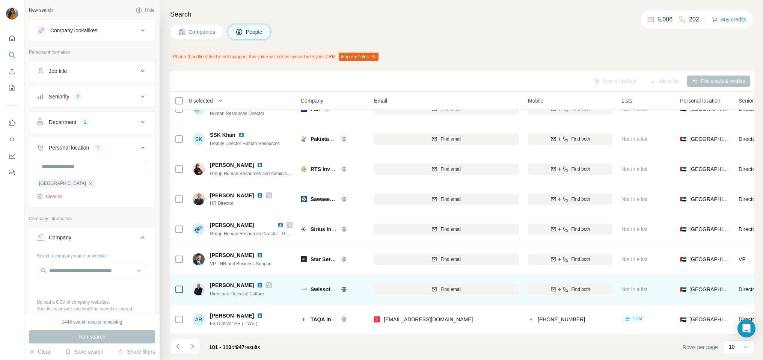
click at [257, 282] on img at bounding box center [260, 285] width 6 height 6
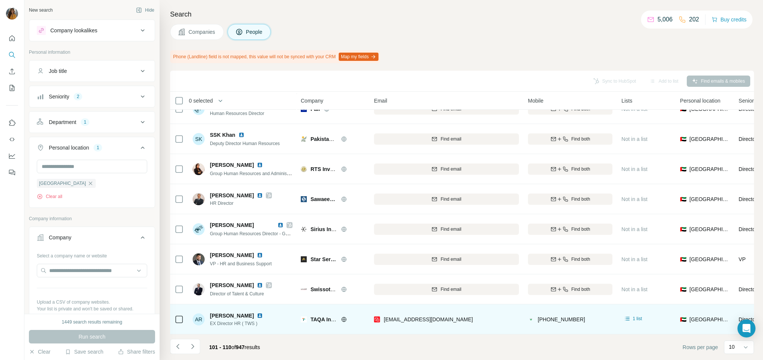
click at [257, 300] on img at bounding box center [260, 315] width 6 height 6
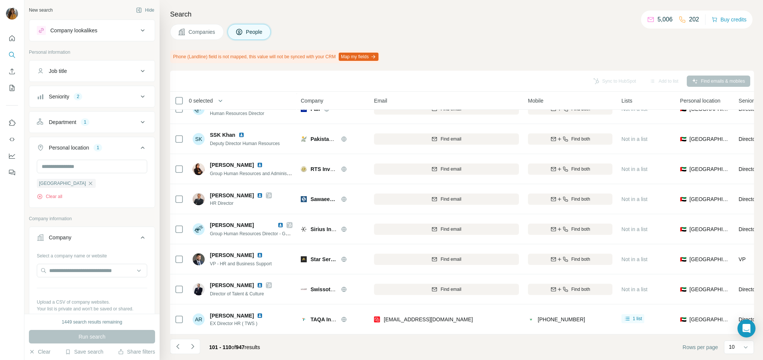
click at [83, 238] on div "Company" at bounding box center [87, 237] width 101 height 8
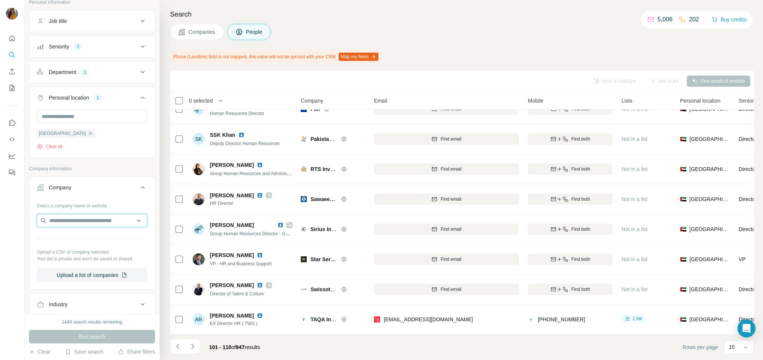
click at [98, 226] on input "text" at bounding box center [92, 221] width 110 height 14
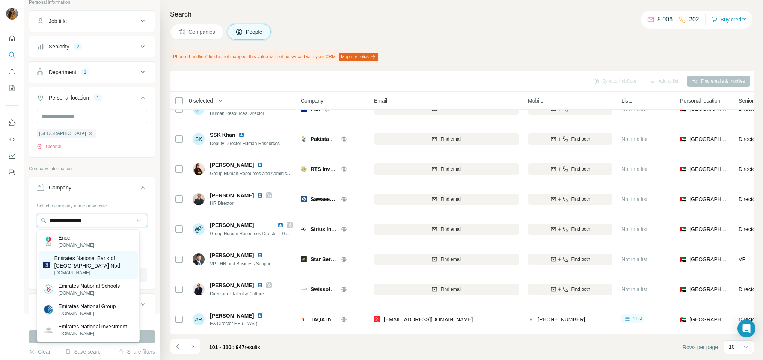
type input "**********"
click at [89, 261] on p "Emirates National Bank of [GEOGRAPHIC_DATA] Nbd" at bounding box center [93, 261] width 79 height 15
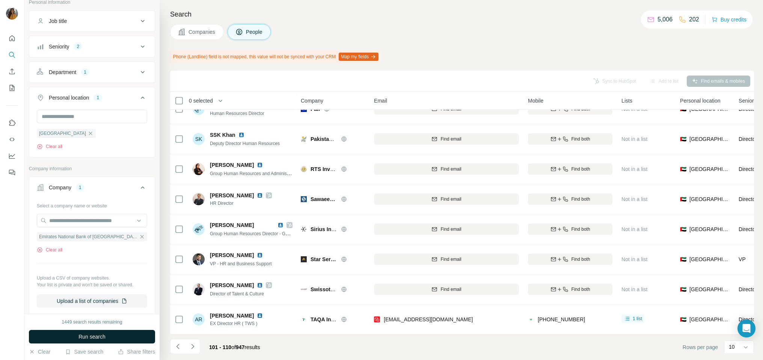
click at [74, 300] on button "Run search" at bounding box center [92, 337] width 126 height 14
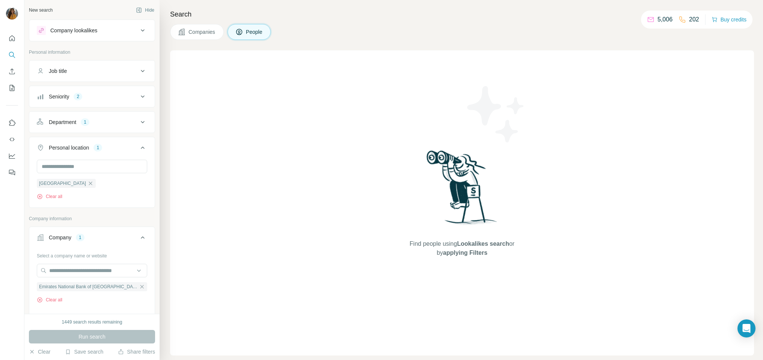
click at [82, 130] on button "Department 1" at bounding box center [91, 122] width 125 height 18
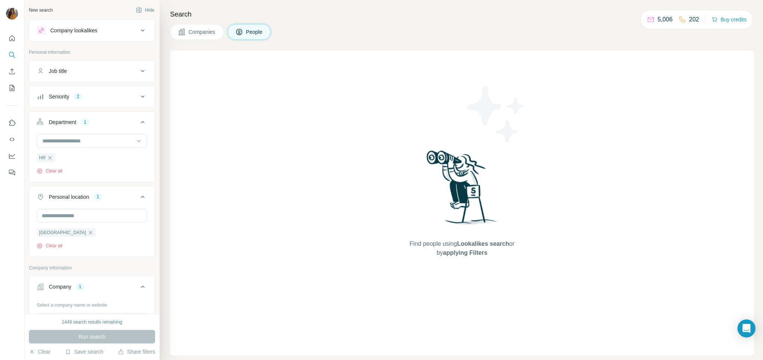
click at [83, 130] on button "Department 1" at bounding box center [91, 123] width 125 height 21
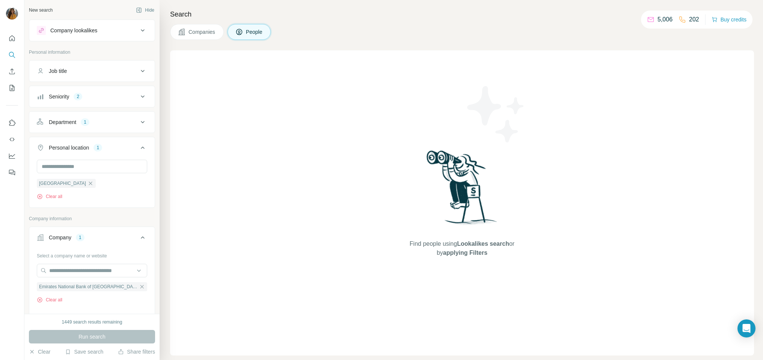
click at [92, 96] on div "Seniority 2" at bounding box center [87, 97] width 101 height 8
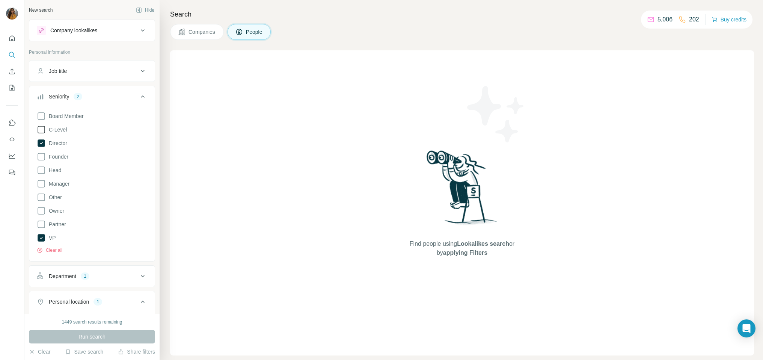
click at [62, 131] on span "C-Level" at bounding box center [56, 130] width 21 height 8
click at [80, 300] on button "Run search" at bounding box center [92, 337] width 126 height 14
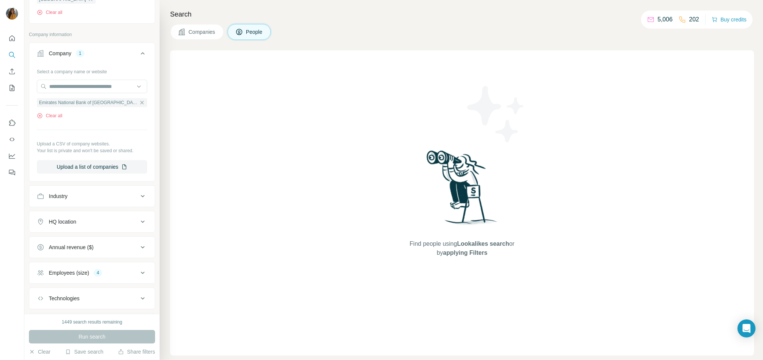
scroll to position [387, 0]
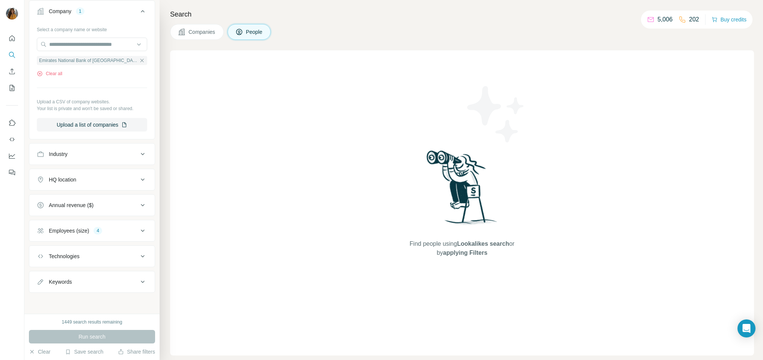
click at [86, 156] on div "Industry" at bounding box center [87, 154] width 101 height 8
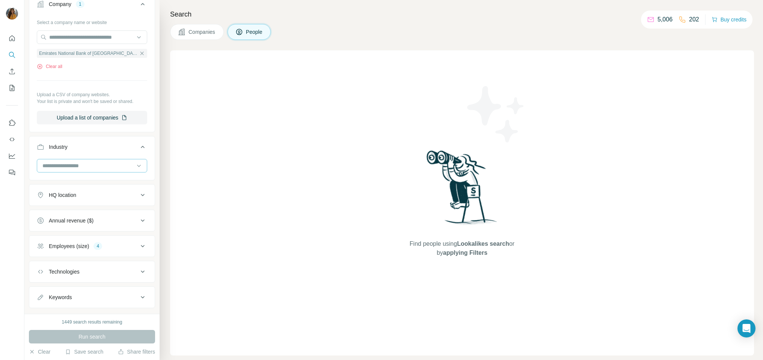
click at [95, 170] on input at bounding box center [88, 165] width 93 height 8
click at [100, 151] on div "Industry" at bounding box center [87, 147] width 101 height 8
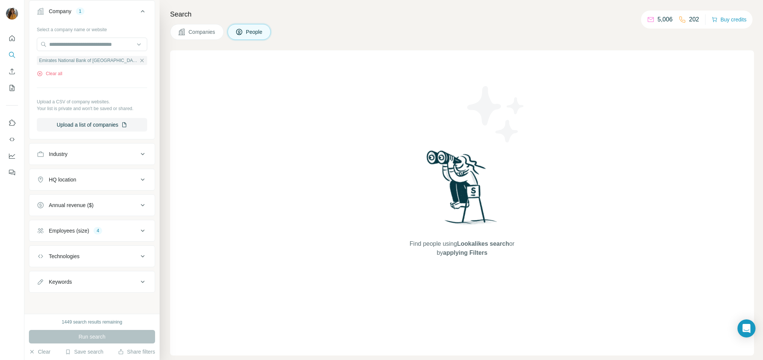
click at [95, 231] on div "Employees (size) 4" at bounding box center [87, 231] width 101 height 8
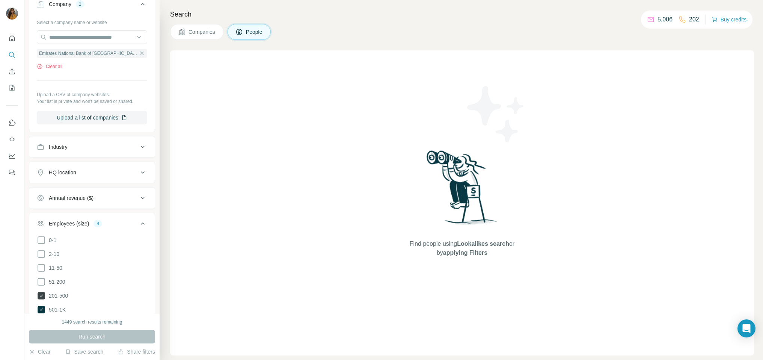
click at [60, 299] on span "201-500" at bounding box center [57, 296] width 22 height 8
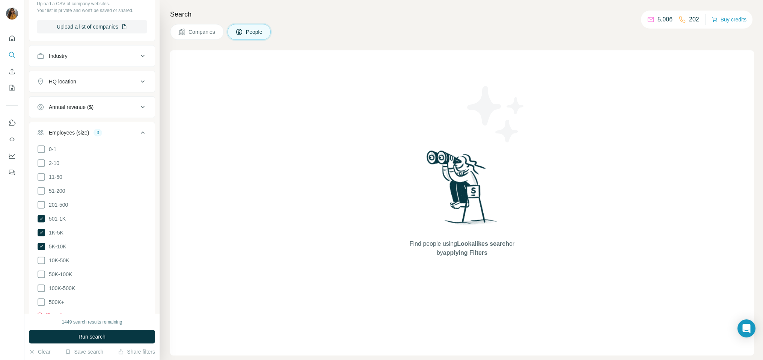
scroll to position [487, 0]
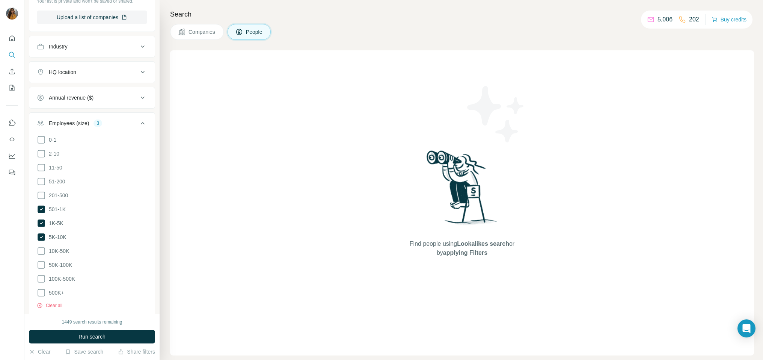
click at [63, 228] on li "1K-5K" at bounding box center [92, 222] width 110 height 9
click at [58, 241] on span "5K-10K" at bounding box center [56, 237] width 21 height 8
click at [108, 300] on button "Run search" at bounding box center [92, 337] width 126 height 14
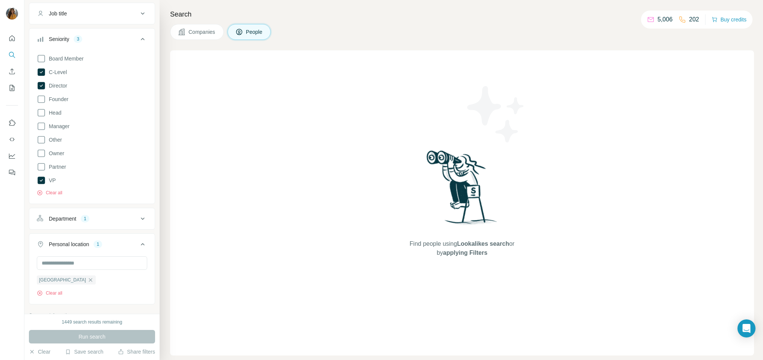
scroll to position [200, 0]
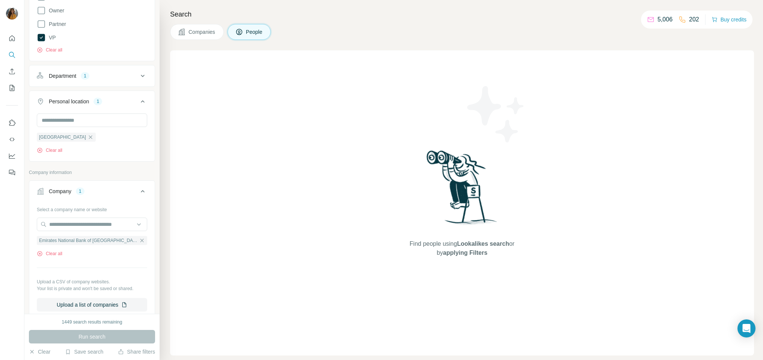
click at [87, 140] on icon "button" at bounding box center [90, 137] width 6 height 6
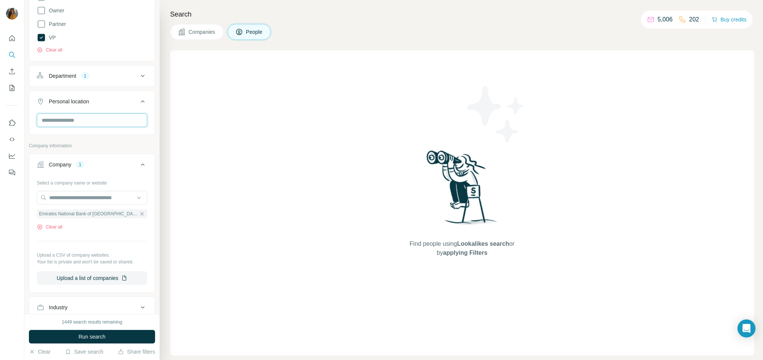
click at [85, 120] on input "text" at bounding box center [92, 120] width 110 height 14
type input "*"
type input "******"
click at [85, 164] on label "🇬🇧 [GEOGRAPHIC_DATA]" at bounding box center [74, 162] width 63 height 9
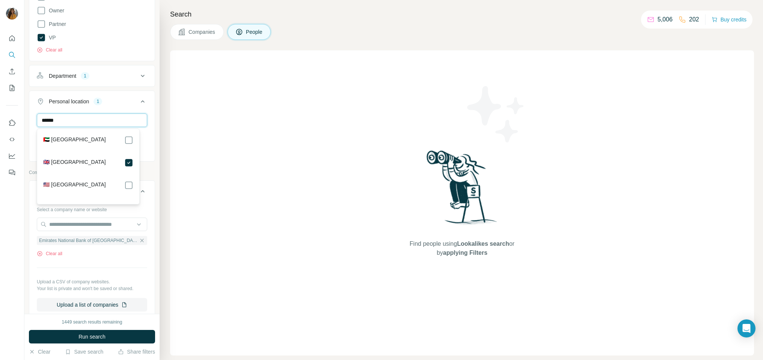
click at [102, 119] on input "******" at bounding box center [92, 120] width 110 height 14
click at [214, 160] on div "Find people using Lookalikes search or by applying Filters" at bounding box center [462, 202] width 584 height 305
click at [62, 222] on input "text" at bounding box center [92, 224] width 110 height 14
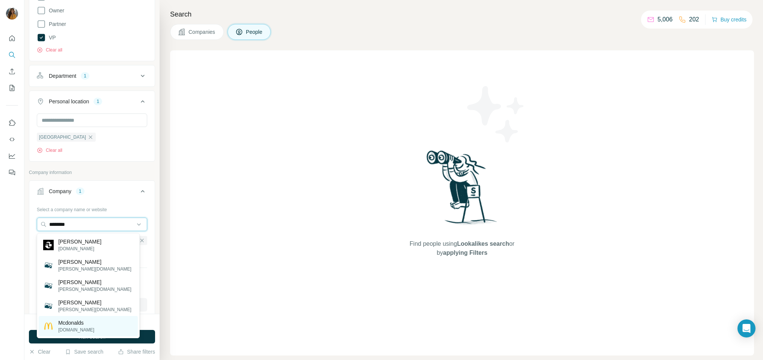
type input "********"
click at [62, 300] on p "[DOMAIN_NAME]" at bounding box center [76, 329] width 36 height 7
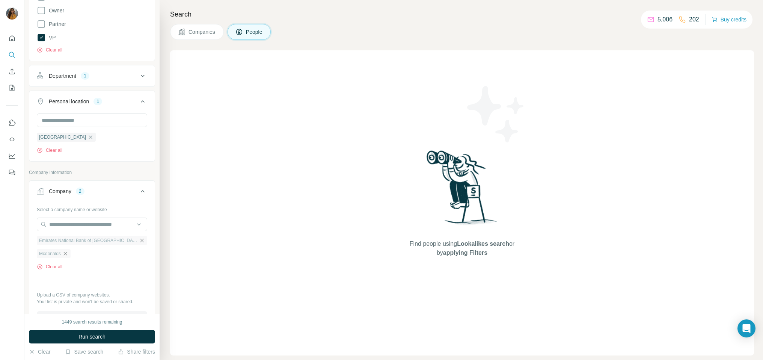
click at [139, 241] on icon "button" at bounding box center [142, 240] width 6 height 6
click at [78, 227] on input "text" at bounding box center [92, 224] width 110 height 14
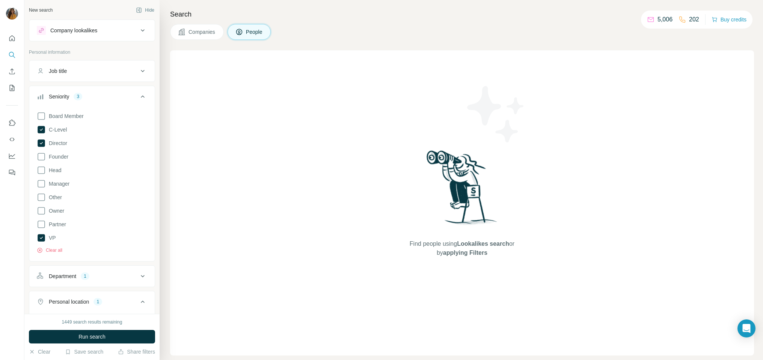
click at [127, 27] on div "Company lookalikes" at bounding box center [87, 30] width 101 height 9
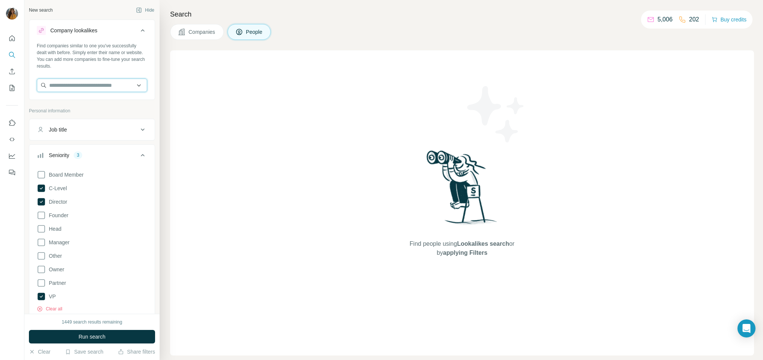
click at [73, 86] on input "text" at bounding box center [92, 85] width 110 height 14
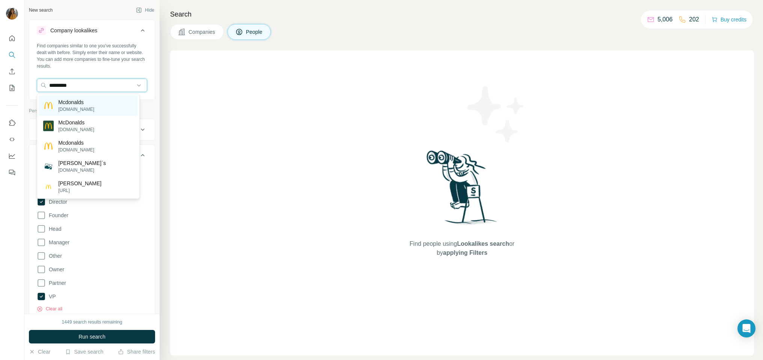
type input "*********"
click at [72, 106] on p "[DOMAIN_NAME]" at bounding box center [76, 109] width 36 height 7
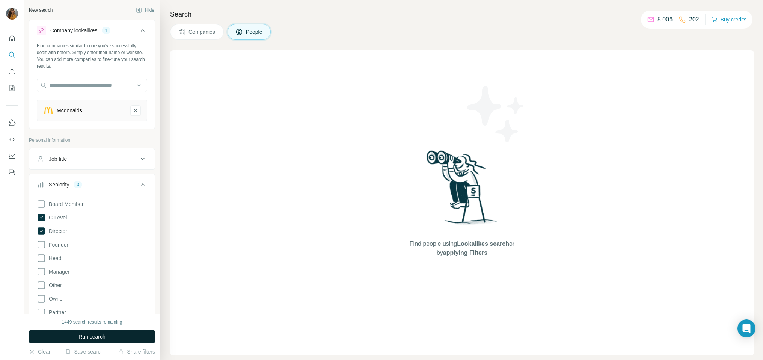
click at [86, 300] on span "Run search" at bounding box center [91, 337] width 27 height 8
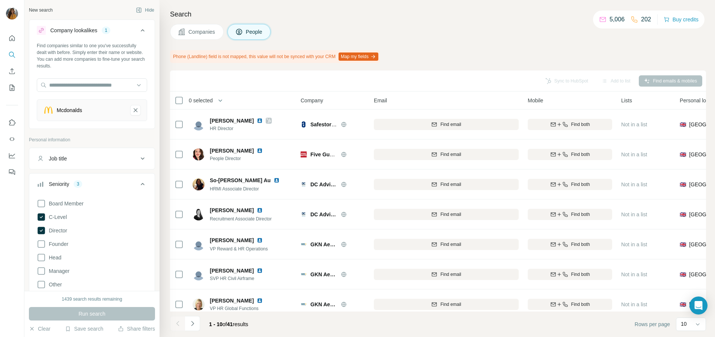
drag, startPoint x: 442, startPoint y: 19, endPoint x: 503, endPoint y: 48, distance: 67.5
click at [503, 48] on div "Search Companies People Phone (Landline) field is not mapped, this value will n…" at bounding box center [438, 168] width 556 height 337
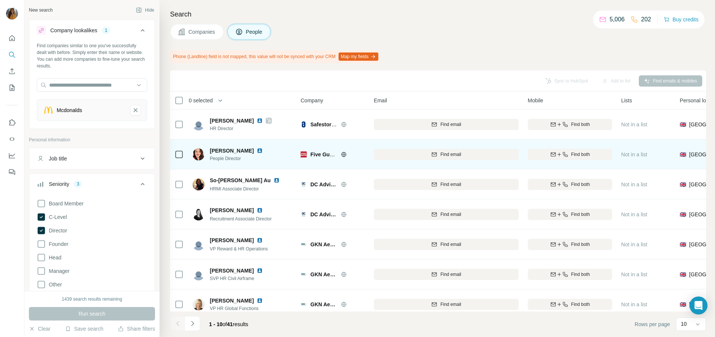
click at [257, 151] on img at bounding box center [260, 151] width 6 height 6
click at [571, 153] on span "Find both" at bounding box center [580, 154] width 19 height 7
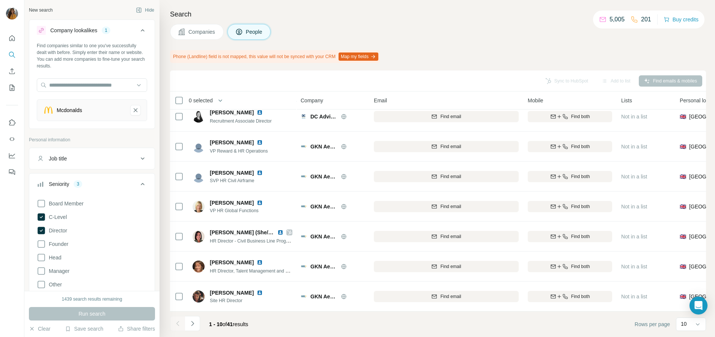
scroll to position [103, 0]
drag, startPoint x: 348, startPoint y: 102, endPoint x: 411, endPoint y: 99, distance: 62.8
click at [0, 0] on tr "0 selected People Company Email Mobile Lists Personal location Seniority Depart…" at bounding box center [0, 0] width 0 height 0
click at [10, 36] on icon "Quick start" at bounding box center [12, 39] width 8 height 8
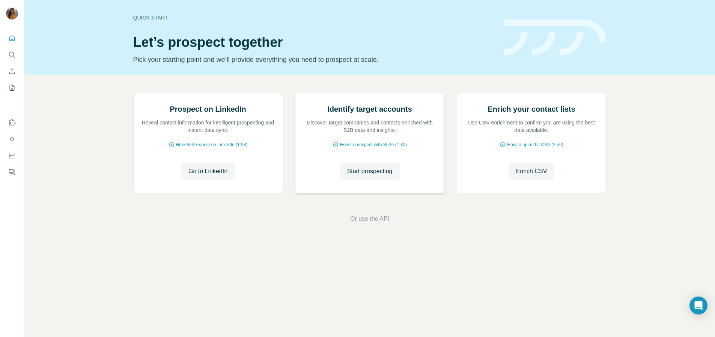
click at [295, 93] on img at bounding box center [295, 93] width 0 height 0
click at [371, 176] on span "Start prospecting" at bounding box center [369, 171] width 45 height 9
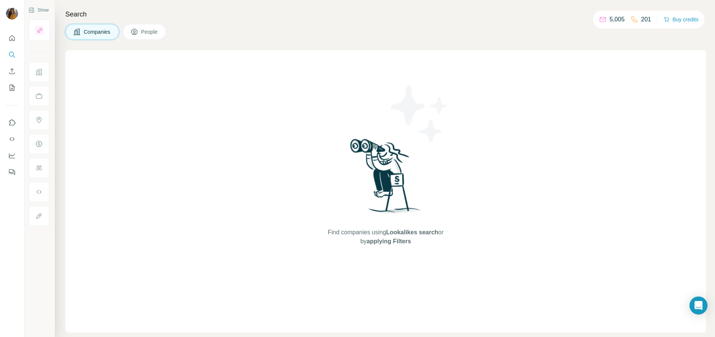
click at [142, 33] on button "People" at bounding box center [145, 32] width 44 height 16
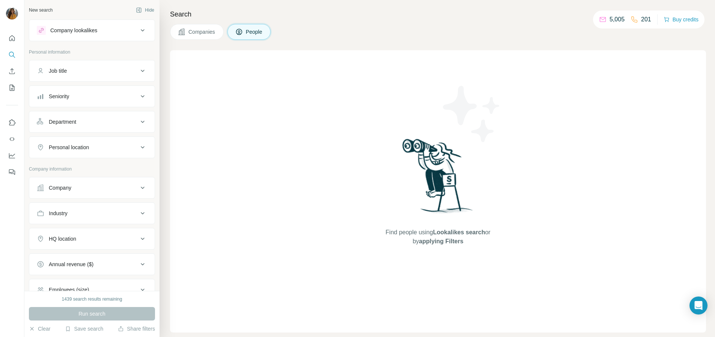
click at [69, 123] on div "Department" at bounding box center [62, 122] width 27 height 8
click at [92, 140] on input at bounding box center [88, 141] width 93 height 8
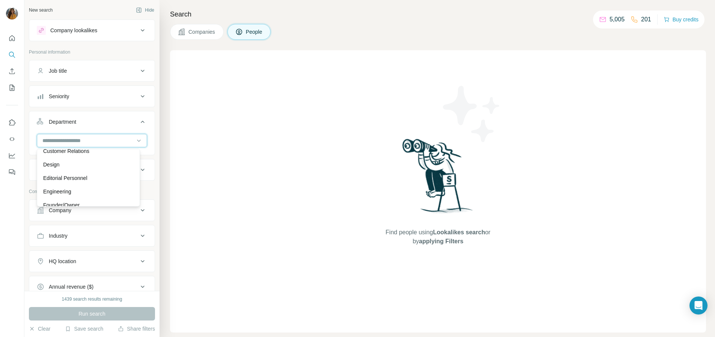
scroll to position [94, 0]
click at [92, 161] on div "Founder/Owner" at bounding box center [88, 159] width 90 height 8
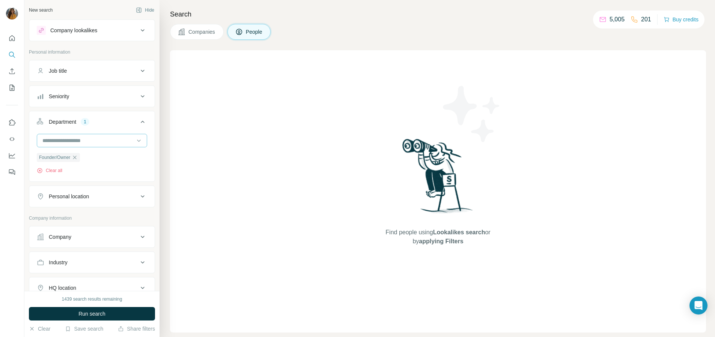
click at [97, 137] on input at bounding box center [88, 141] width 93 height 8
click at [73, 185] on div "HR" at bounding box center [88, 186] width 90 height 8
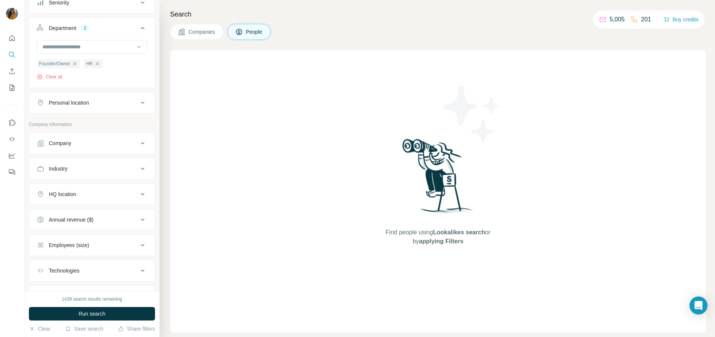
scroll to position [131, 0]
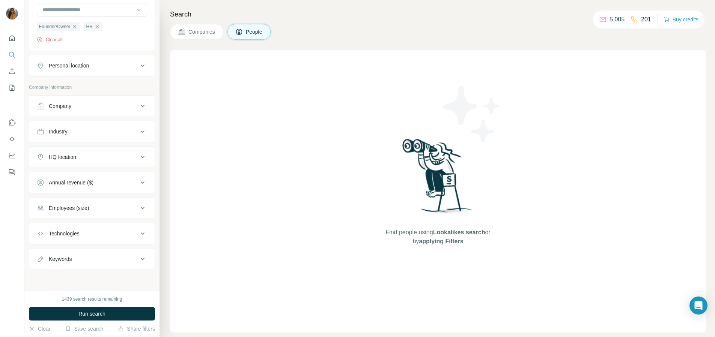
click at [72, 212] on div "Employees (size)" at bounding box center [69, 209] width 40 height 8
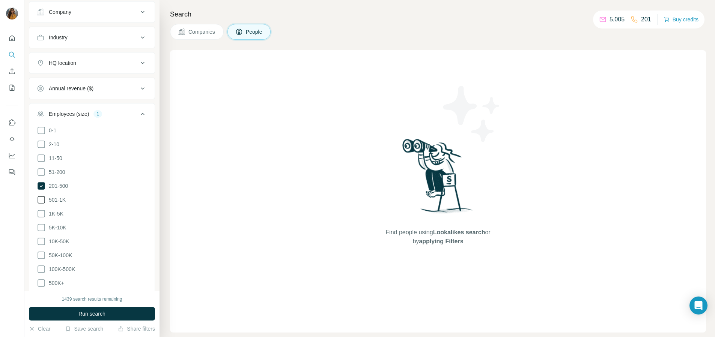
click at [58, 199] on span "501-1K" at bounding box center [56, 200] width 20 height 8
click at [77, 300] on button "Run search" at bounding box center [92, 314] width 126 height 14
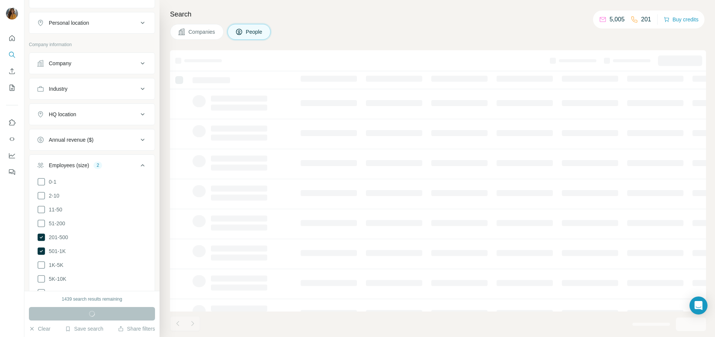
scroll to position [75, 0]
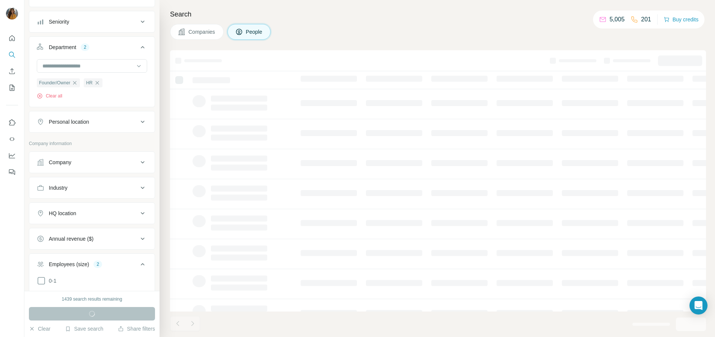
click at [93, 121] on div "Personal location" at bounding box center [87, 122] width 101 height 8
click at [92, 148] on input "text" at bounding box center [92, 141] width 110 height 14
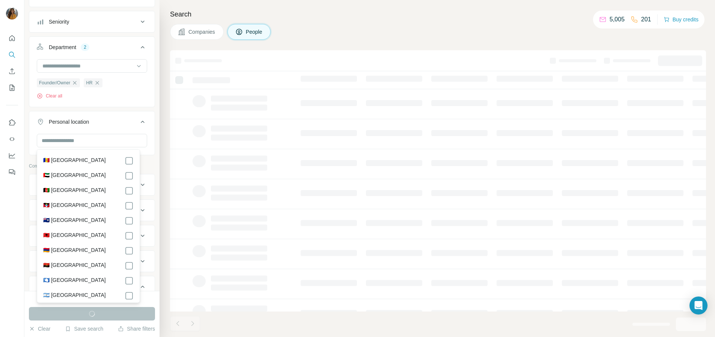
click at [85, 175] on label "🇦🇪 [GEOGRAPHIC_DATA]" at bounding box center [74, 176] width 63 height 9
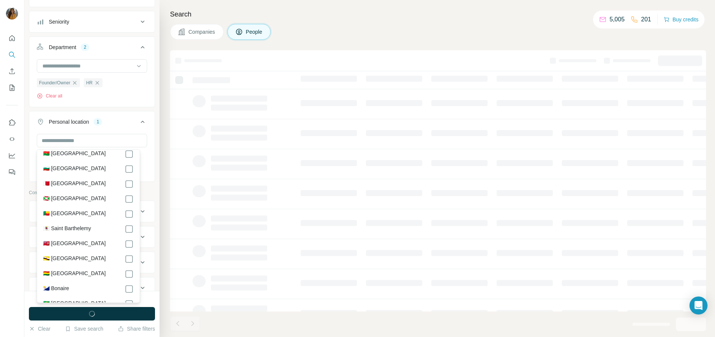
scroll to position [328, 0]
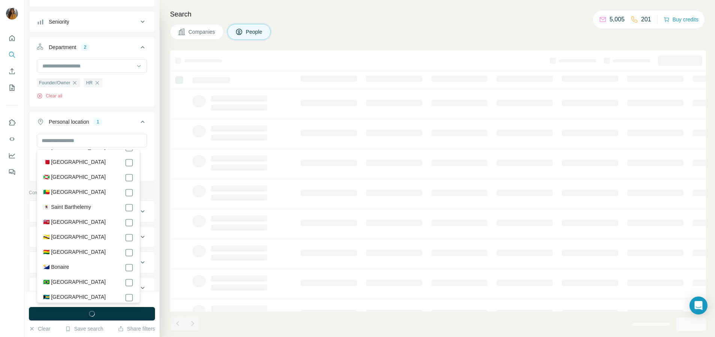
click at [92, 164] on div "🇧🇭 [GEOGRAPHIC_DATA]" at bounding box center [88, 162] width 90 height 9
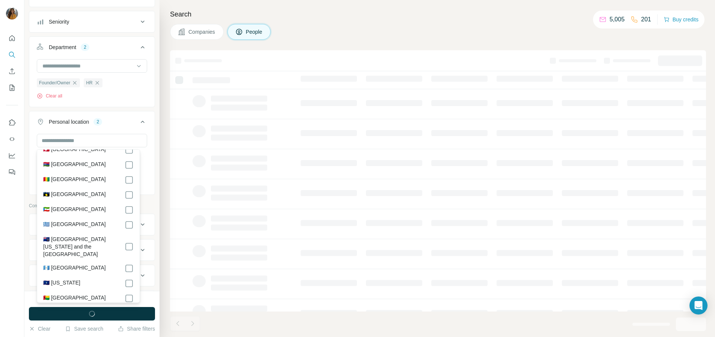
scroll to position [1267, 0]
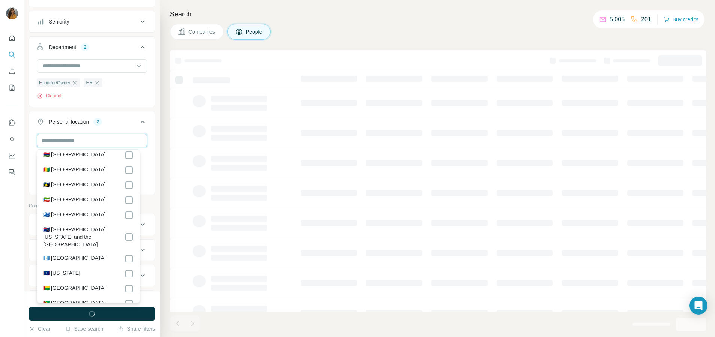
click at [89, 138] on input "text" at bounding box center [92, 141] width 110 height 14
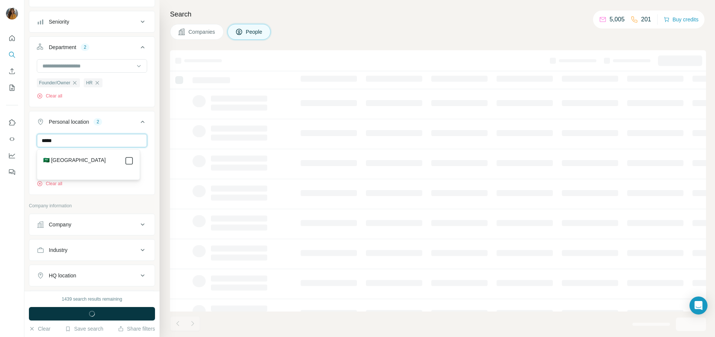
type input "*****"
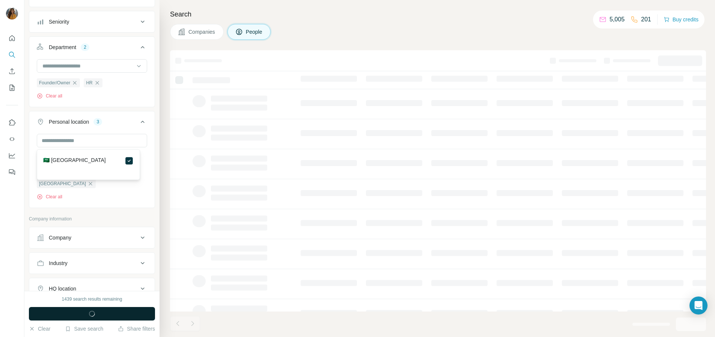
click at [51, 300] on button "Run search" at bounding box center [92, 314] width 126 height 14
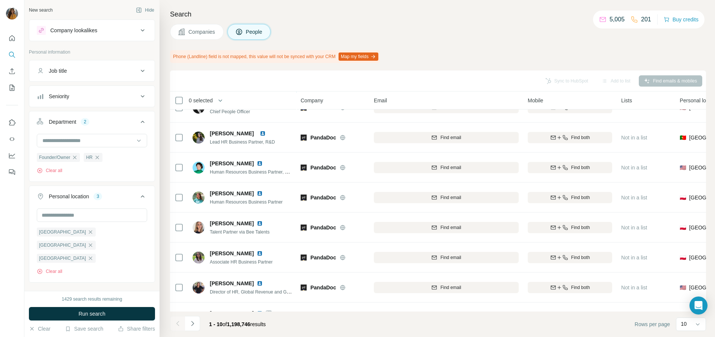
scroll to position [94, 0]
